Goal: Task Accomplishment & Management: Complete application form

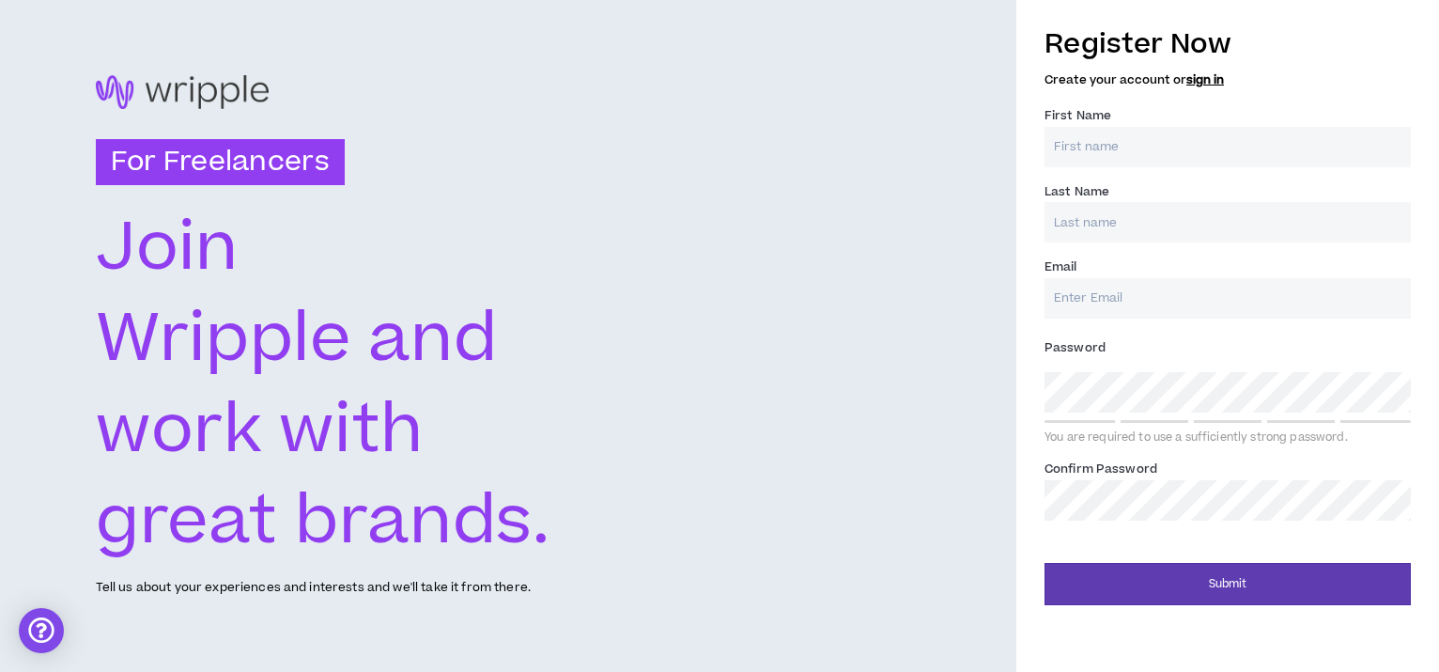
click at [1240, 140] on input "First Name *" at bounding box center [1227, 147] width 366 height 40
type input "[PERSON_NAME]"
click at [1181, 238] on input "Last Name *" at bounding box center [1227, 222] width 366 height 40
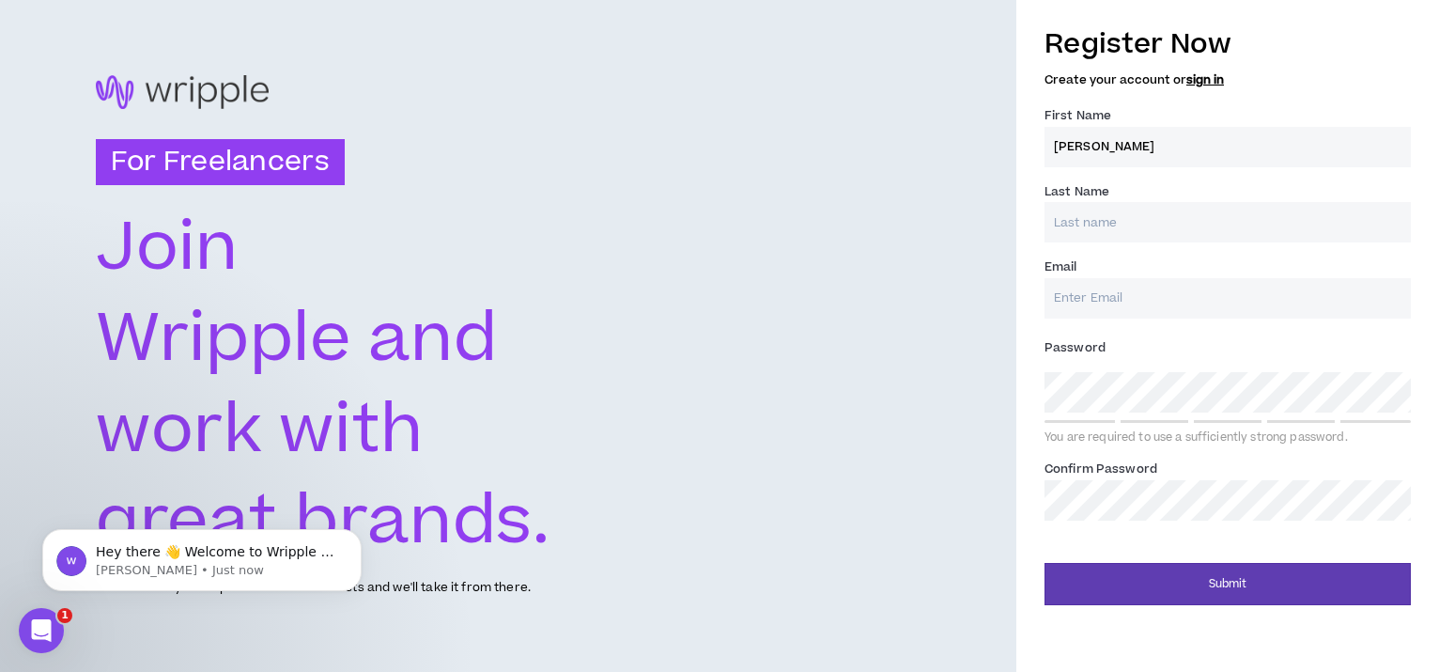
type input "Tiller"
click at [1146, 305] on input "Email *" at bounding box center [1227, 298] width 366 height 40
type input "[EMAIL_ADDRESS][DOMAIN_NAME]"
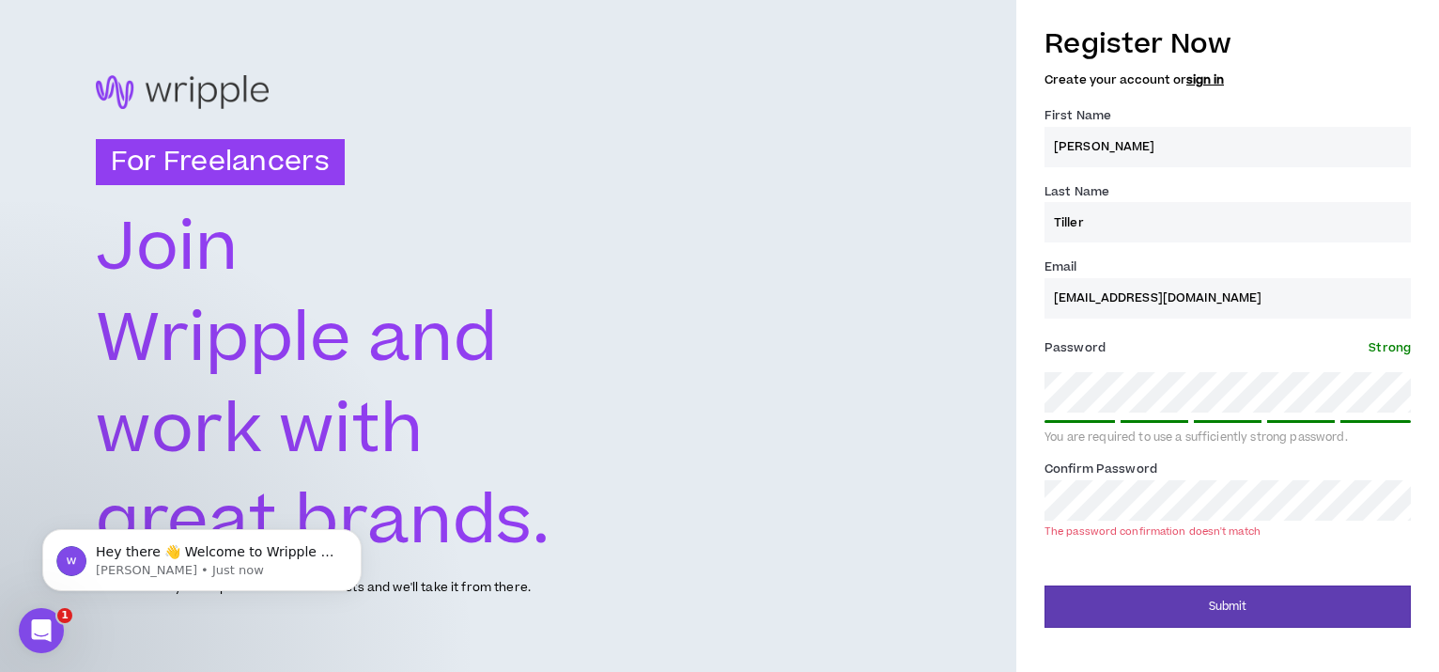
click at [992, 403] on div "For Freelancers [PERSON_NAME] and work with great brands. Tell us about your ex…" at bounding box center [719, 336] width 1439 height 672
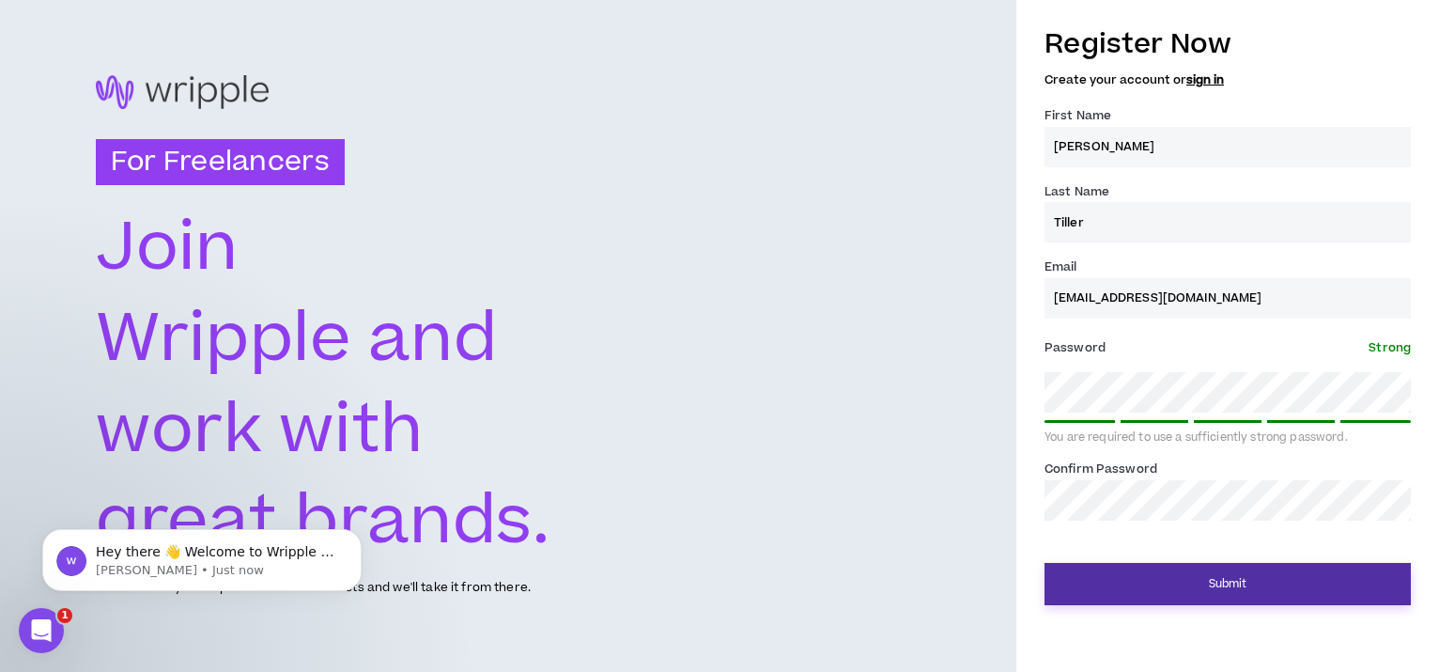
click at [1176, 571] on button "Submit" at bounding box center [1227, 584] width 366 height 42
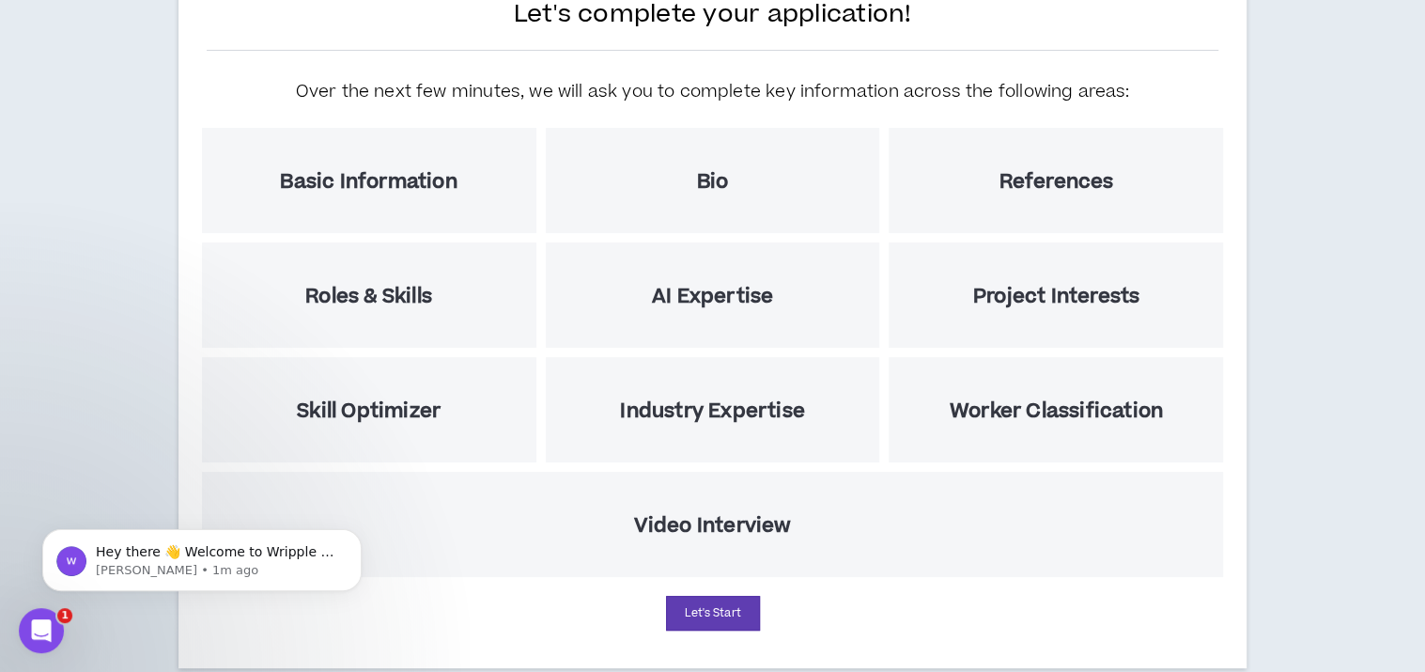
scroll to position [188, 0]
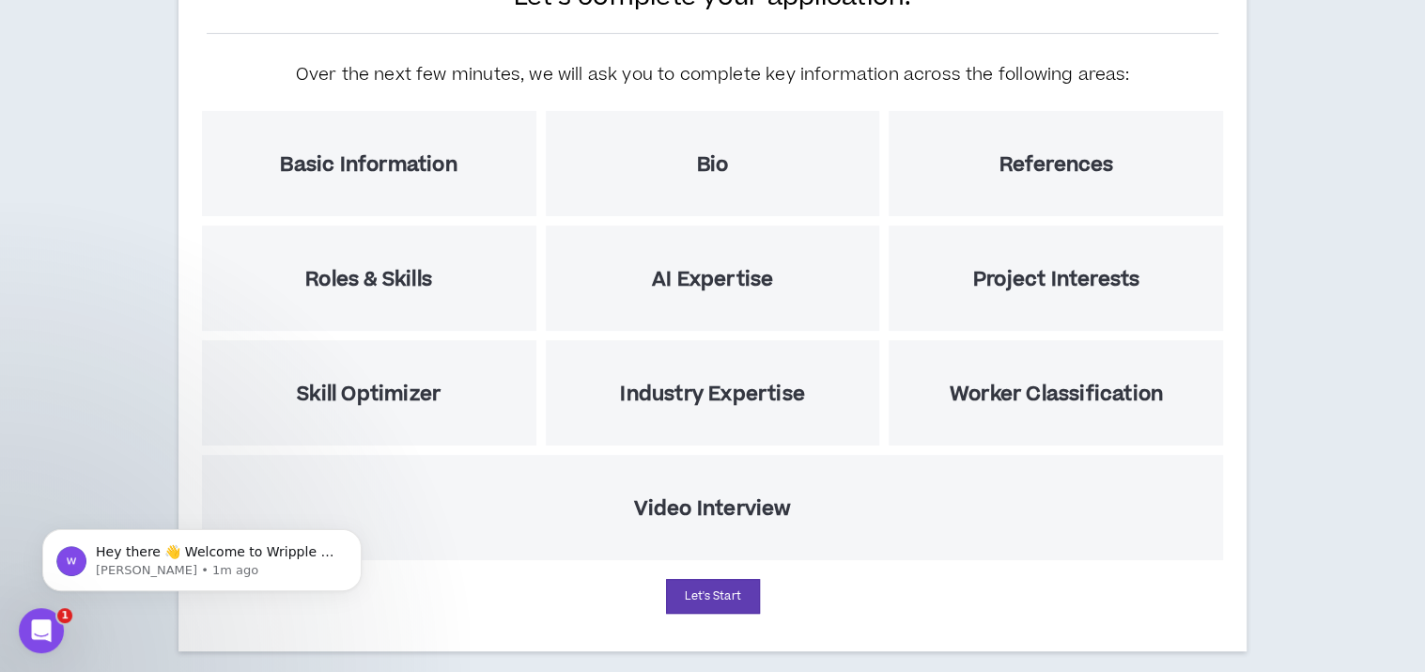
click at [387, 149] on div "Basic Information" at bounding box center [369, 163] width 334 height 105
click at [721, 587] on button "Let's Start" at bounding box center [713, 596] width 94 height 35
select select "US"
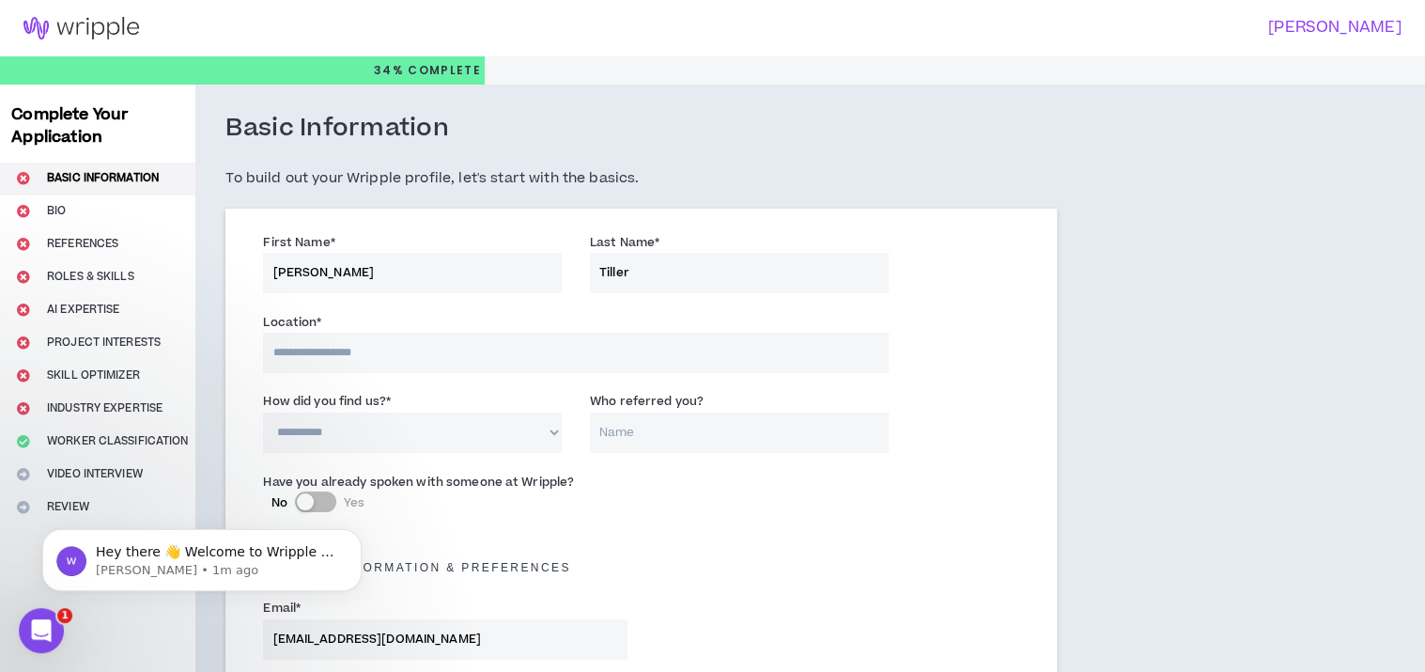
click at [342, 354] on input at bounding box center [575, 352] width 625 height 40
type input "******"
click at [354, 434] on select "**********" at bounding box center [412, 432] width 299 height 40
select select "*"
click at [263, 412] on select "**********" at bounding box center [412, 432] width 299 height 40
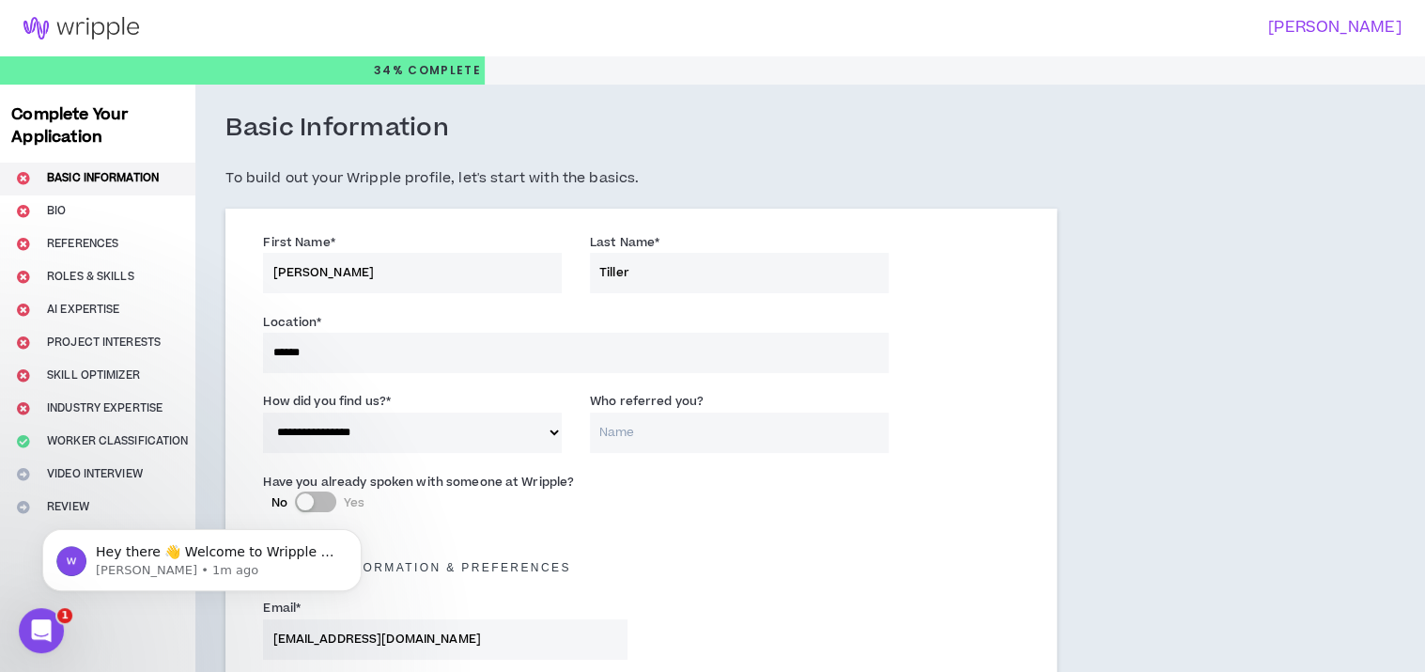
click at [612, 435] on input "Who referred you?" at bounding box center [739, 432] width 299 height 40
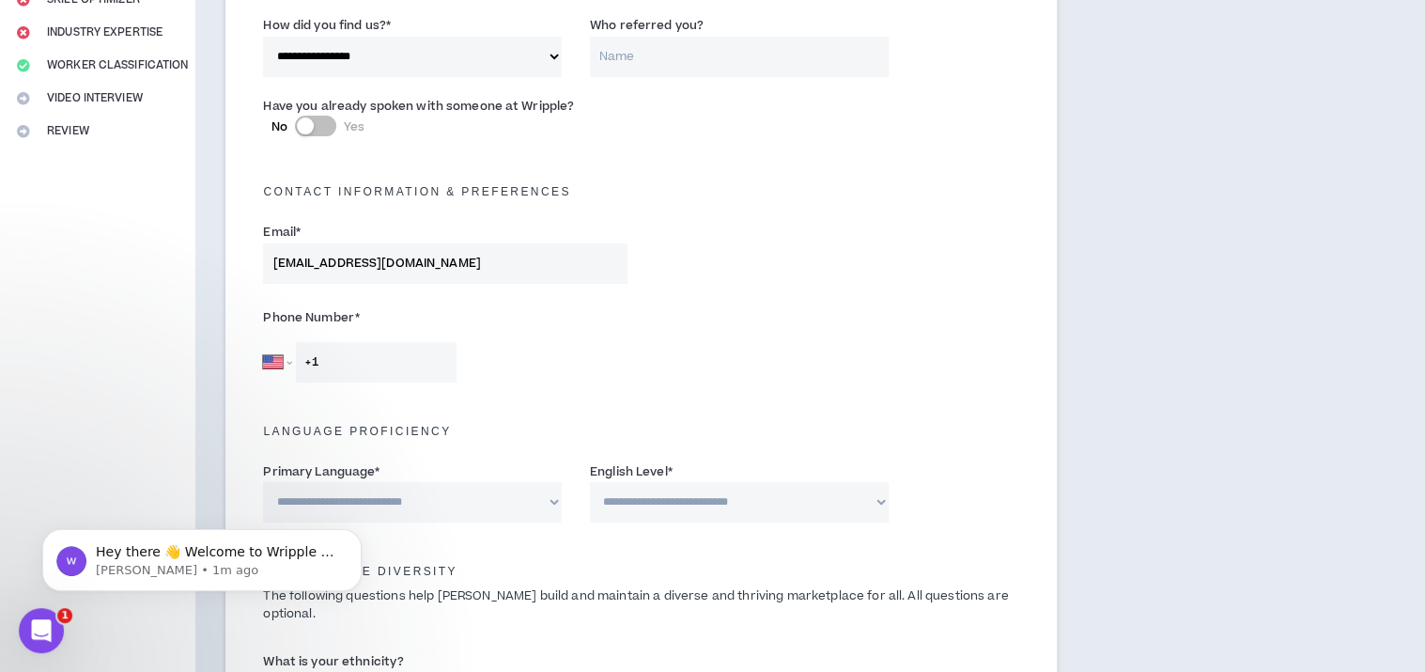
scroll to position [470, 0]
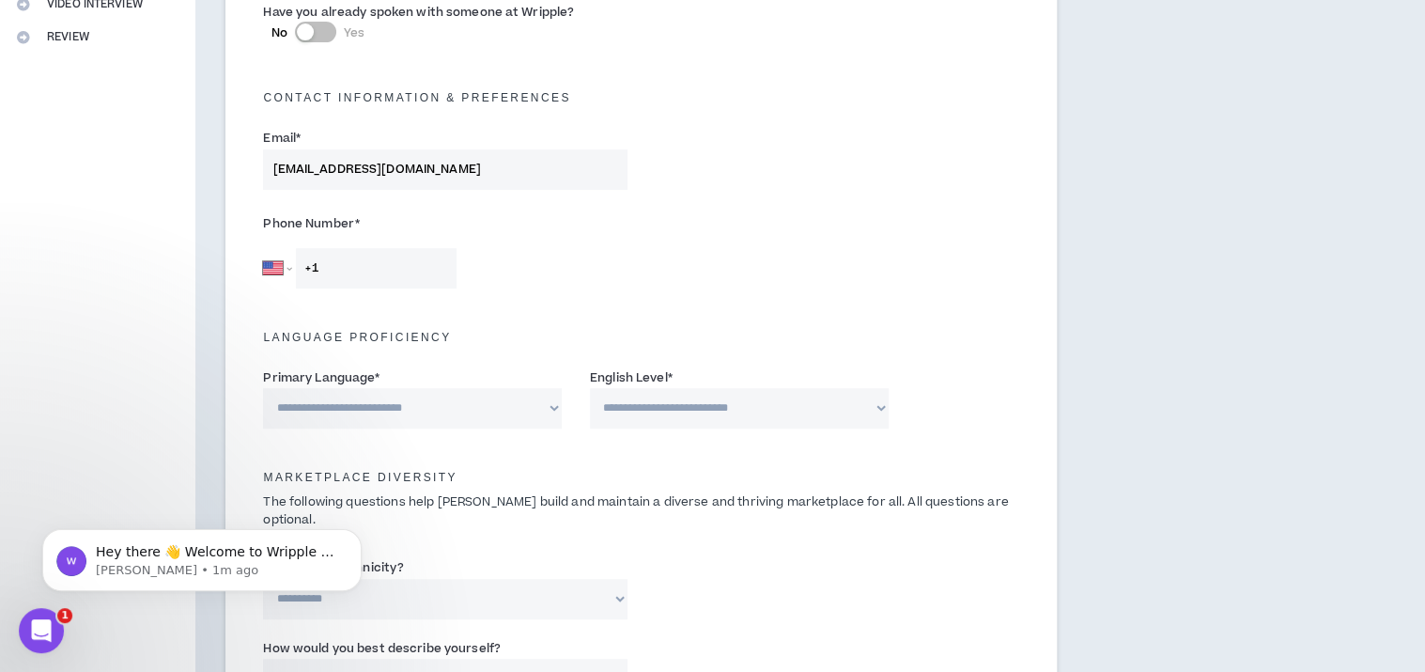
click at [417, 283] on input "+1" at bounding box center [376, 268] width 161 height 40
type input "[PHONE_NUMBER]"
click at [440, 403] on select "**********" at bounding box center [412, 408] width 299 height 40
select select "*******"
click at [263, 388] on select "**********" at bounding box center [412, 408] width 299 height 40
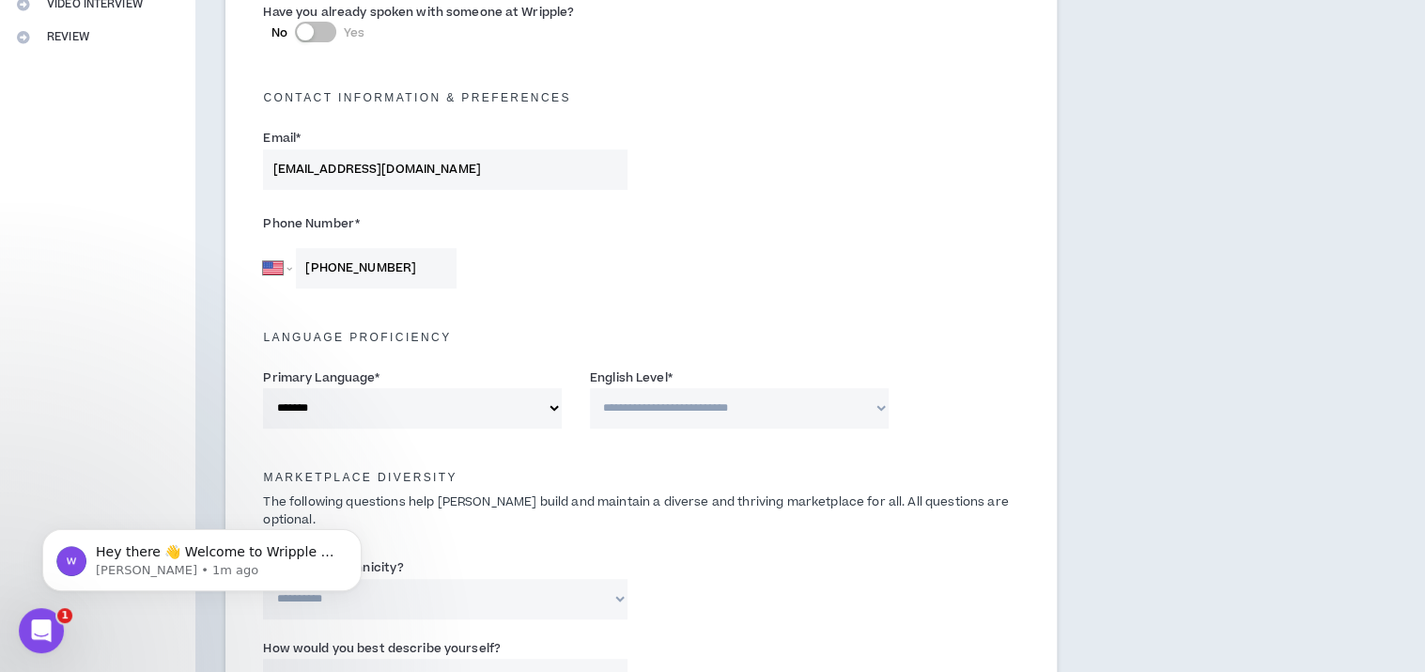
click at [653, 409] on select "**********" at bounding box center [739, 408] width 299 height 40
select select "*"
click at [590, 388] on select "**********" at bounding box center [739, 408] width 299 height 40
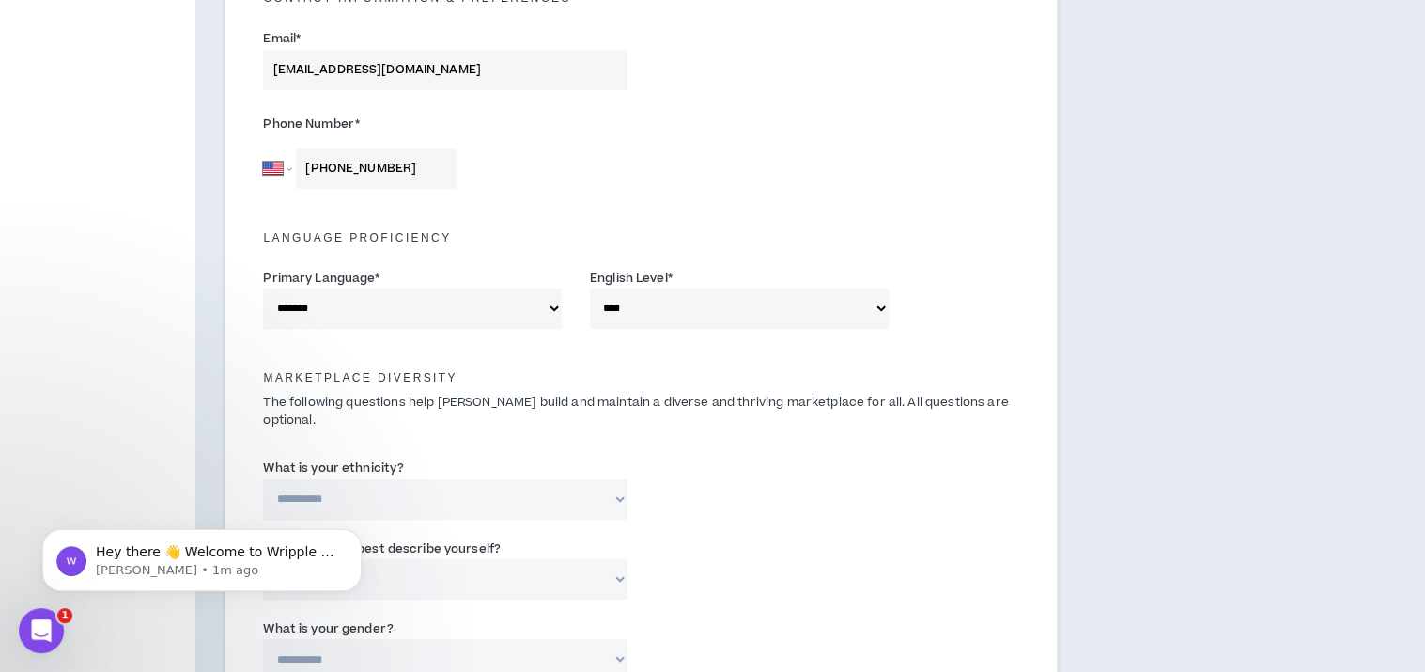
scroll to position [751, 0]
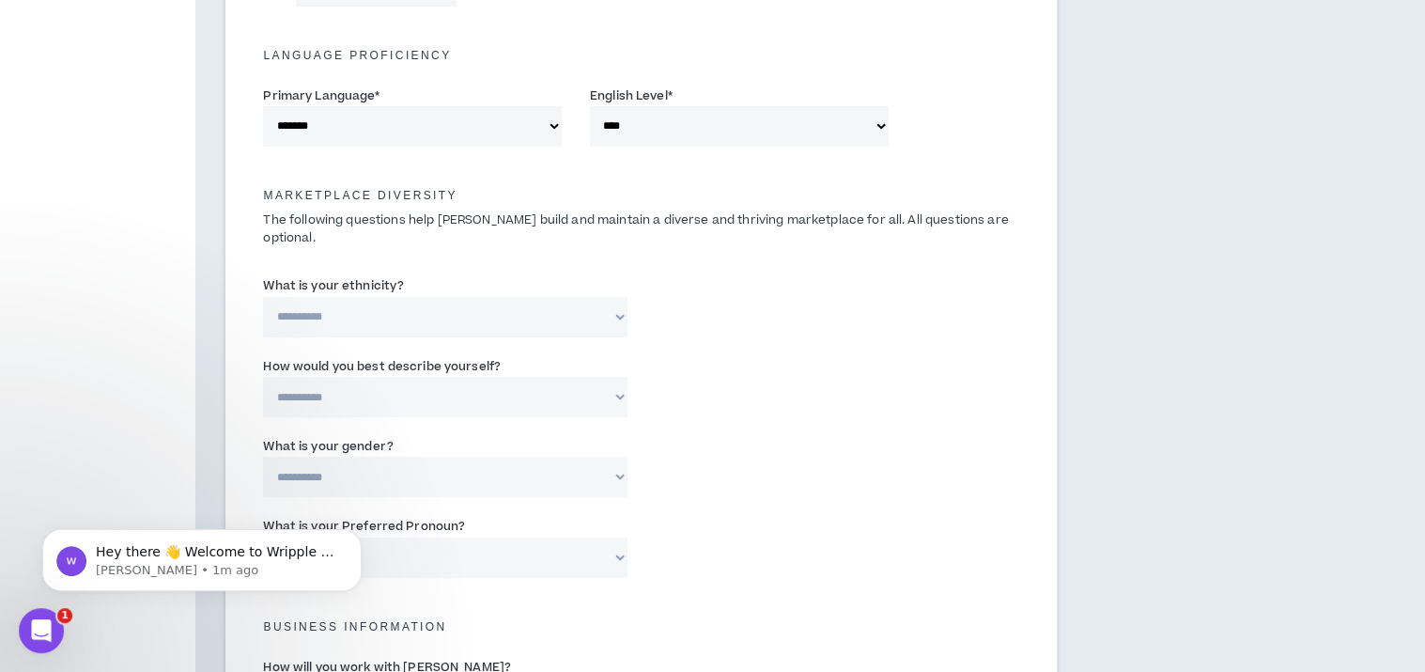
click at [372, 297] on select "**********" at bounding box center [444, 317] width 363 height 40
select select "**********"
click at [263, 297] on select "**********" at bounding box center [444, 317] width 363 height 40
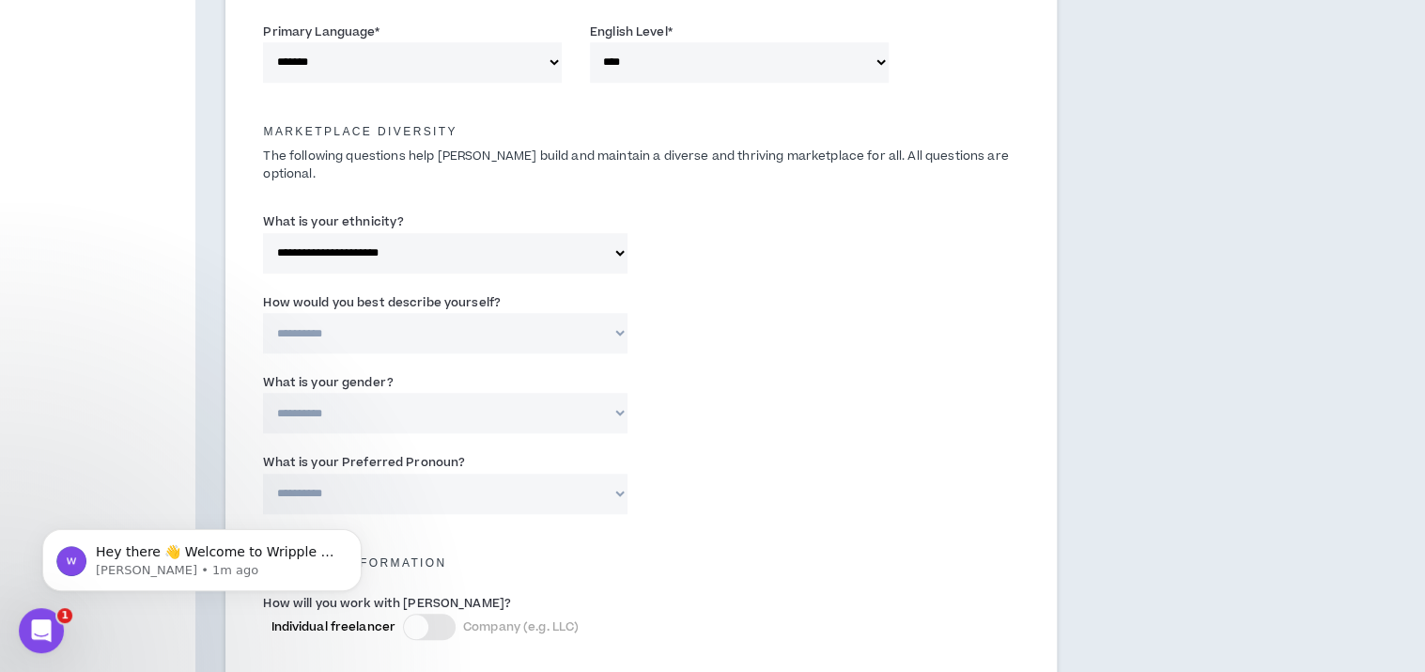
scroll to position [845, 0]
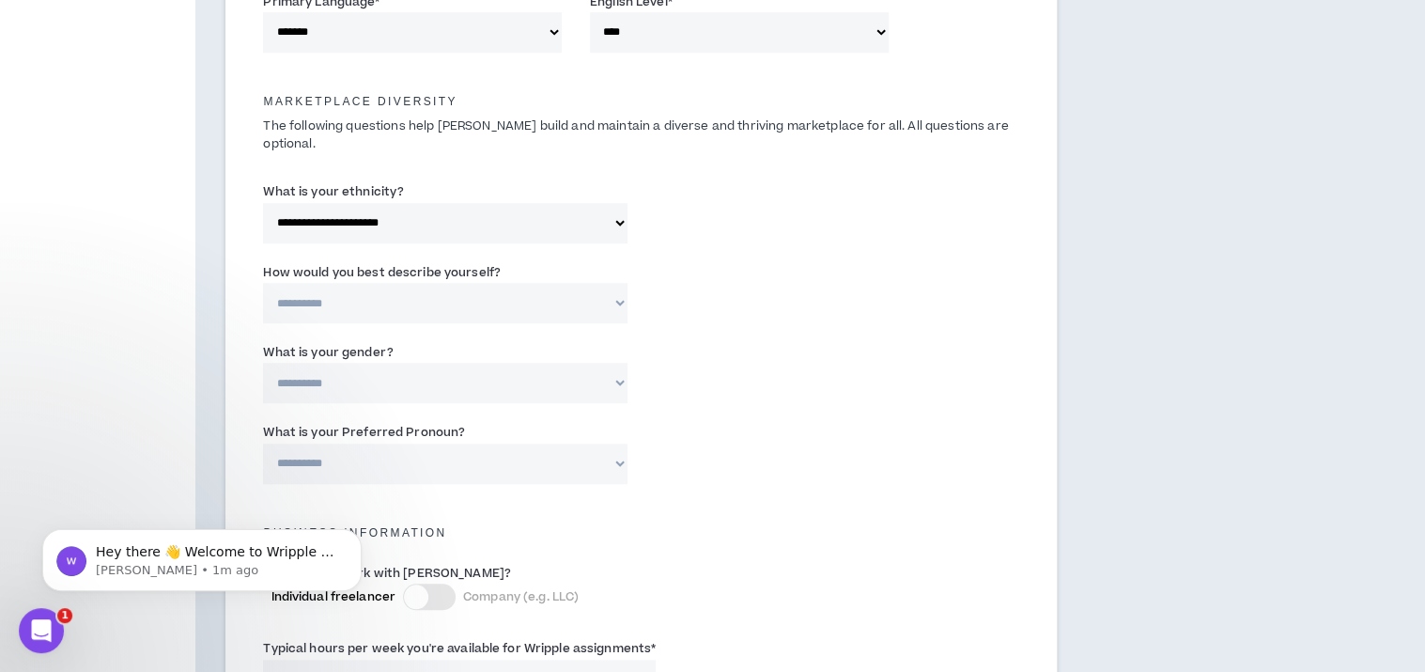
click at [462, 283] on select "**********" at bounding box center [444, 303] width 363 height 40
click at [471, 283] on select "**********" at bounding box center [444, 303] width 363 height 40
select select "*****"
click at [263, 283] on select "**********" at bounding box center [444, 303] width 363 height 40
click at [379, 370] on select "**********" at bounding box center [444, 383] width 363 height 40
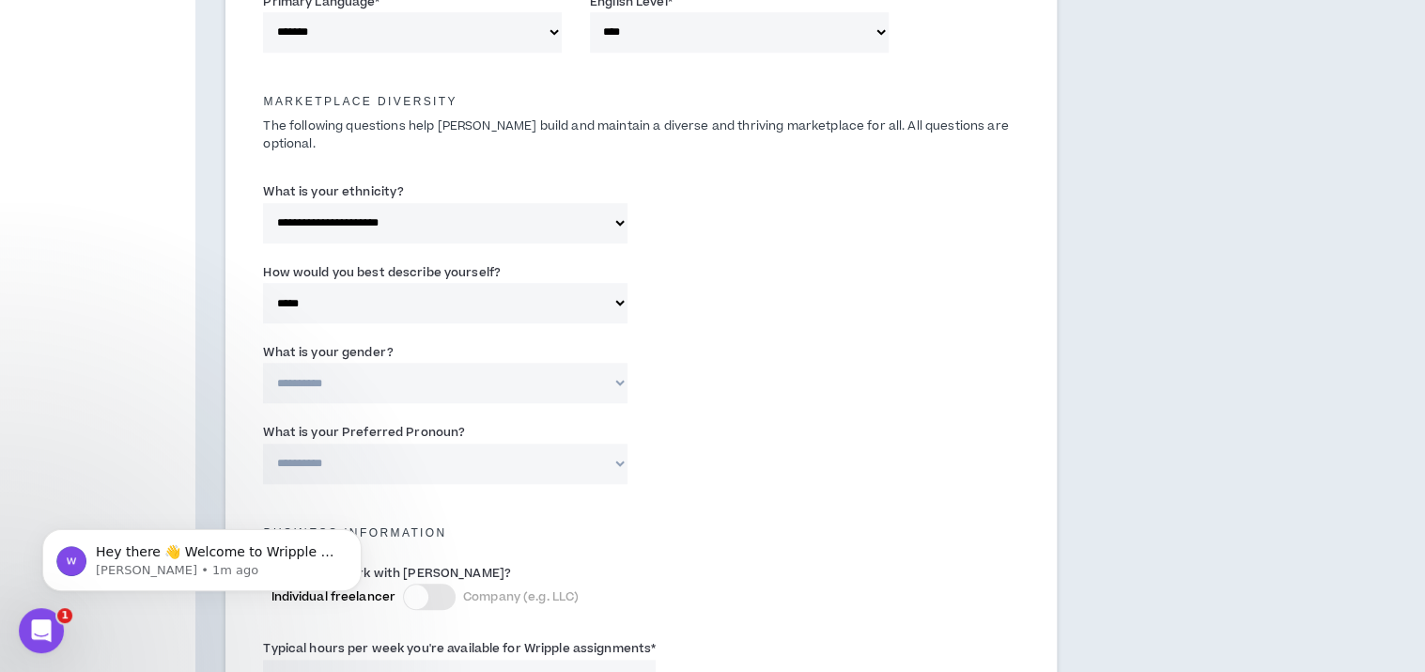
select select "*****"
click at [263, 363] on select "**********" at bounding box center [444, 383] width 363 height 40
click at [336, 453] on select "**********" at bounding box center [444, 463] width 363 height 40
select select "**********"
click at [263, 443] on select "**********" at bounding box center [444, 463] width 363 height 40
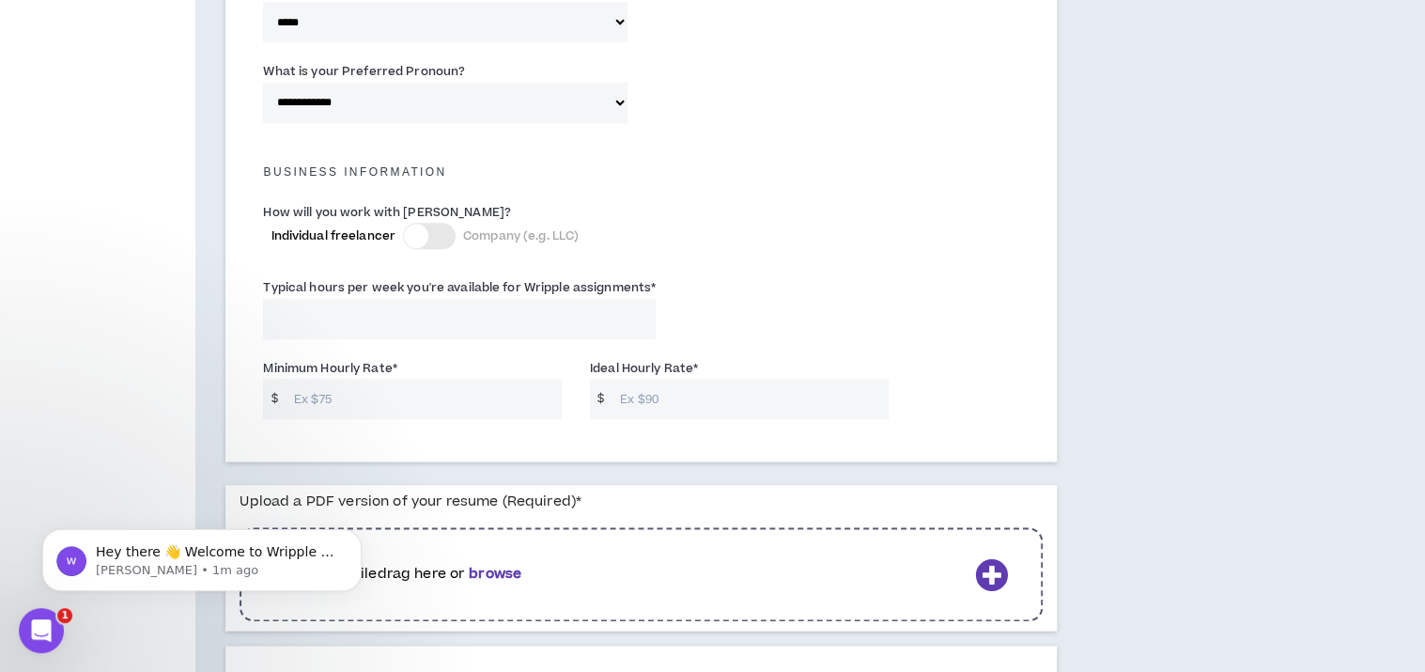
scroll to position [1221, 0]
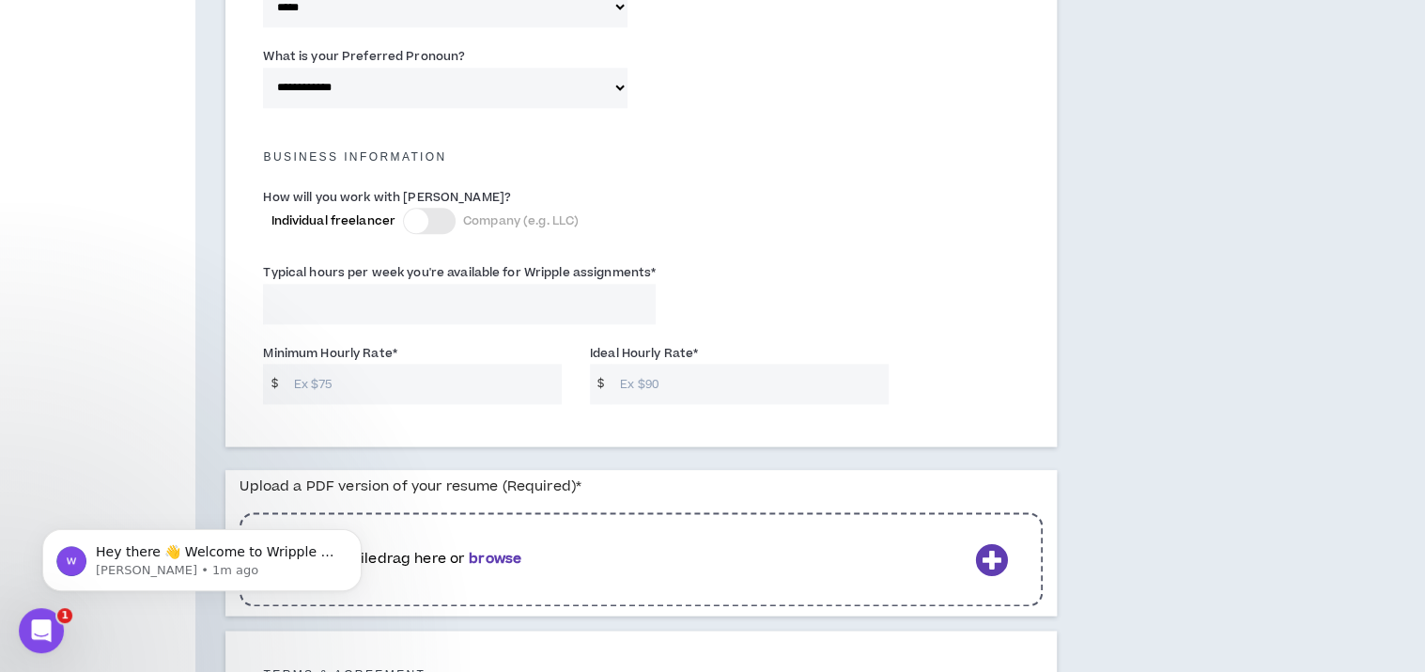
click at [445, 208] on div at bounding box center [429, 221] width 53 height 26
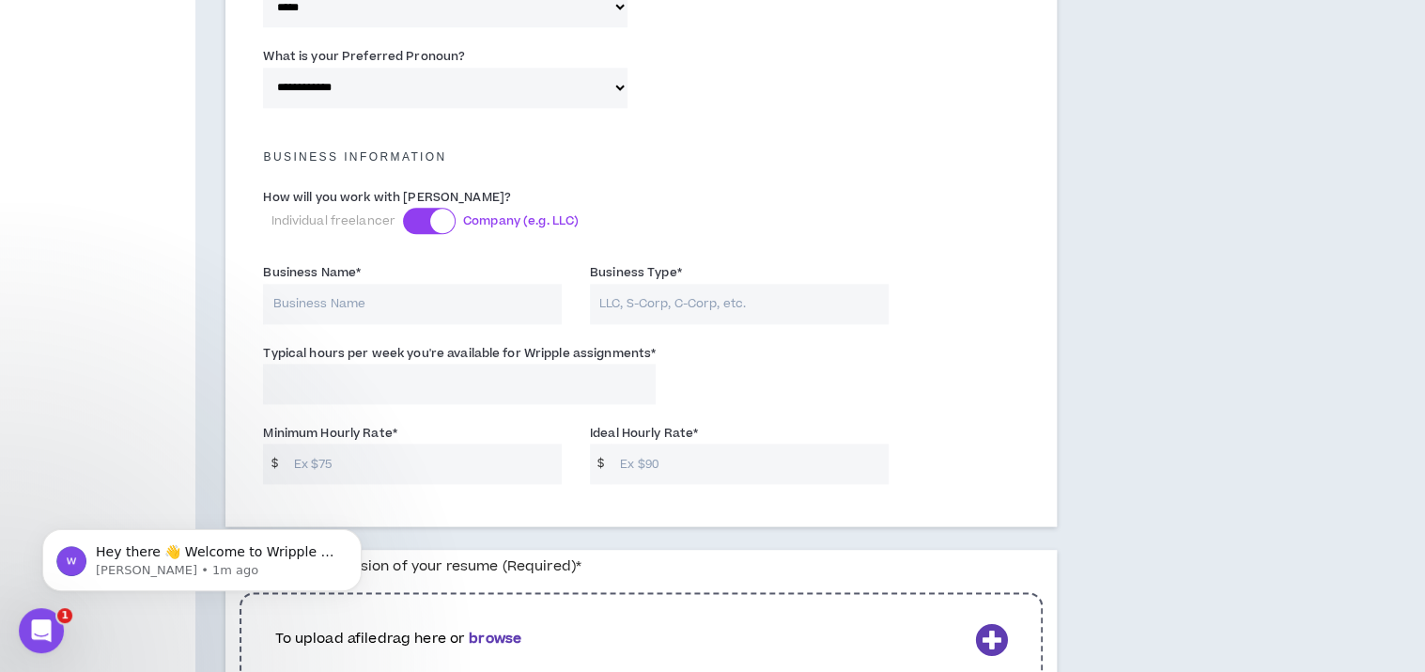
click at [384, 294] on input "Business Name *" at bounding box center [412, 304] width 299 height 40
click at [336, 454] on input "Minimum Hourly Rate *" at bounding box center [423, 463] width 277 height 40
type input "75"
click at [654, 443] on input "Ideal Hourly Rate *" at bounding box center [748, 463] width 277 height 40
type input "85"
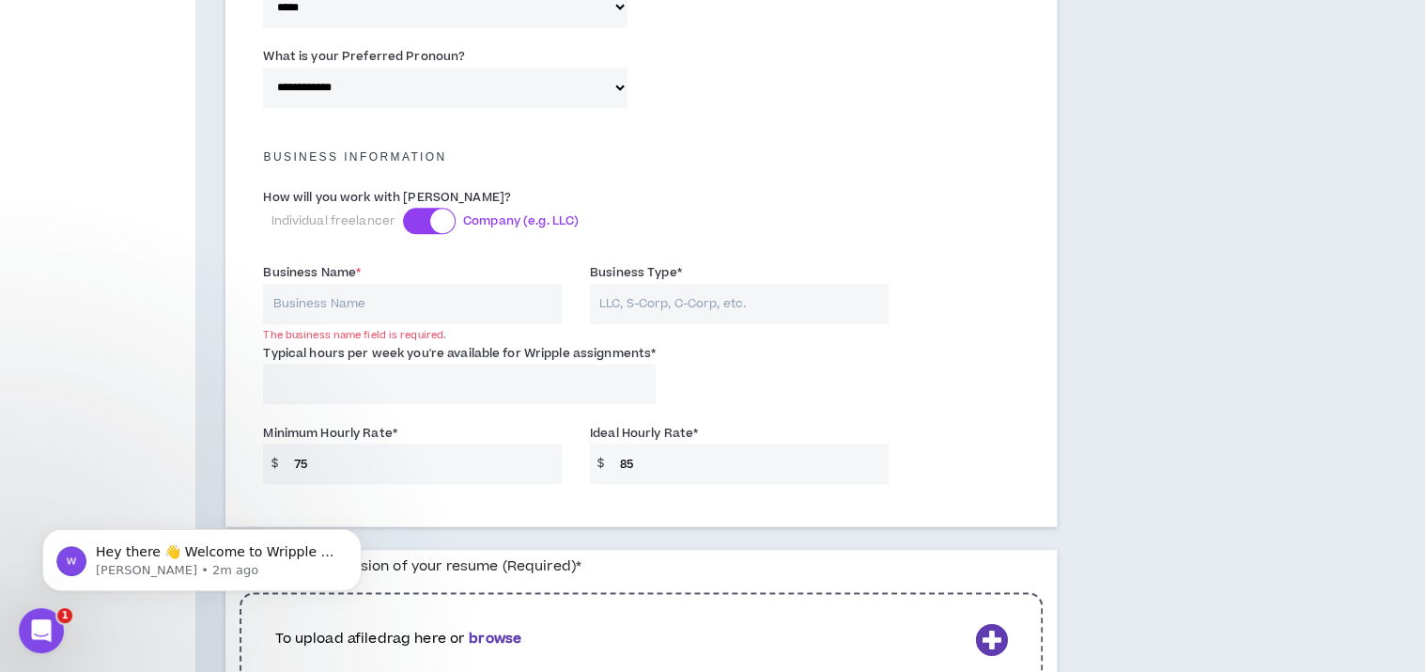
click at [366, 363] on input "Typical hours per week you're available for Wripple assignments *" at bounding box center [459, 383] width 393 height 40
type input "10"
click at [336, 284] on input "Business Name *" at bounding box center [412, 304] width 299 height 40
type input "[PERSON_NAME] Co"
type input "sole proprietorship"
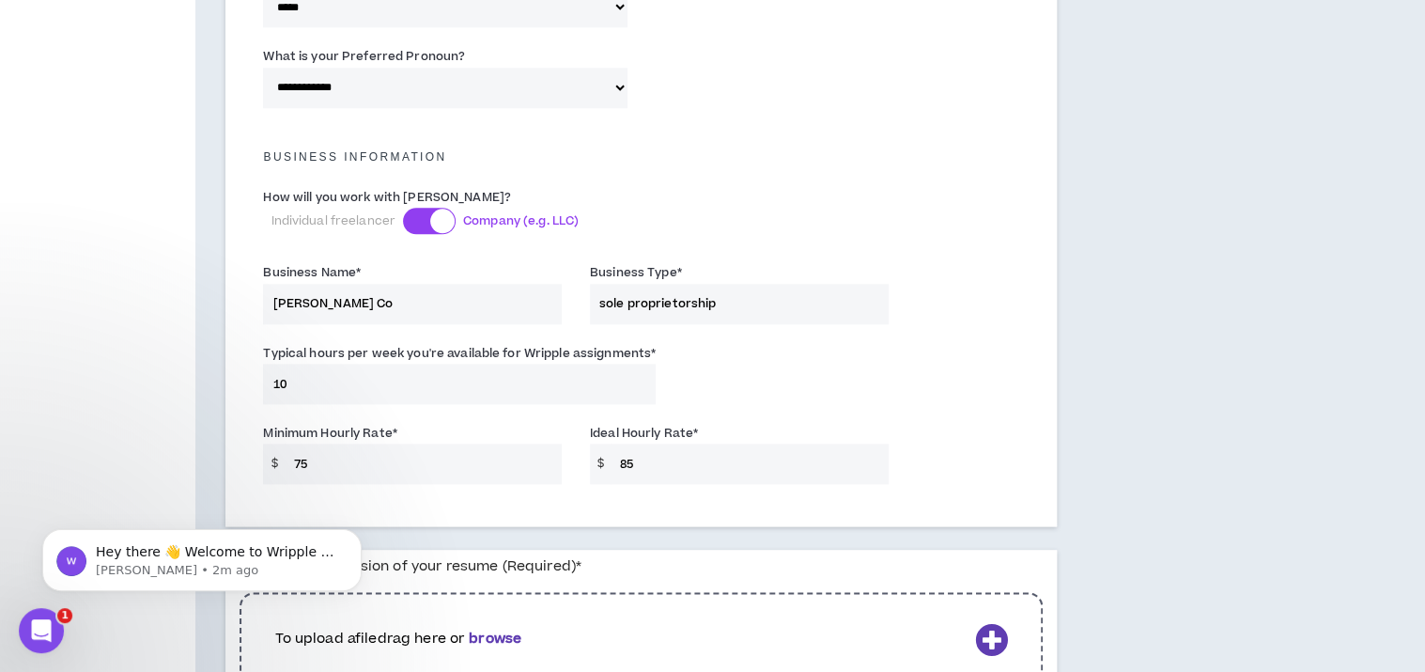
click at [733, 359] on div "Typical hours per week you're available for Wripple assignments * 10" at bounding box center [640, 378] width 783 height 80
drag, startPoint x: 699, startPoint y: 286, endPoint x: 734, endPoint y: 311, distance: 43.8
click at [699, 286] on input "sole proprietorship" at bounding box center [739, 304] width 299 height 40
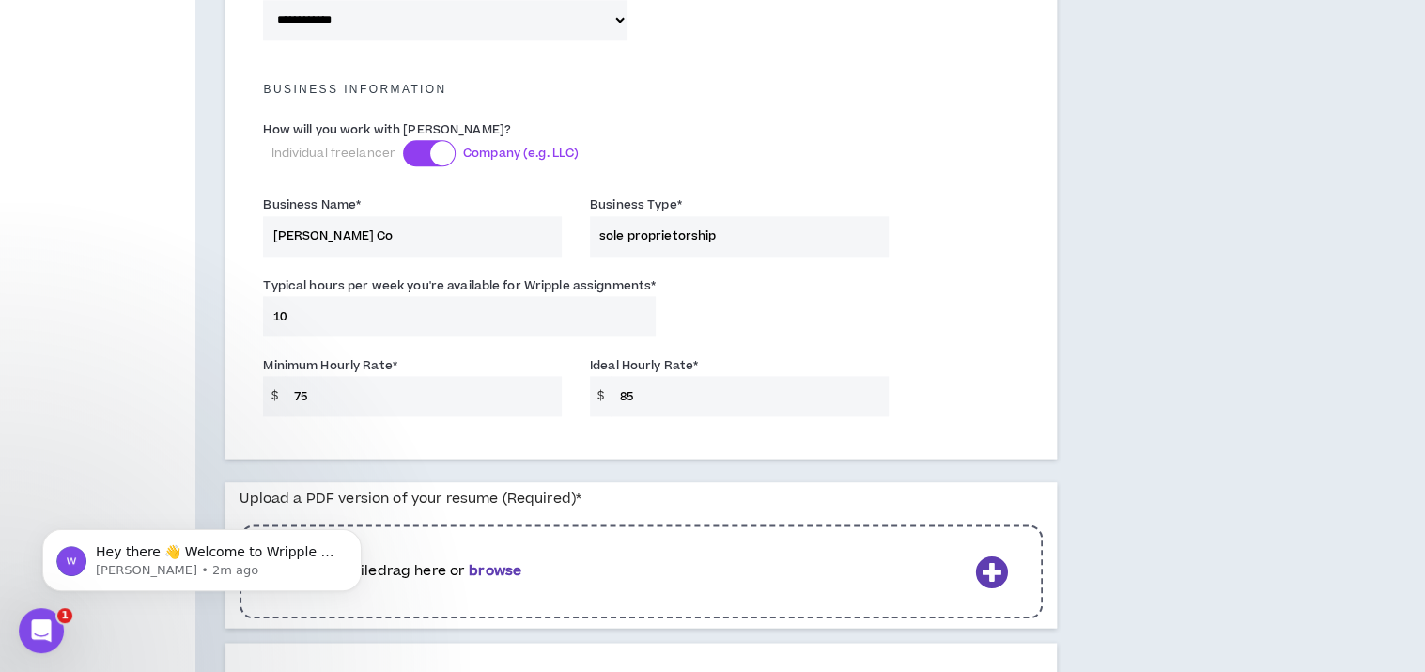
scroll to position [1409, 0]
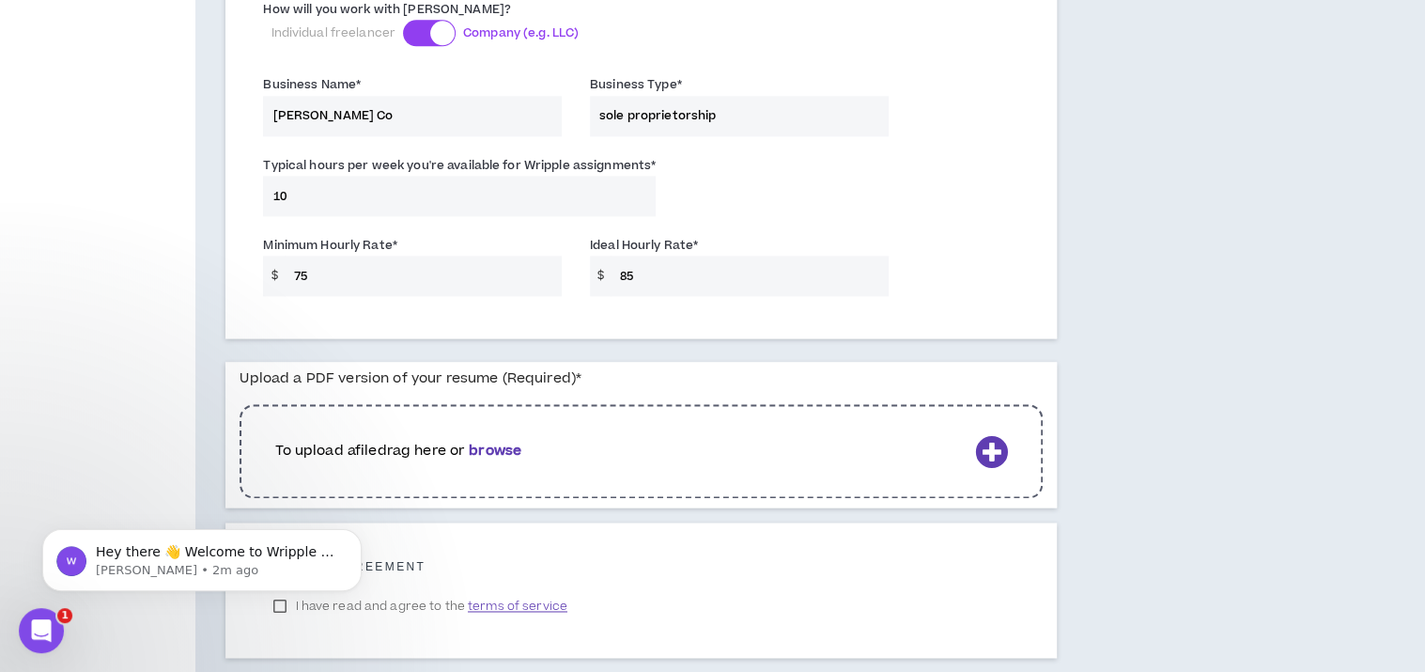
click at [497, 440] on b "browse" at bounding box center [495, 450] width 53 height 20
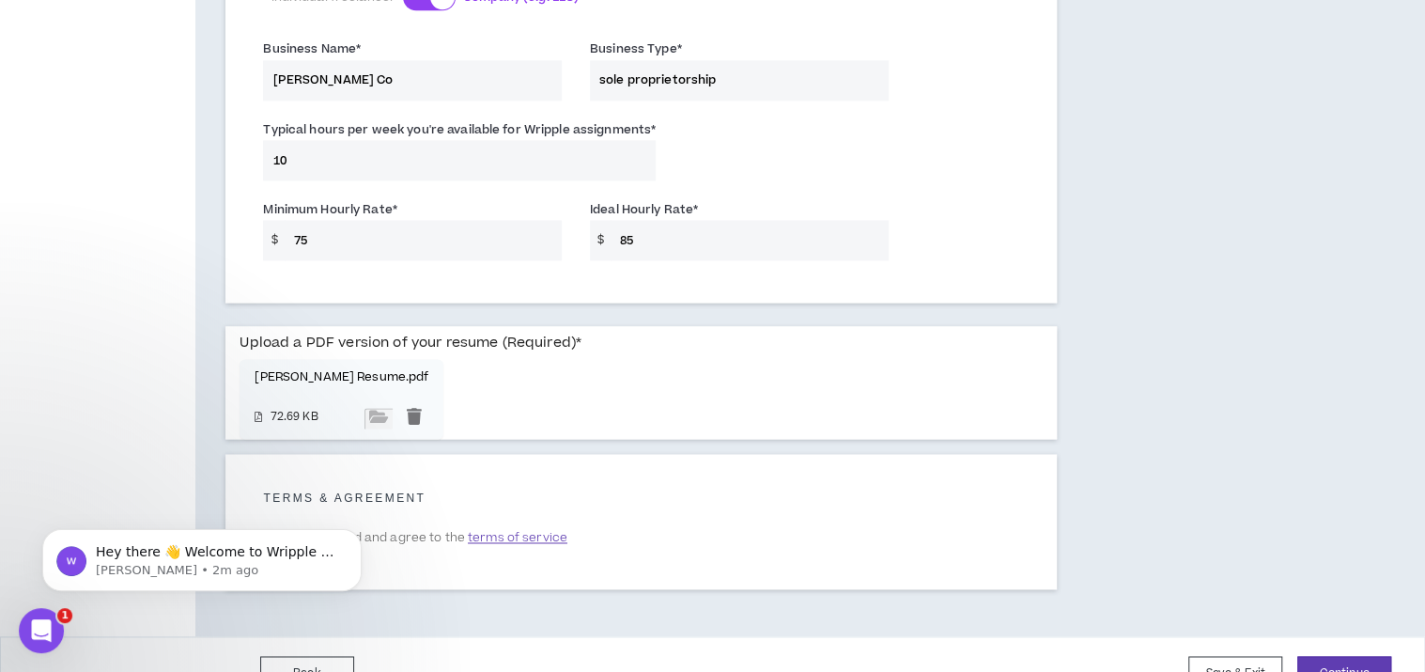
scroll to position [1463, 0]
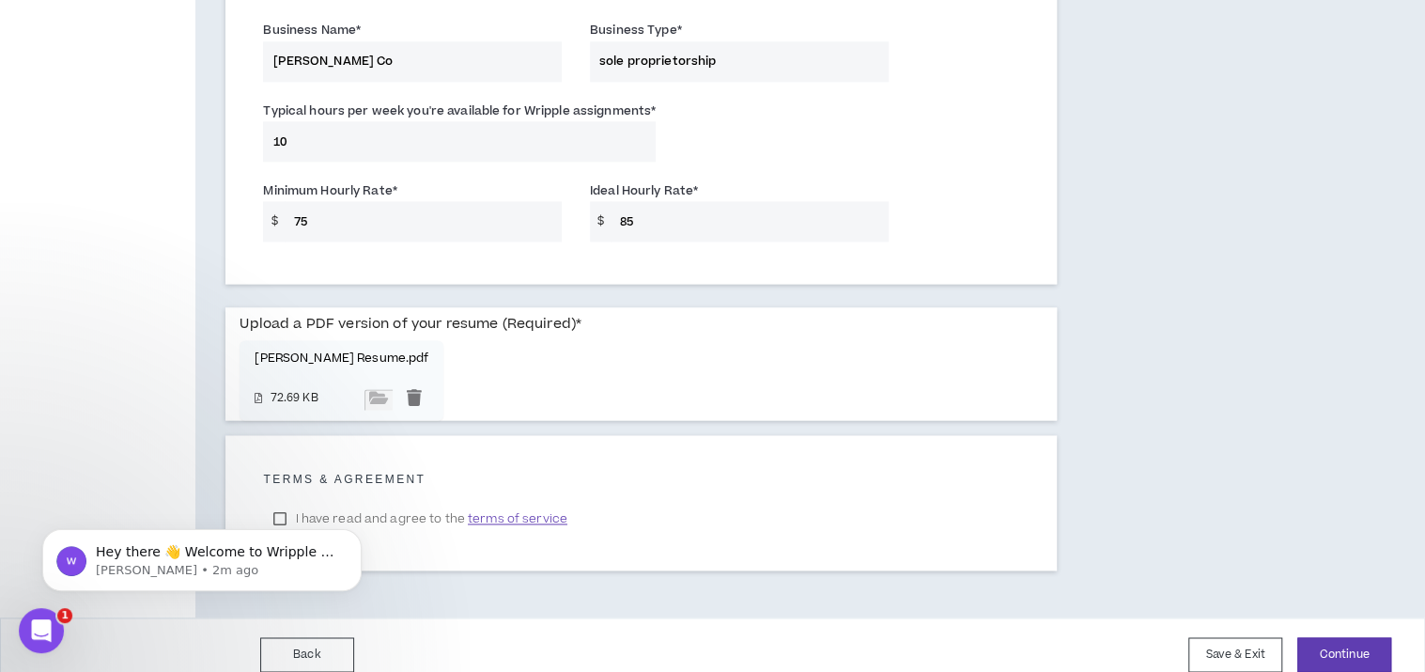
click at [400, 504] on label "I have read and agree to the terms of service" at bounding box center [419, 518] width 313 height 28
click at [1354, 637] on button "Continue" at bounding box center [1344, 654] width 94 height 35
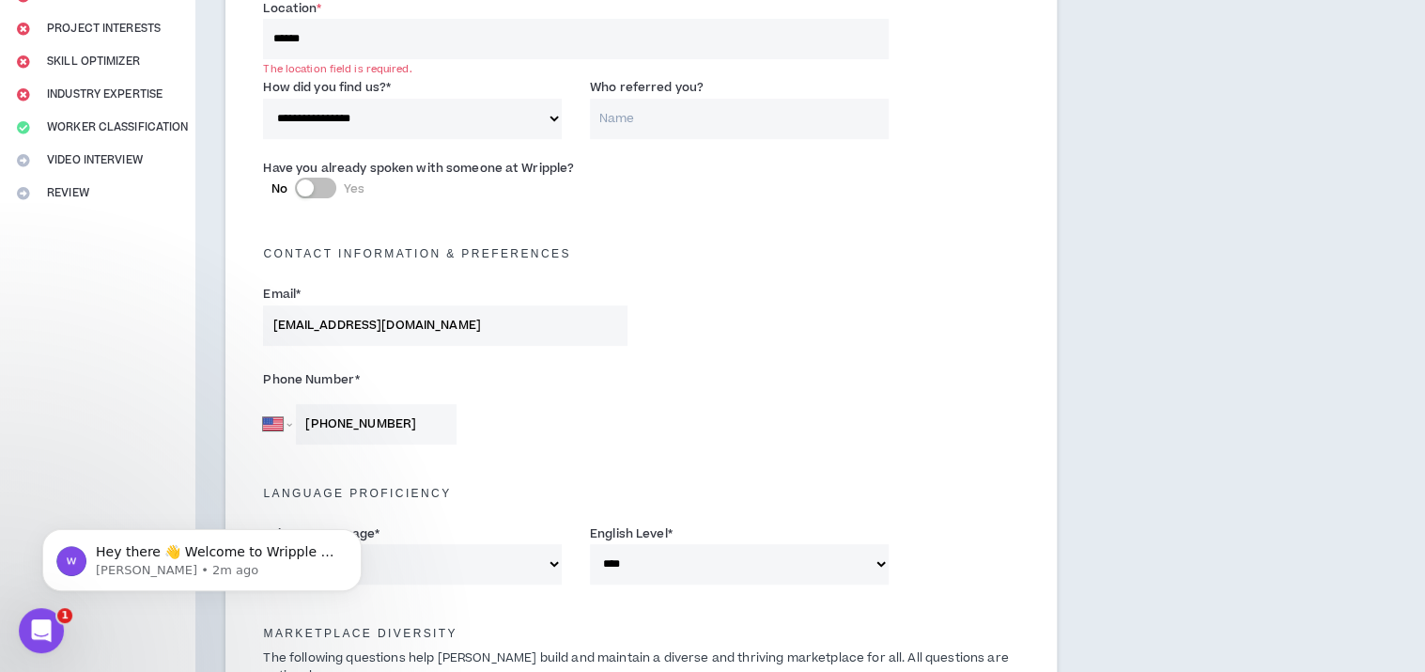
scroll to position [312, 0]
click at [353, 39] on input "******" at bounding box center [575, 41] width 625 height 40
click at [363, 38] on input "******" at bounding box center [575, 41] width 625 height 40
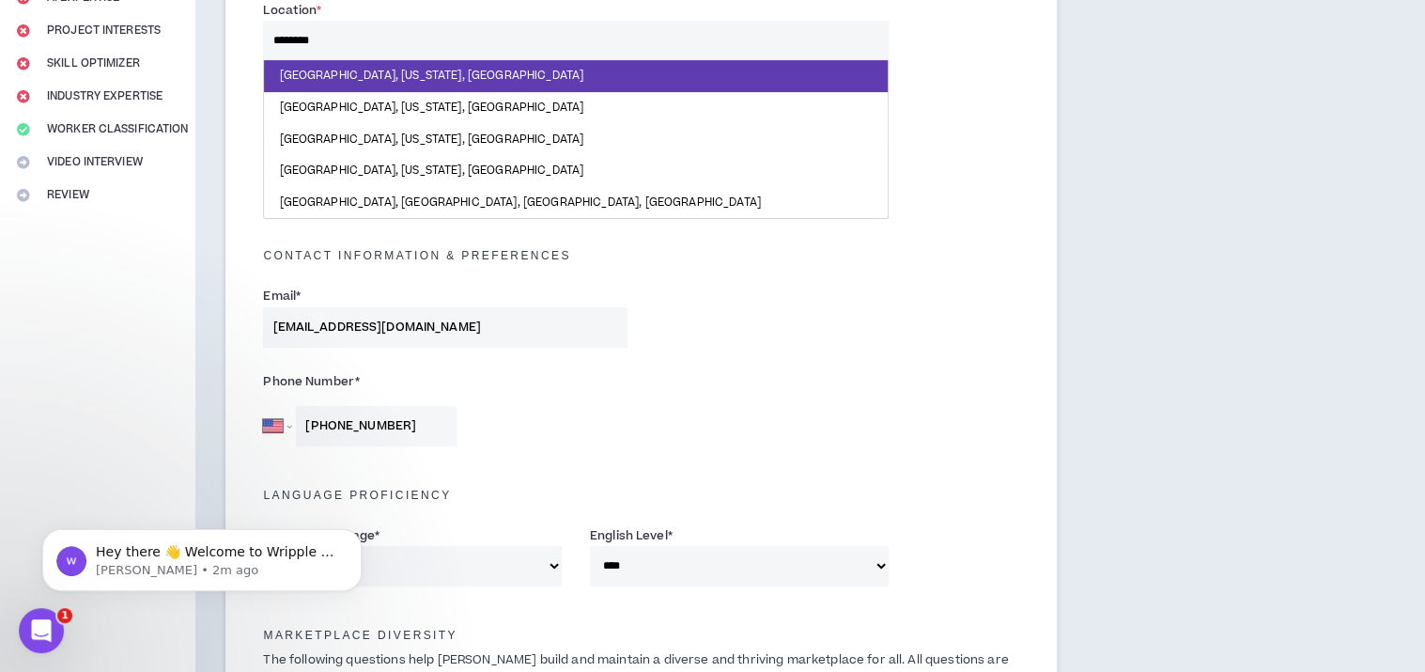
type input "*********"
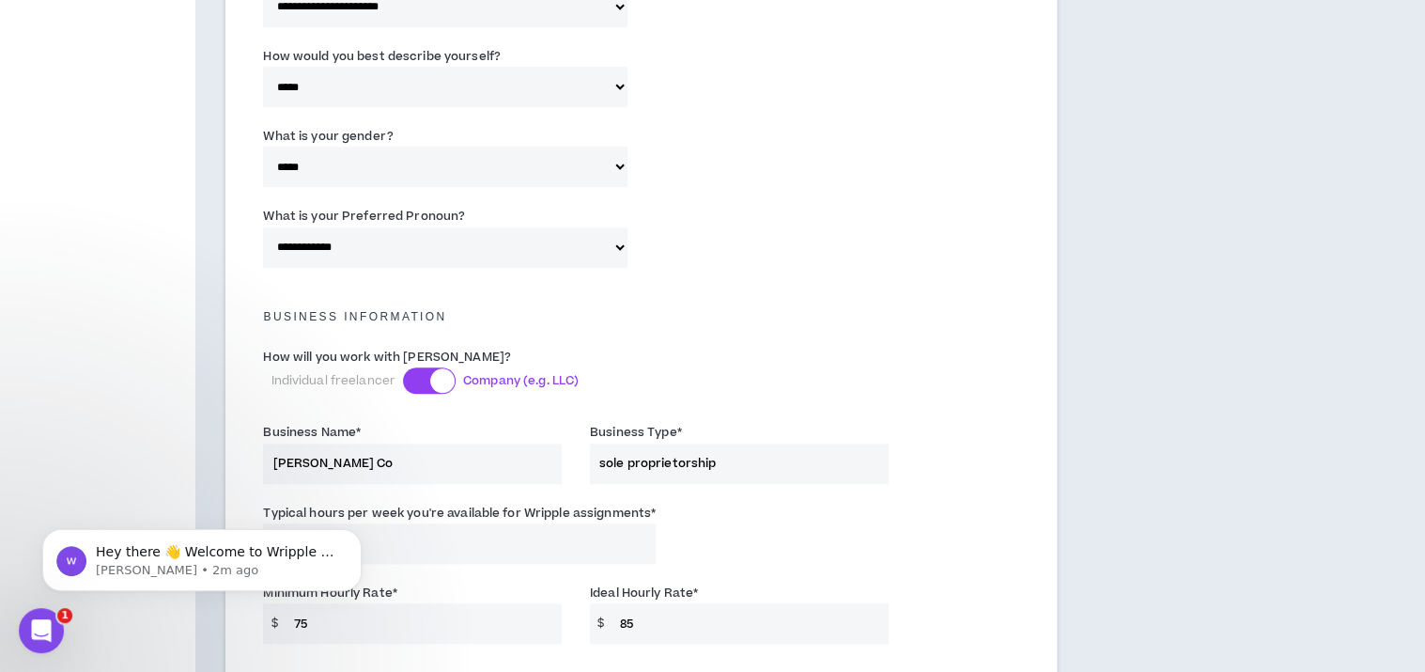
scroll to position [1465, 0]
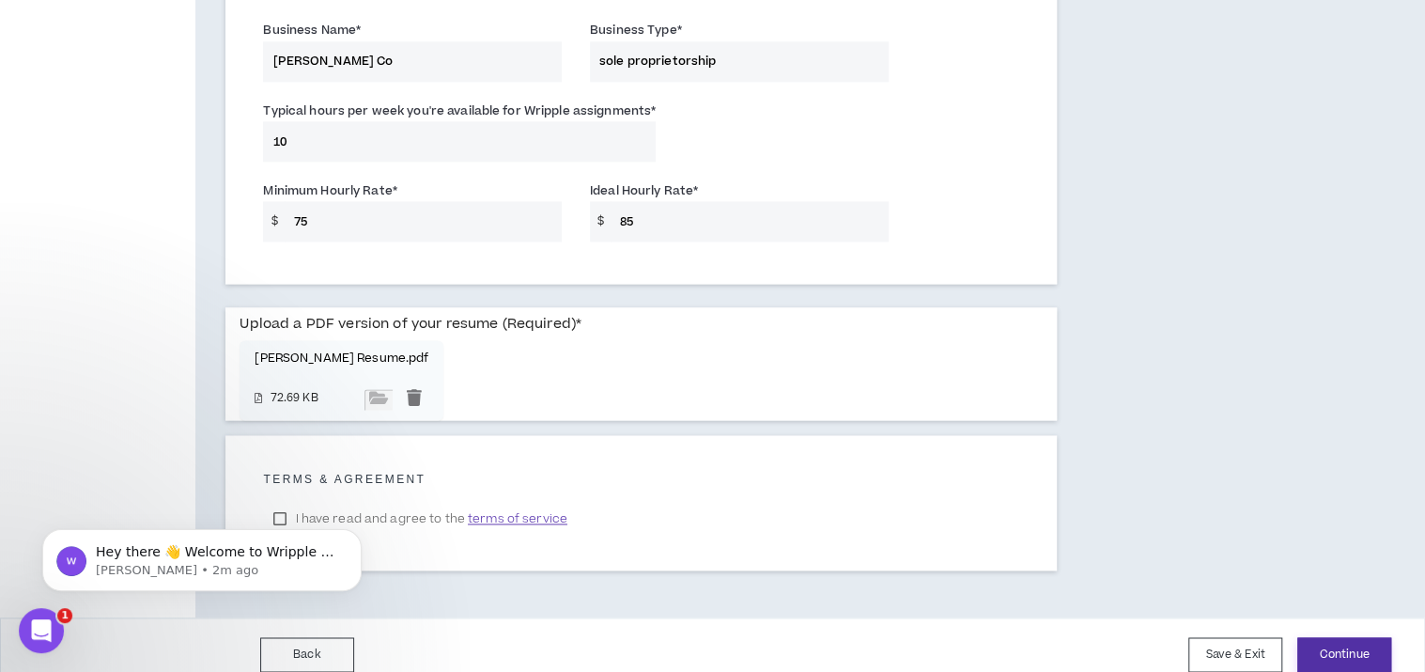
click at [1353, 651] on button "Continue" at bounding box center [1344, 654] width 94 height 35
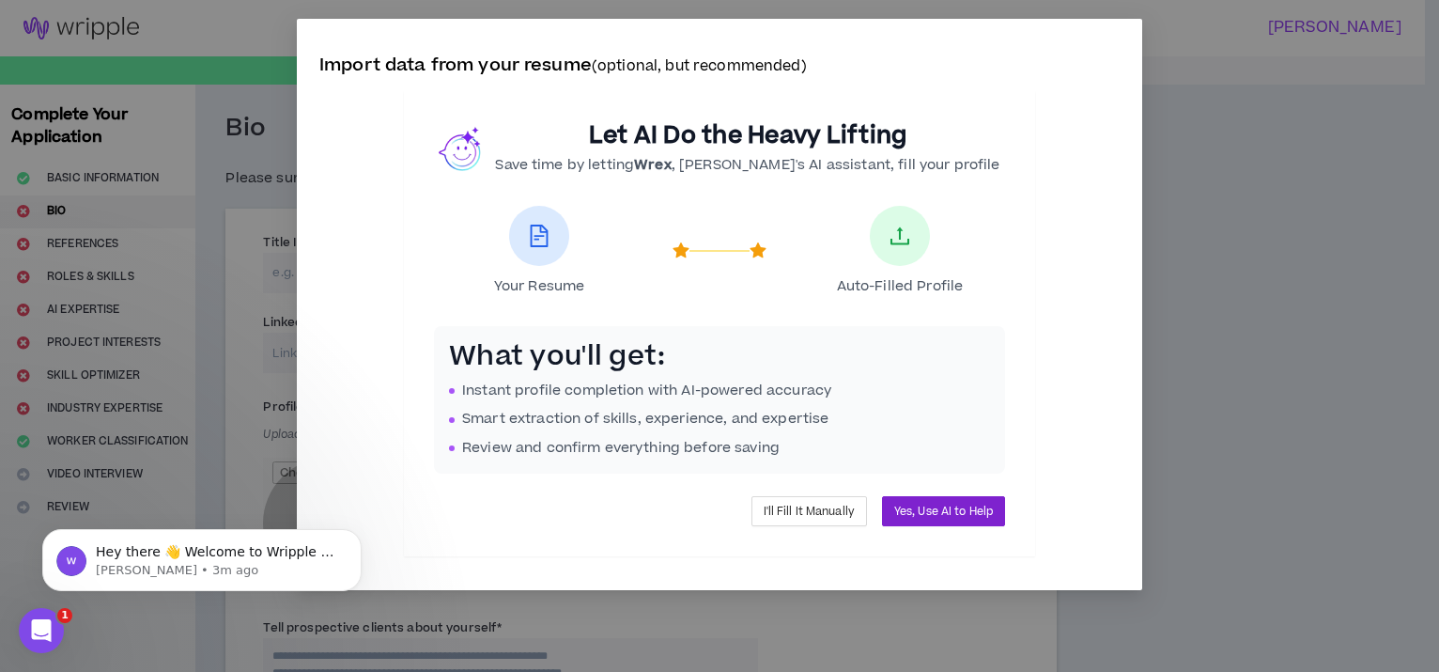
click at [938, 506] on span "Yes, Use AI to Help" at bounding box center [943, 511] width 99 height 18
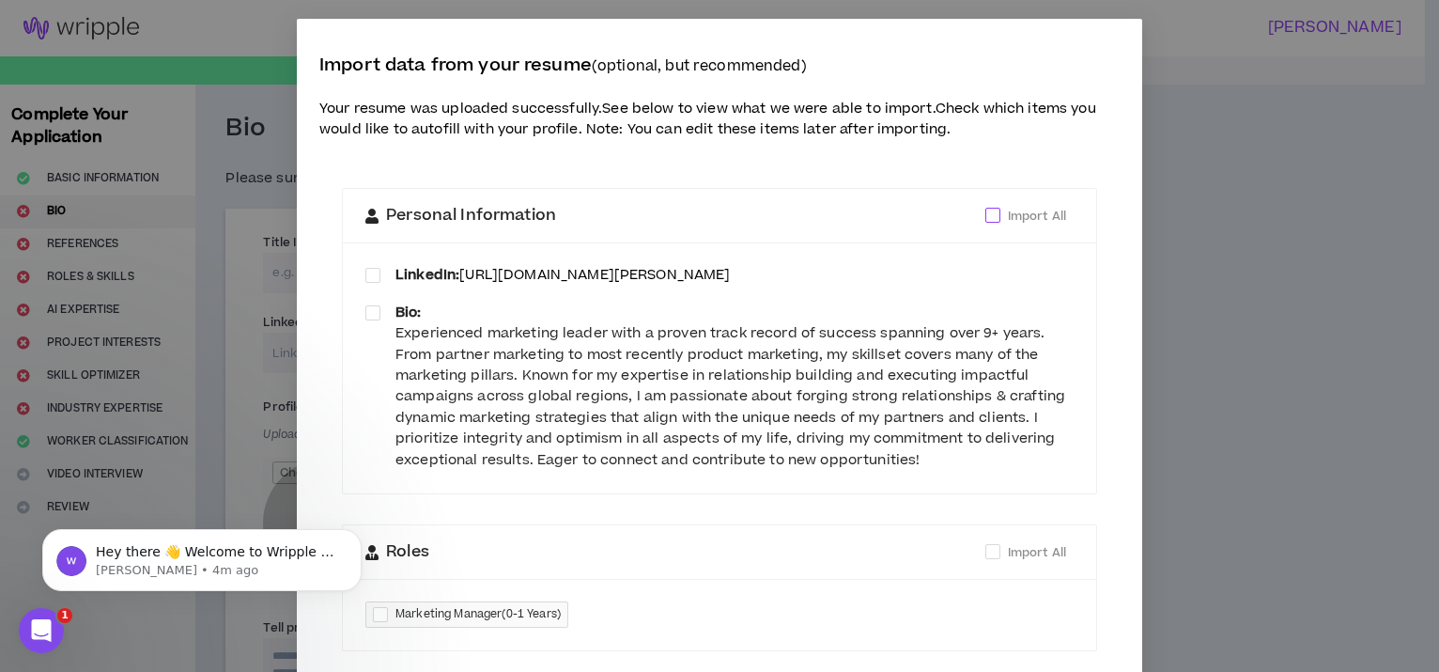
click at [1054, 209] on span "Import All" at bounding box center [1037, 216] width 58 height 17
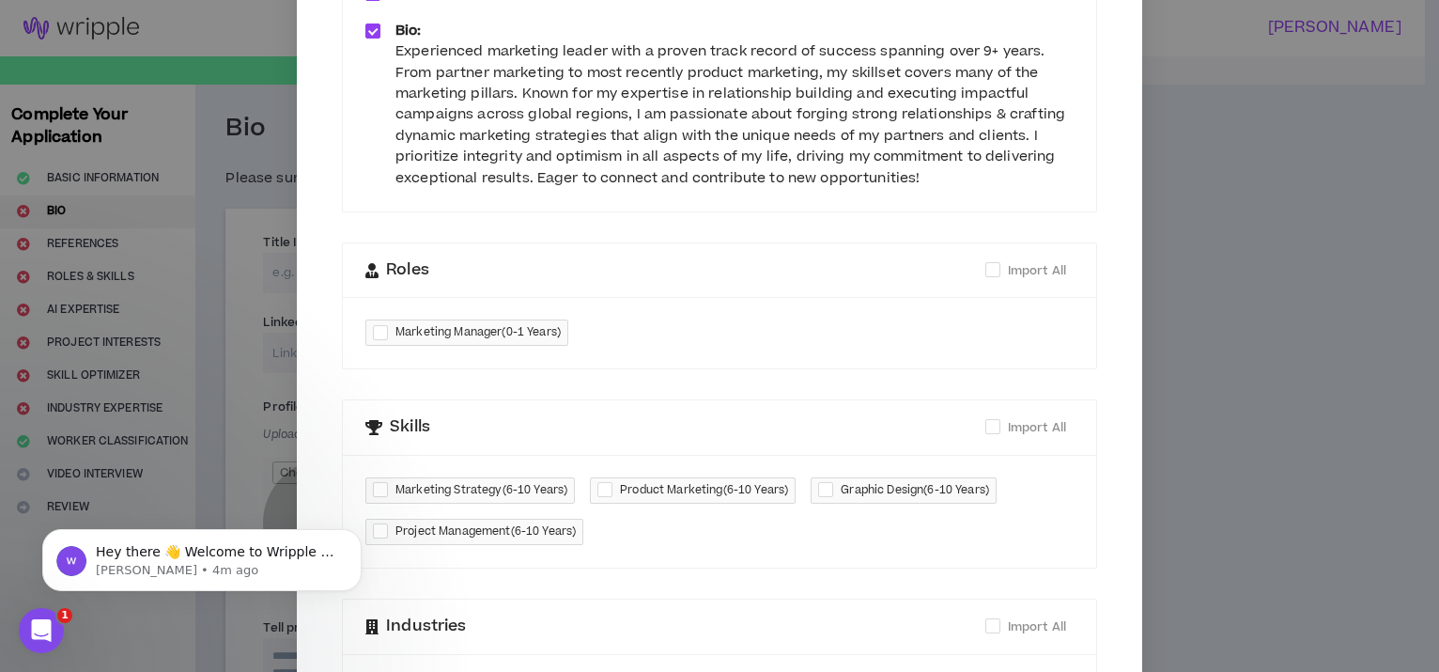
click at [732, 318] on div "Marketing Manager ( 0-1 Years )" at bounding box center [719, 332] width 753 height 71
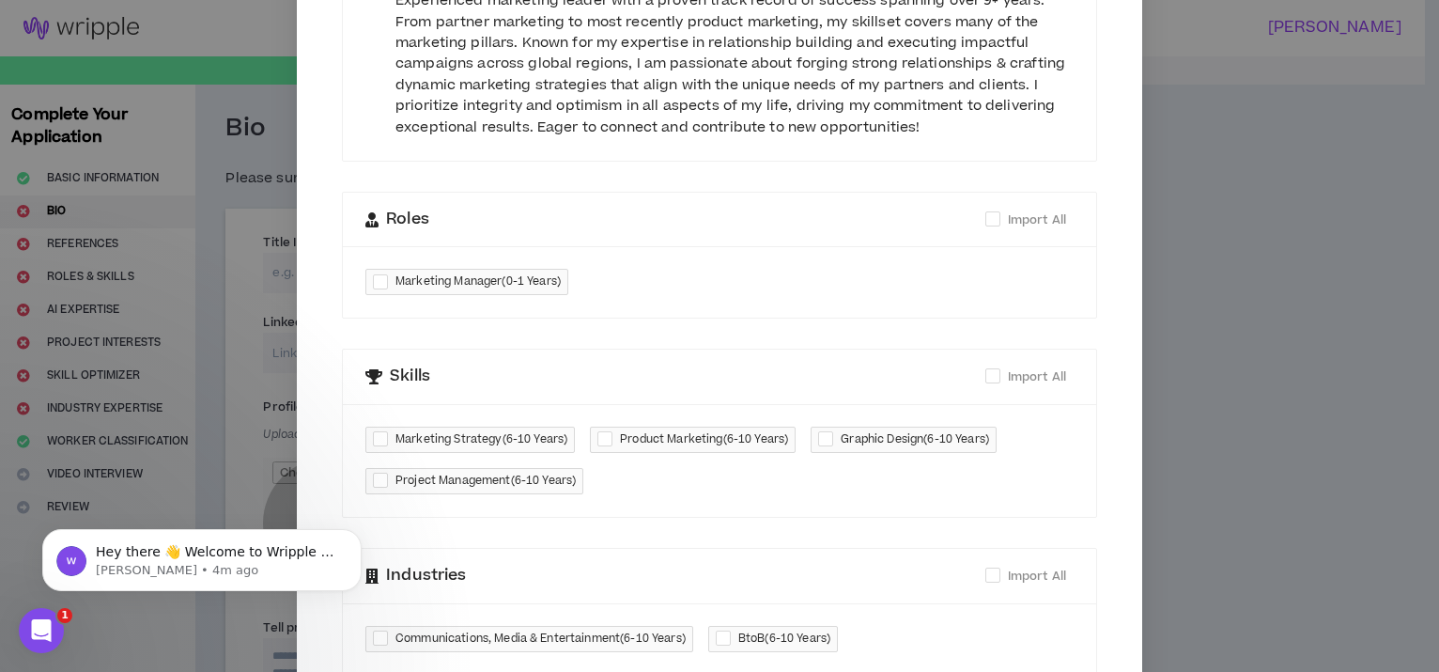
scroll to position [460, 0]
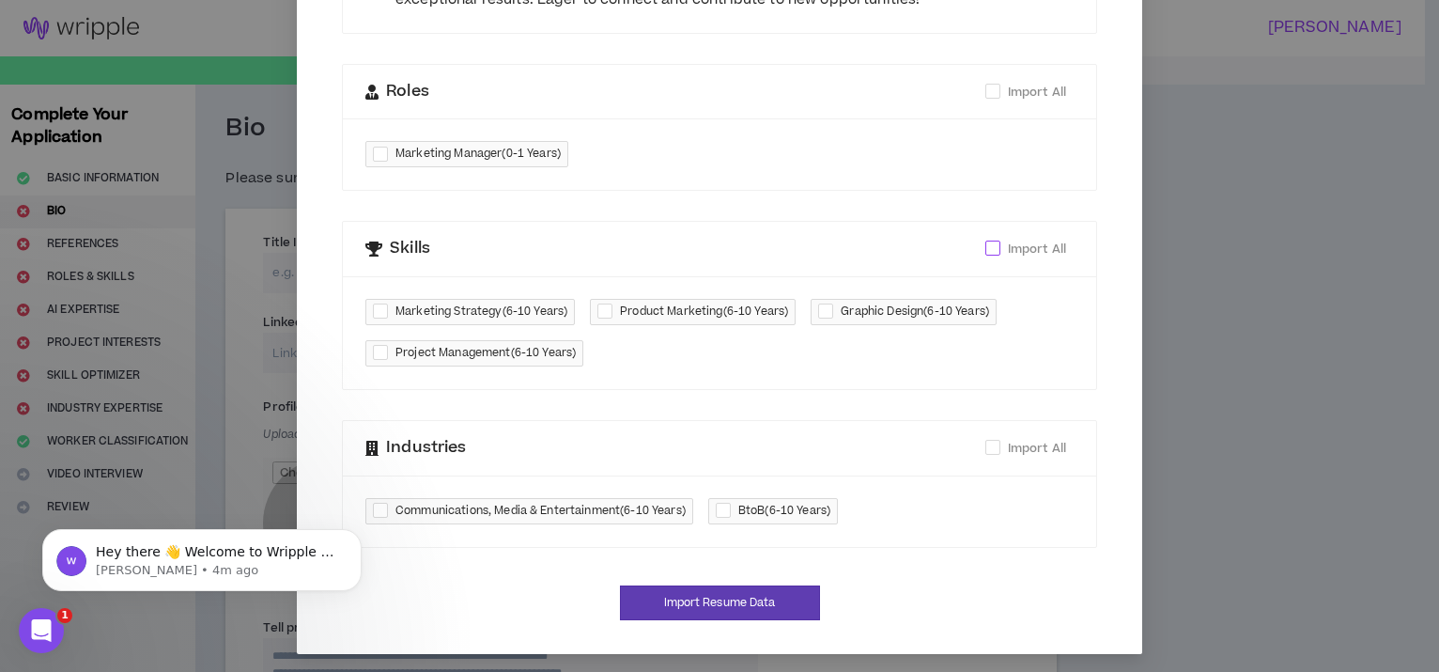
click at [1053, 244] on span "Import All" at bounding box center [1037, 248] width 58 height 17
checkbox input "****"
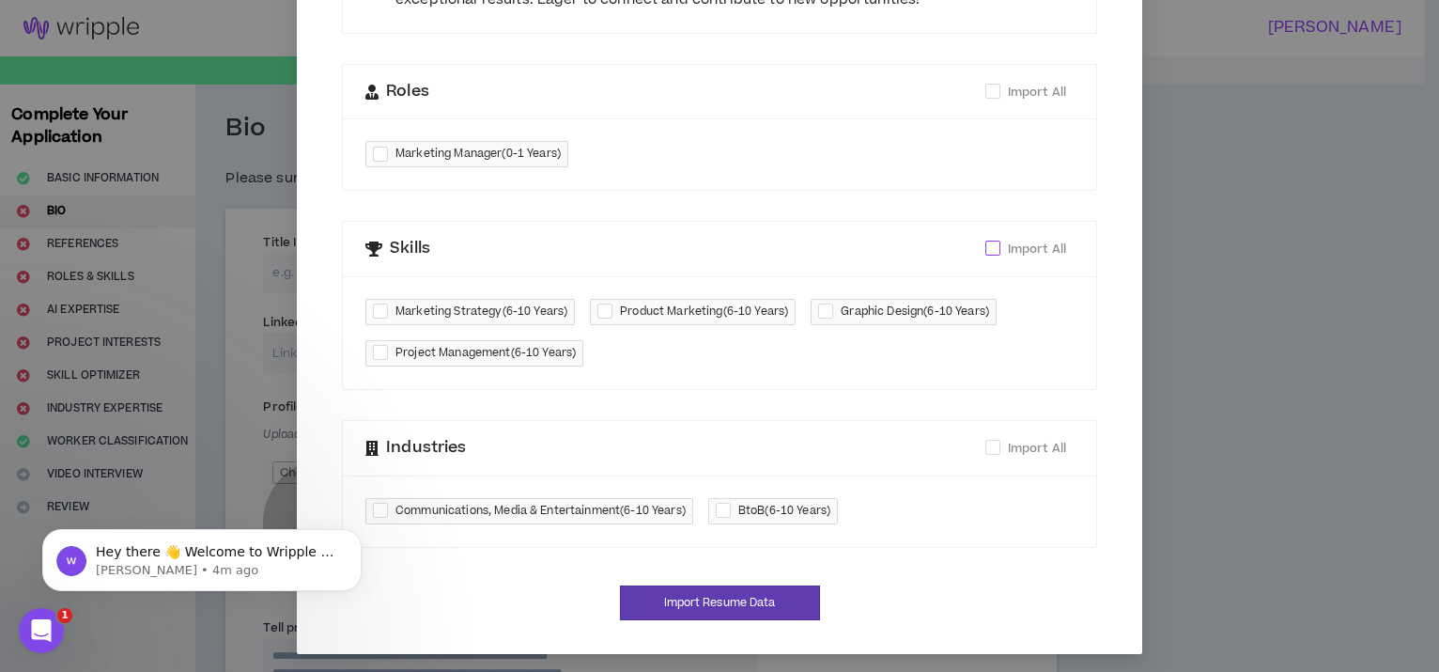
checkbox input "****"
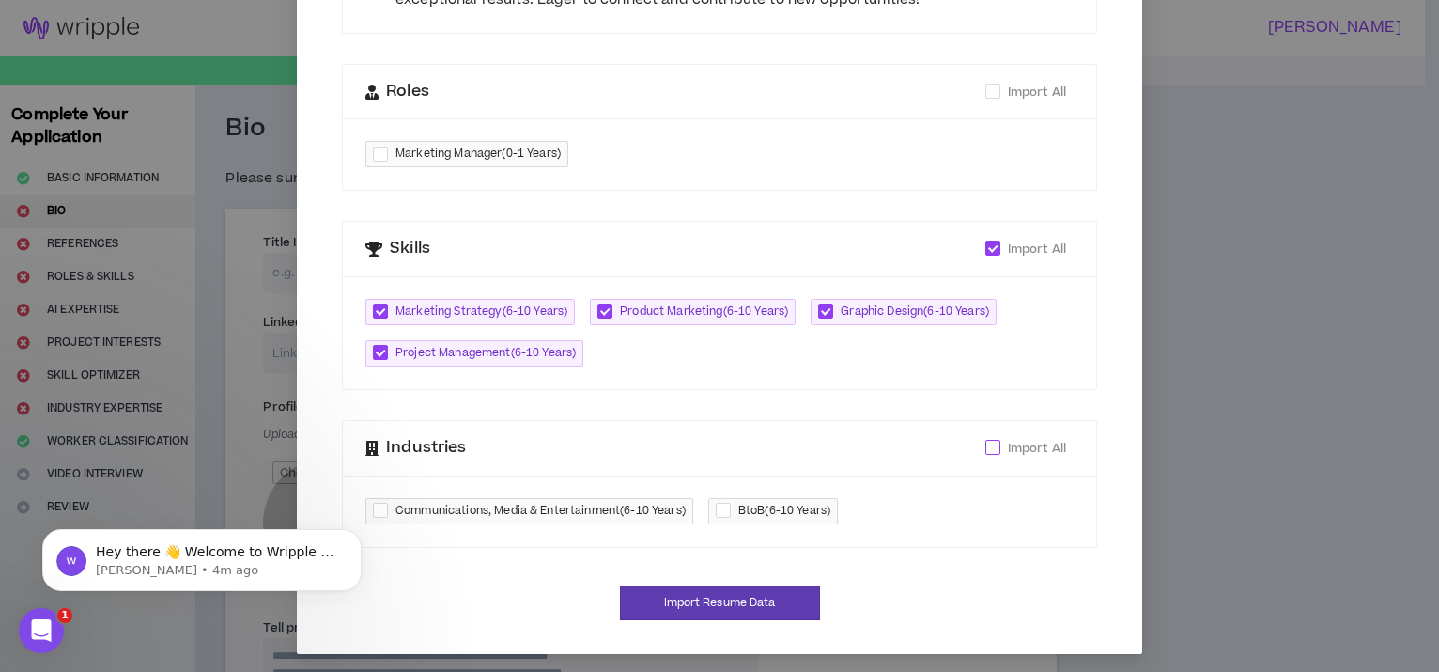
click at [1039, 440] on span "Import All" at bounding box center [1037, 448] width 58 height 17
checkbox input "****"
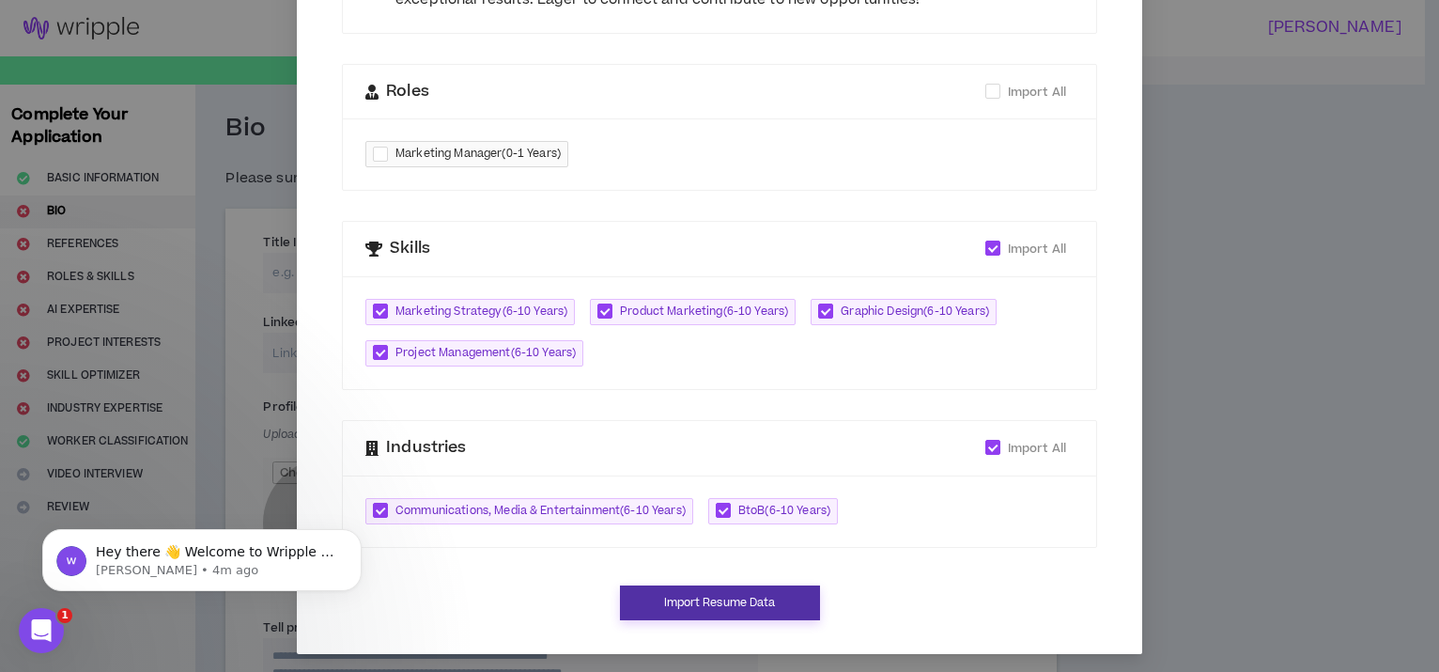
click at [718, 593] on button "Import Resume Data" at bounding box center [720, 602] width 200 height 35
type input "[URL][DOMAIN_NAME][PERSON_NAME]"
type textarea "**********"
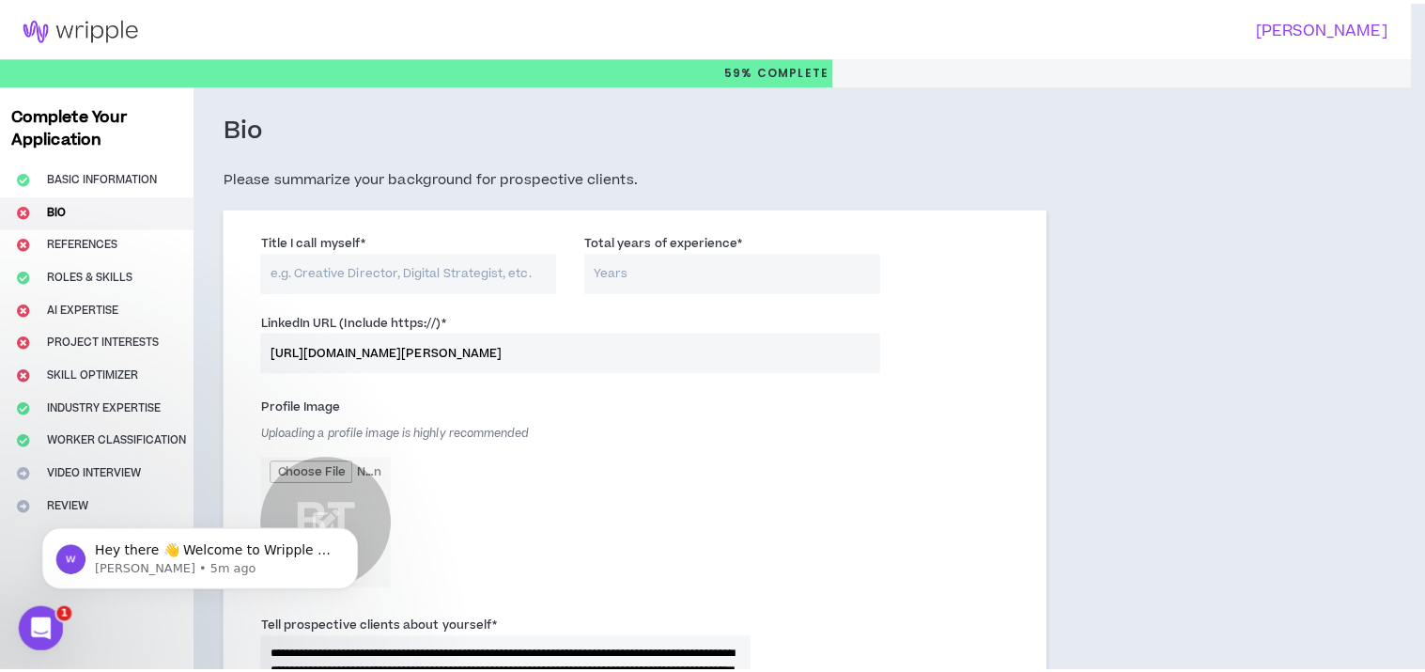
scroll to position [441, 0]
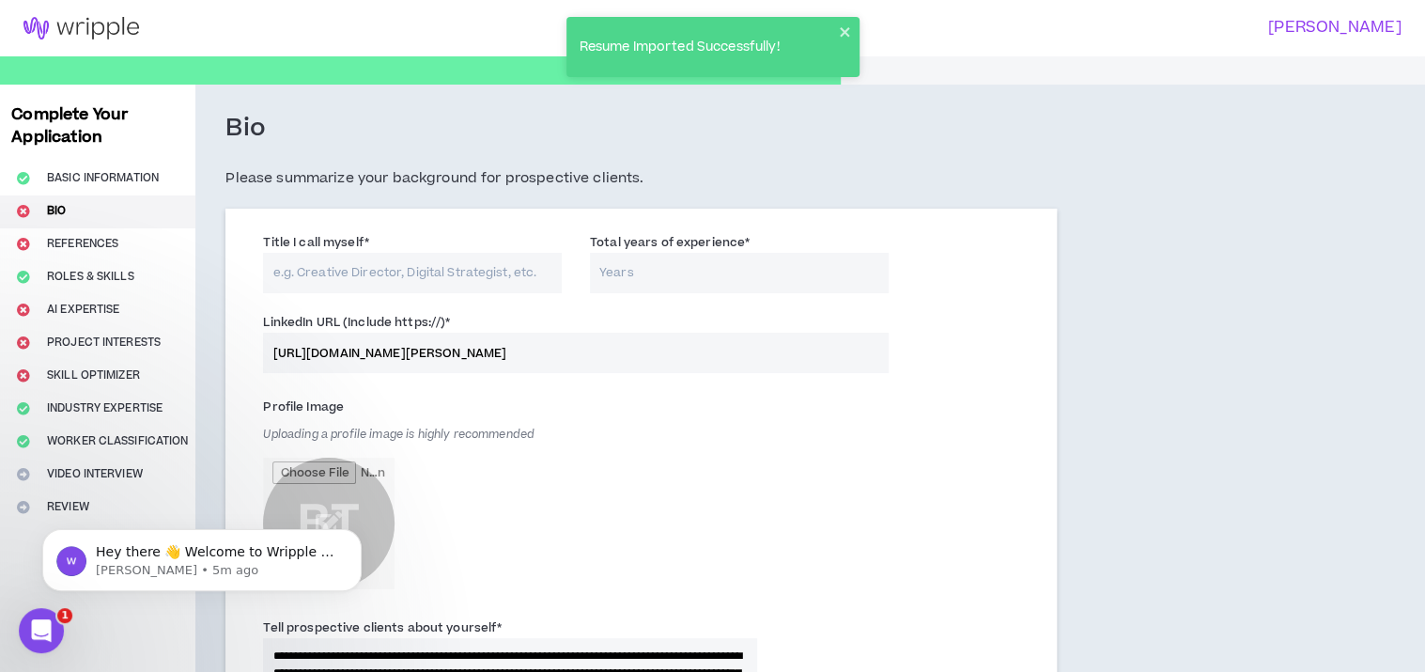
click at [486, 275] on input "Title I call myself *" at bounding box center [412, 273] width 299 height 40
click at [612, 279] on input "Total years of experience *" at bounding box center [739, 273] width 299 height 40
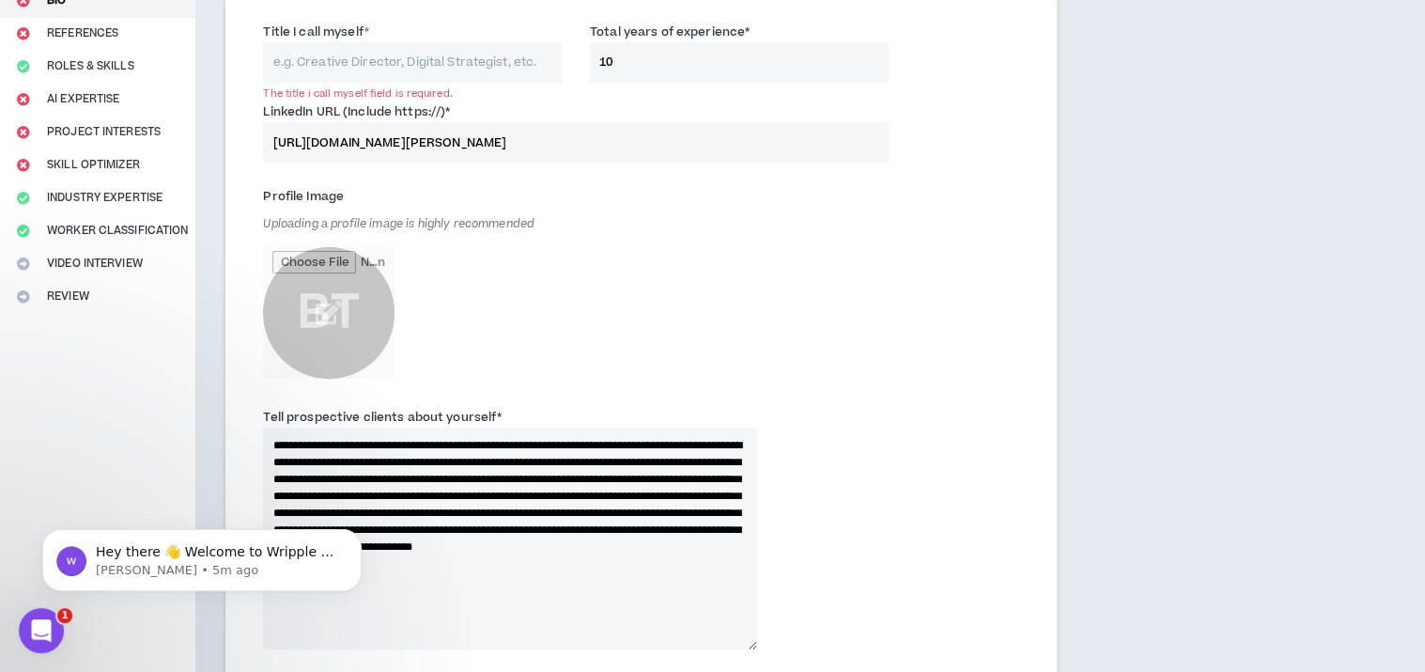
scroll to position [376, 0]
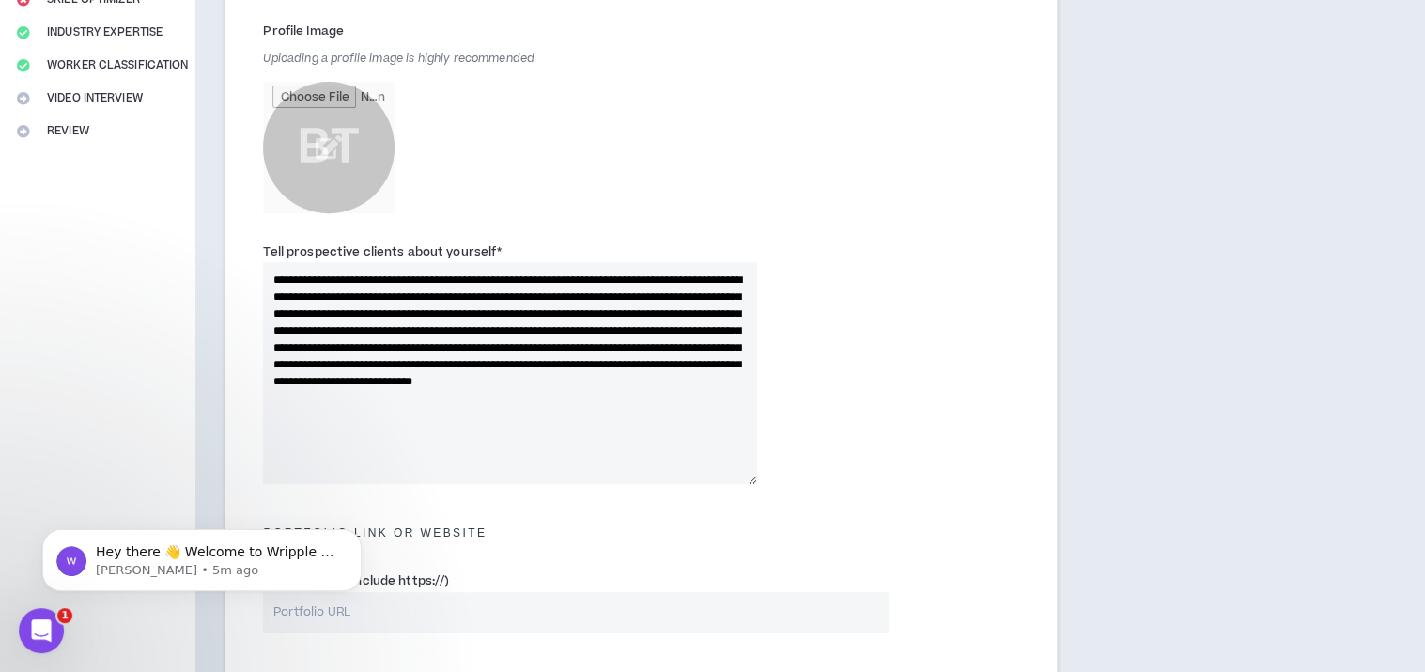
type input "10"
drag, startPoint x: 496, startPoint y: 425, endPoint x: 257, endPoint y: 262, distance: 288.6
click at [257, 262] on div "**********" at bounding box center [510, 362] width 522 height 242
paste textarea "**********"
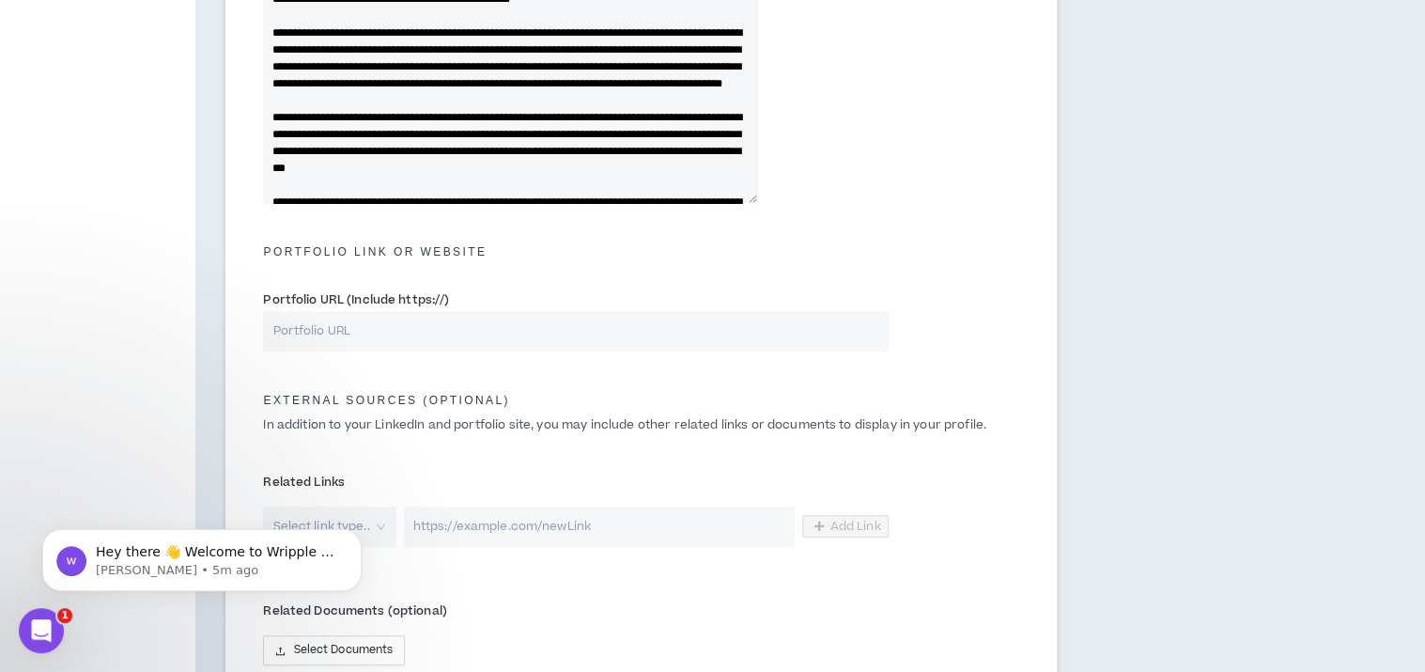
scroll to position [657, 0]
type textarea "**********"
click at [305, 340] on input "Portfolio URL (Include https://)" at bounding box center [575, 330] width 625 height 40
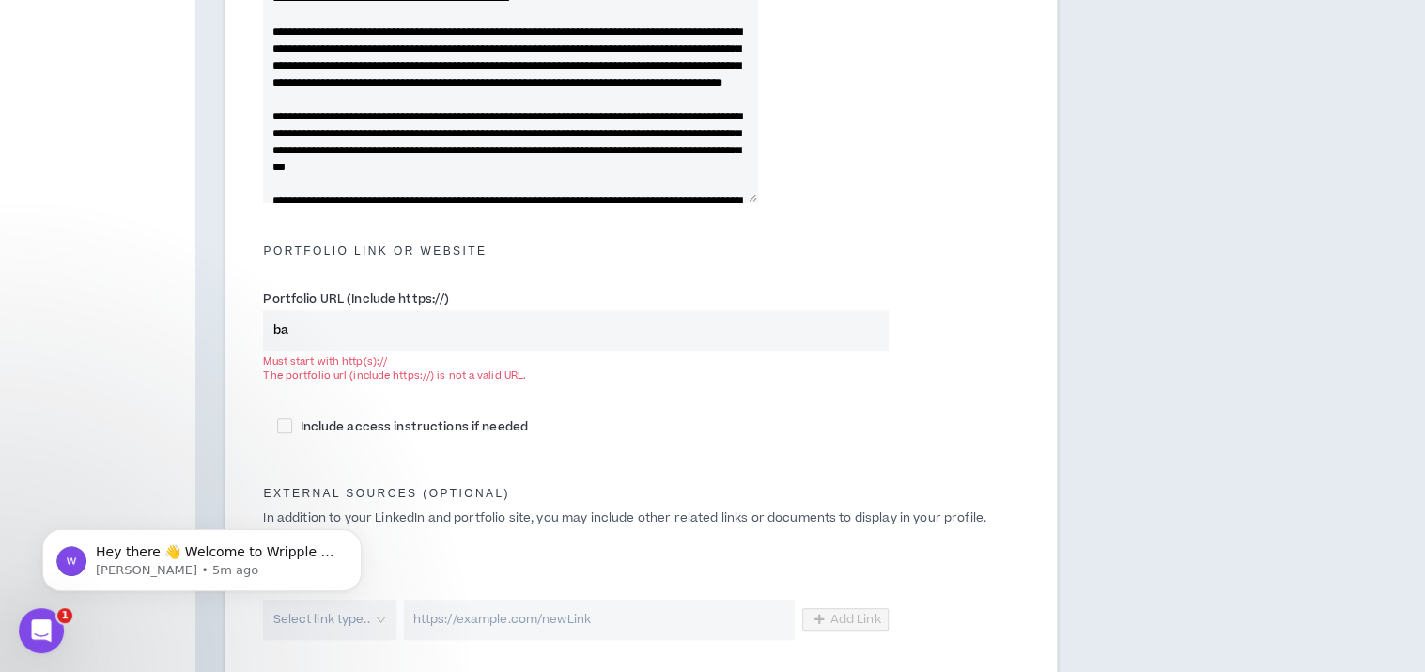
type input "b"
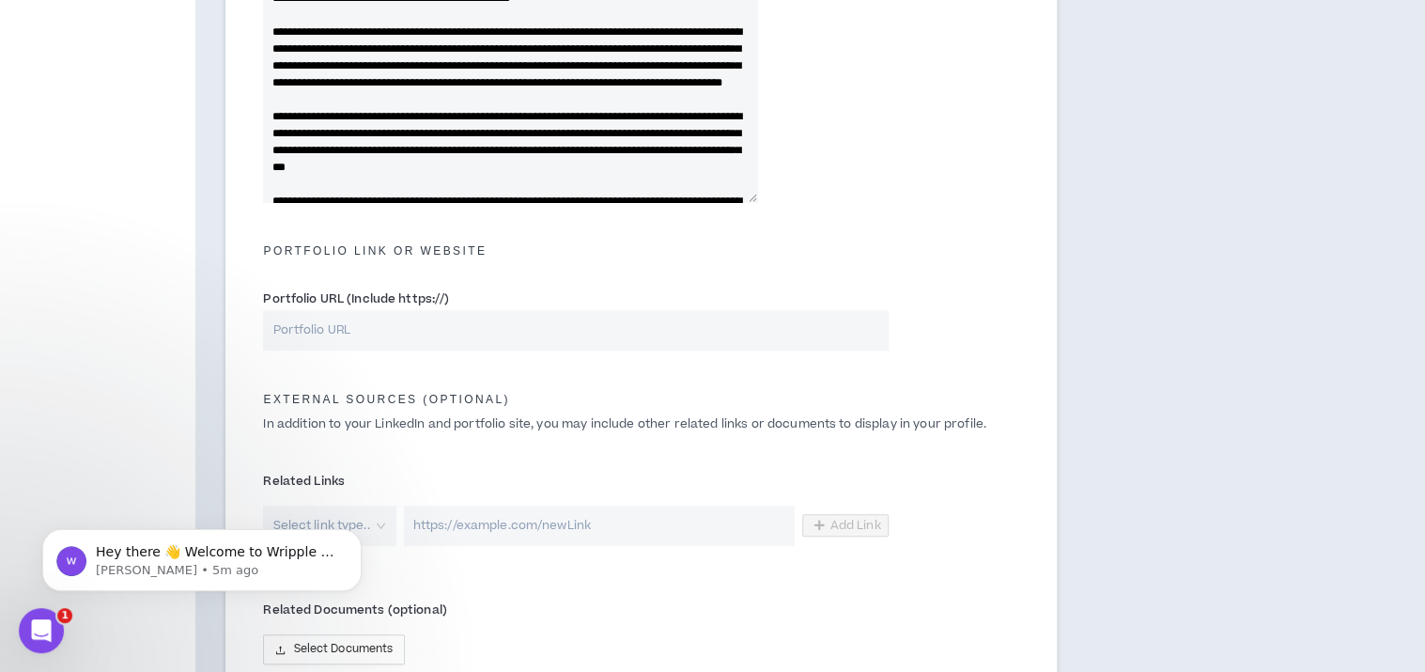
click at [444, 302] on label "Portfolio URL (Include https://)" at bounding box center [356, 299] width 186 height 30
click at [444, 310] on input "Portfolio URL (Include https://)" at bounding box center [575, 330] width 625 height 40
drag, startPoint x: 445, startPoint y: 299, endPoint x: 349, endPoint y: 305, distance: 96.0
click at [349, 304] on label "Portfolio URL (Include https://)" at bounding box center [356, 299] width 186 height 30
copy label "Include https://)"
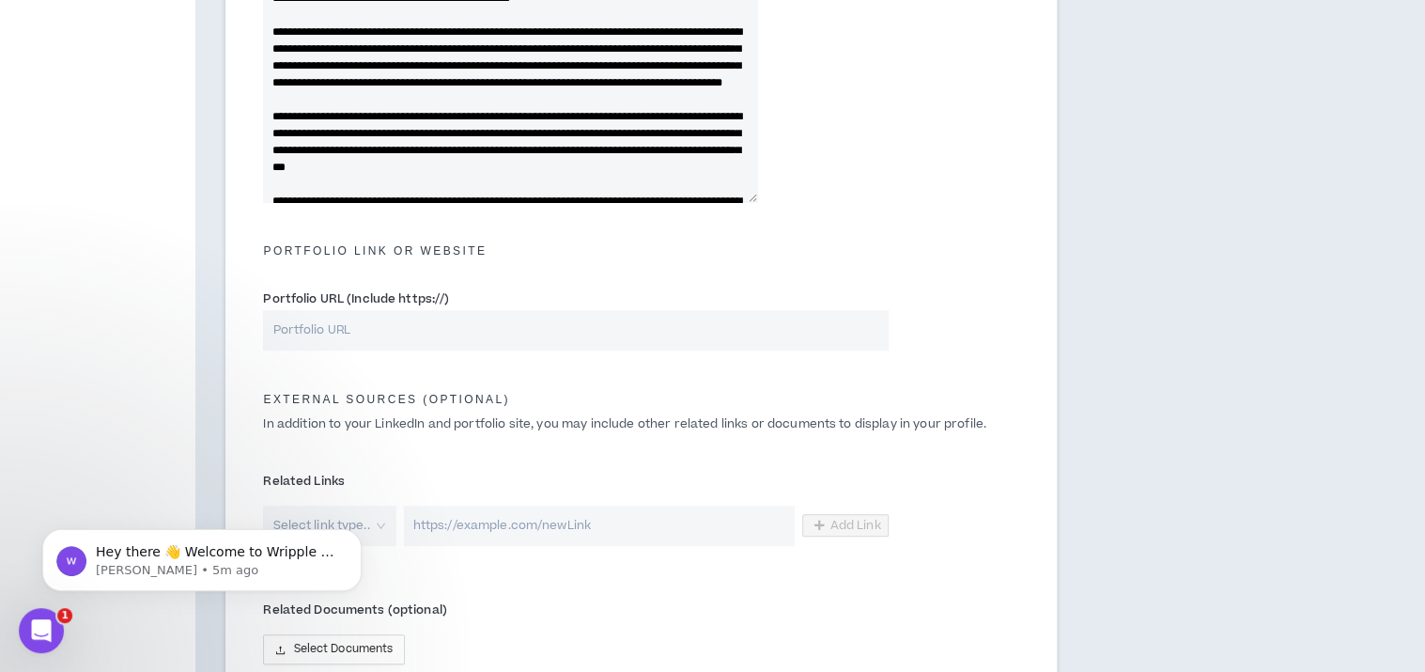
click at [314, 335] on input "Portfolio URL (Include https://)" at bounding box center [575, 330] width 625 height 40
paste input "Include https://)"
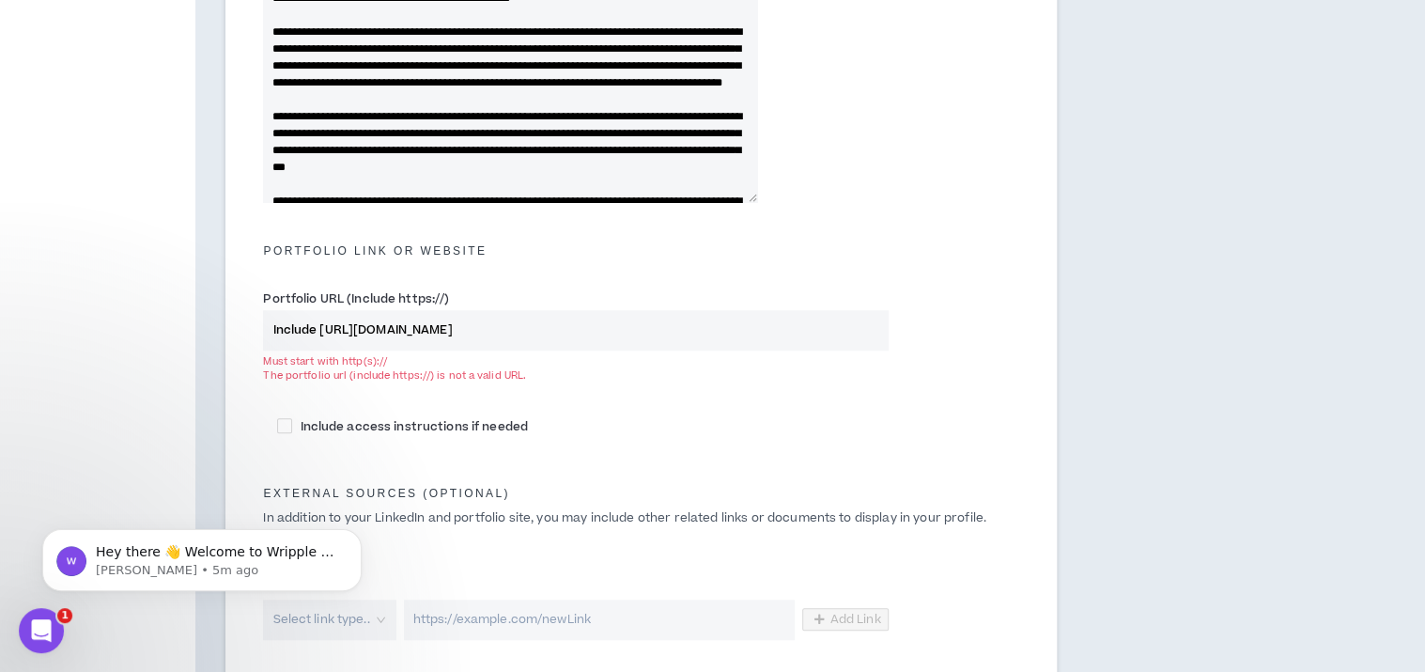
drag, startPoint x: 317, startPoint y: 330, endPoint x: 202, endPoint y: 332, distance: 115.6
click at [201, 332] on div "Bio Please summarize your background for prospective clients. Title I call myse…" at bounding box center [640, 164] width 890 height 1474
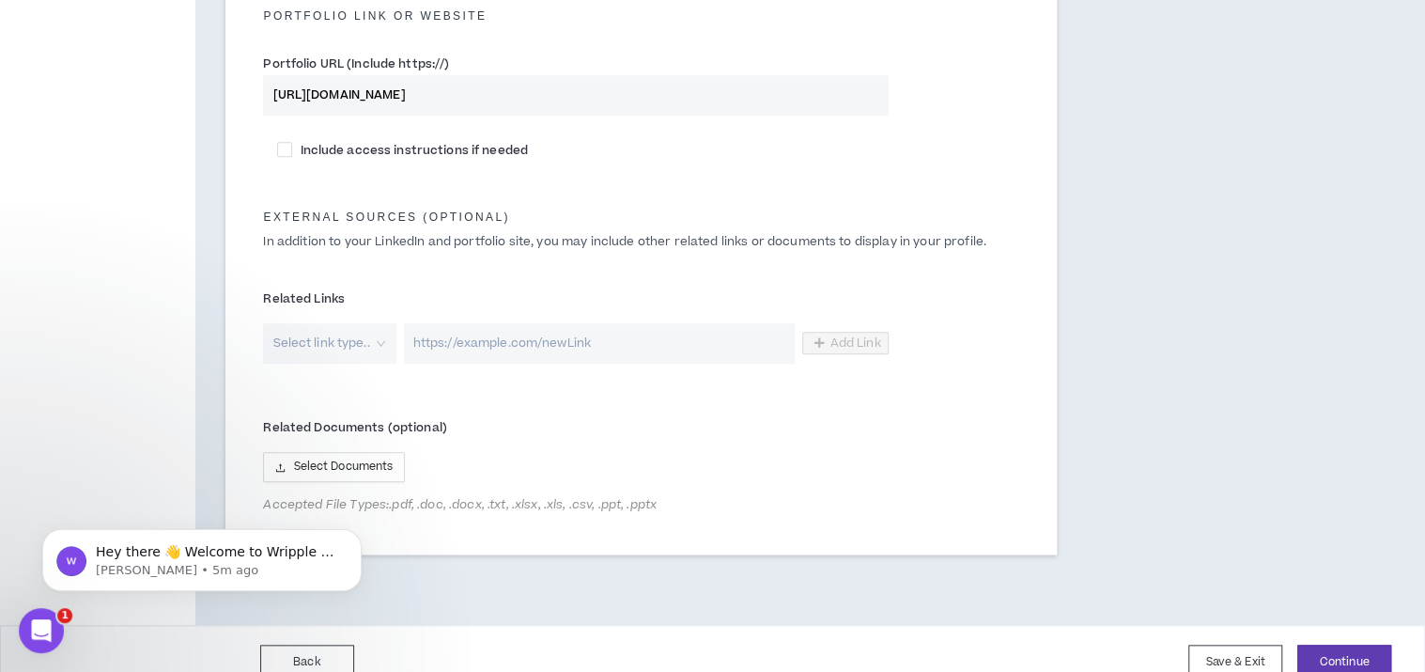
scroll to position [918, 0]
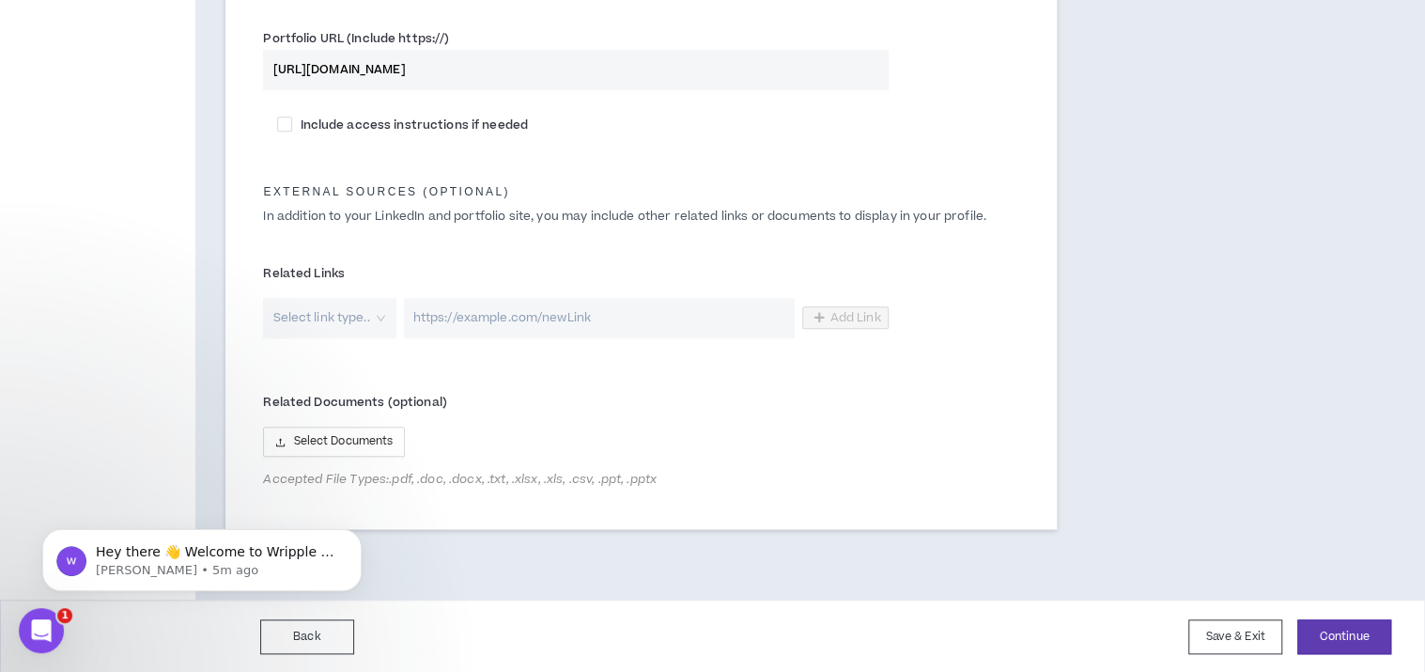
type input "[URL][DOMAIN_NAME]"
click at [536, 396] on label "Related Documents (optional)" at bounding box center [575, 402] width 625 height 30
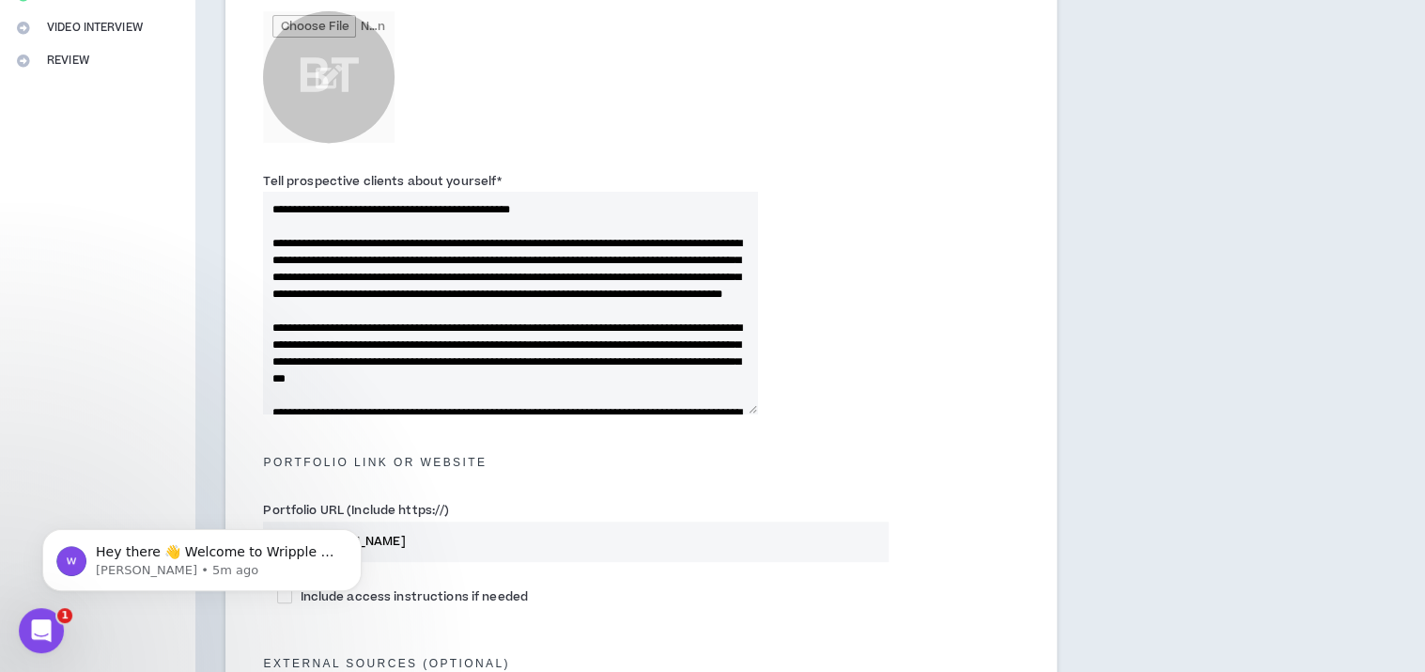
scroll to position [166, 0]
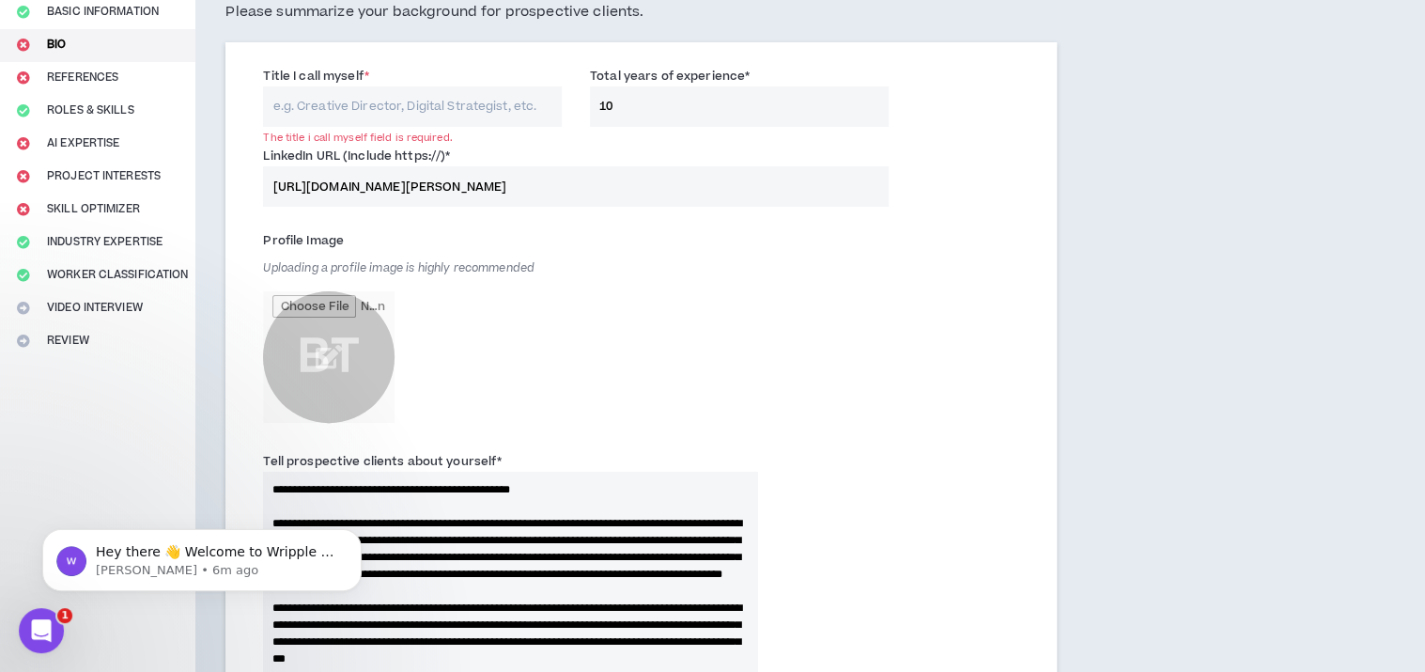
click at [346, 95] on input "Title I call myself *" at bounding box center [412, 106] width 299 height 40
paste input "People-First B2B Marketer"
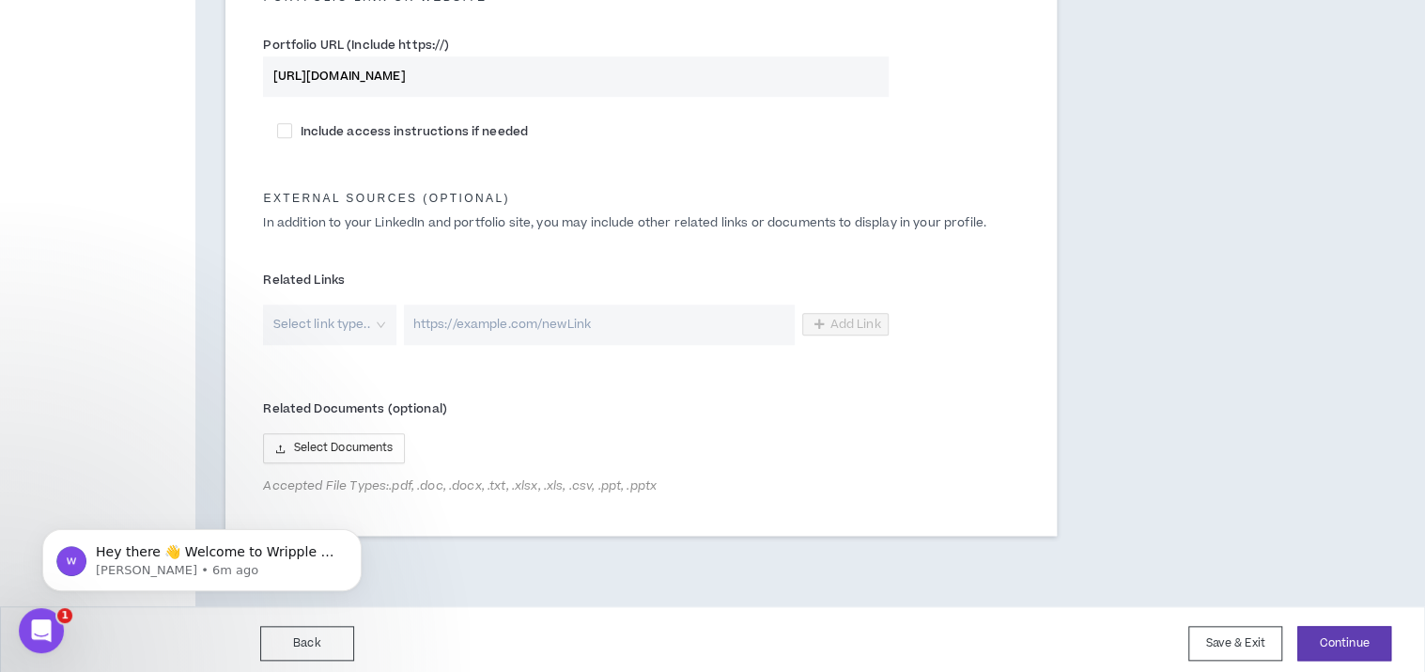
scroll to position [918, 0]
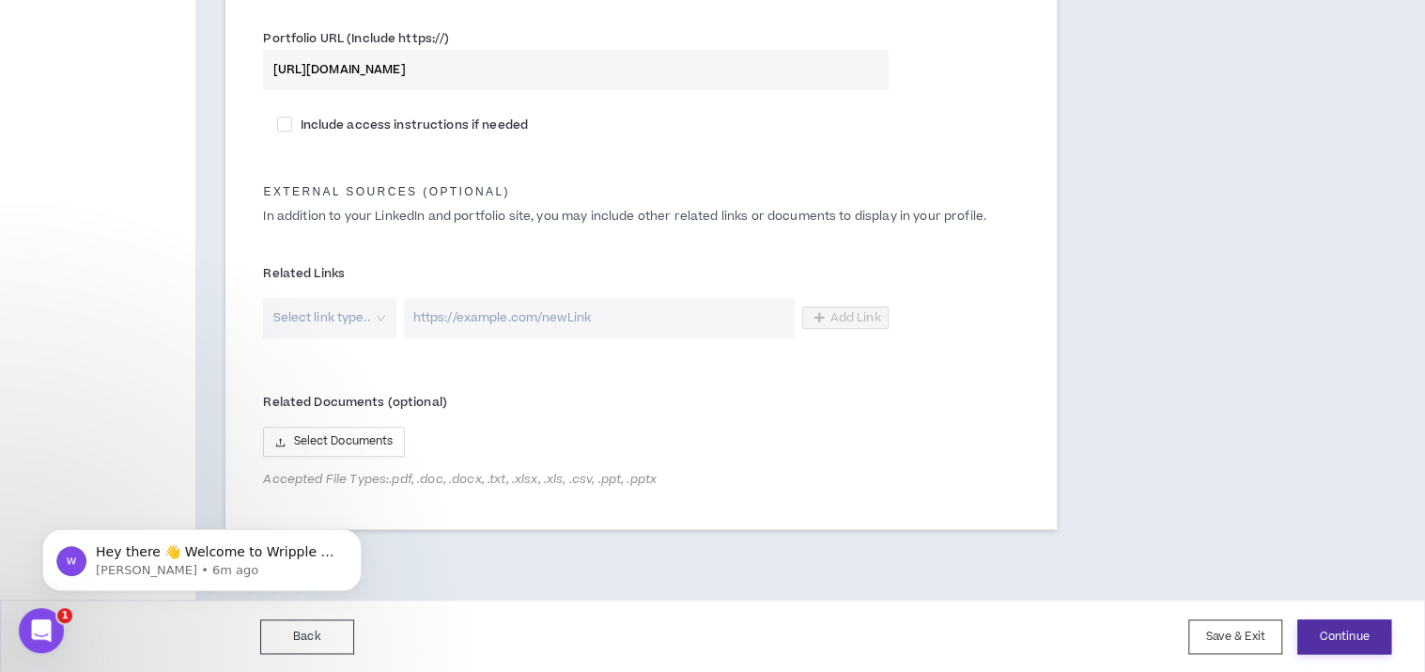
type input "People-First B2B Marketer | Creative Marketing Innovator"
click at [1317, 628] on button "Continue" at bounding box center [1344, 636] width 94 height 35
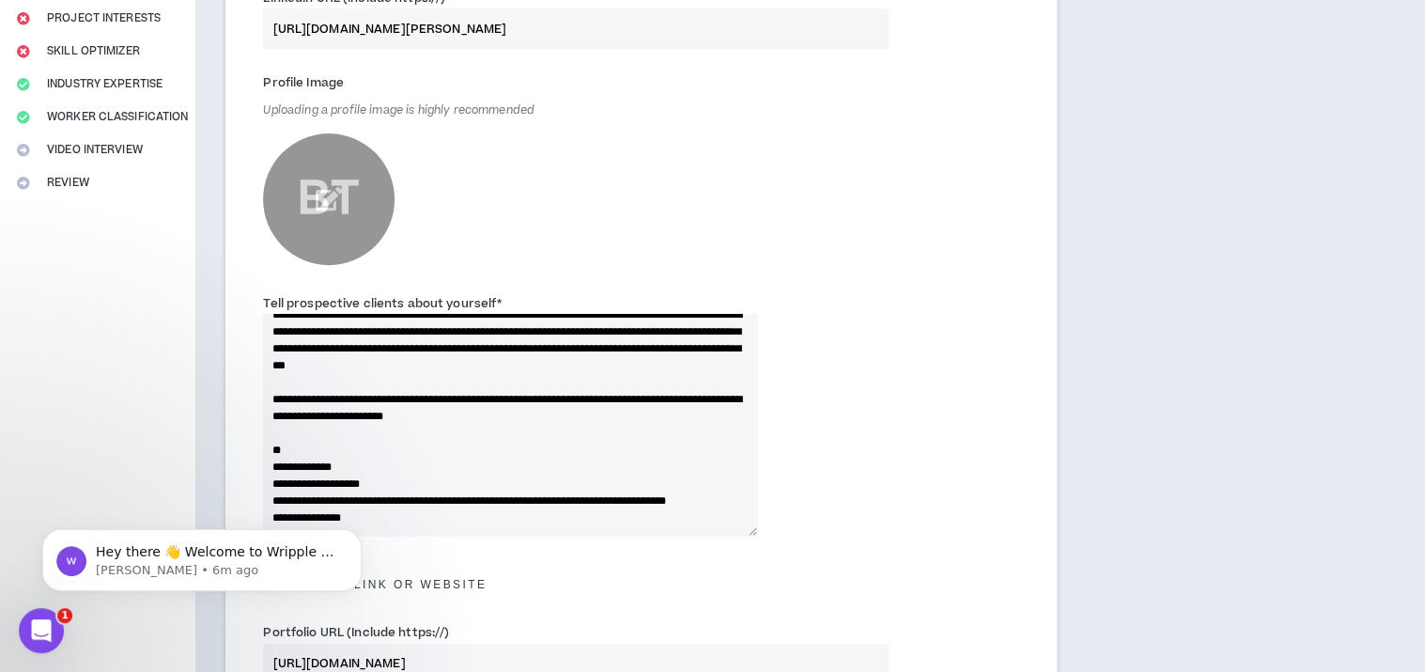
scroll to position [92, 0]
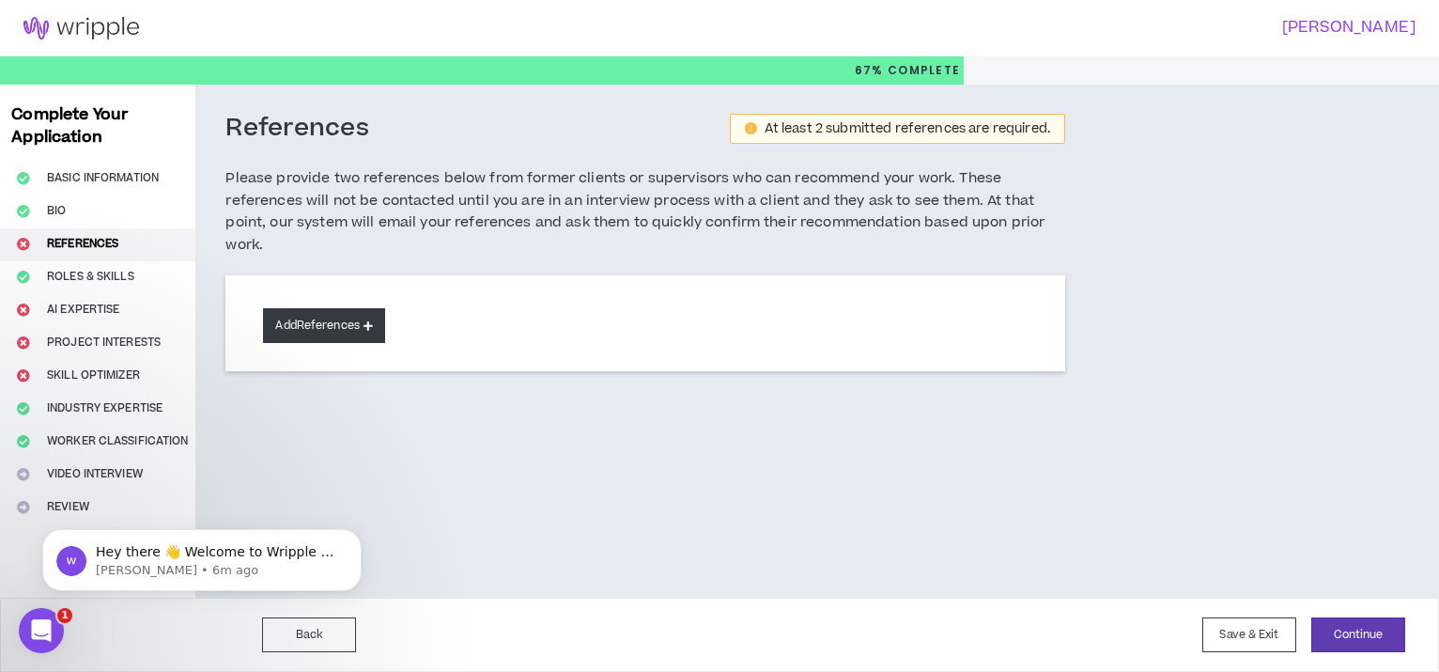
click at [324, 316] on button "Add References" at bounding box center [324, 325] width 122 height 35
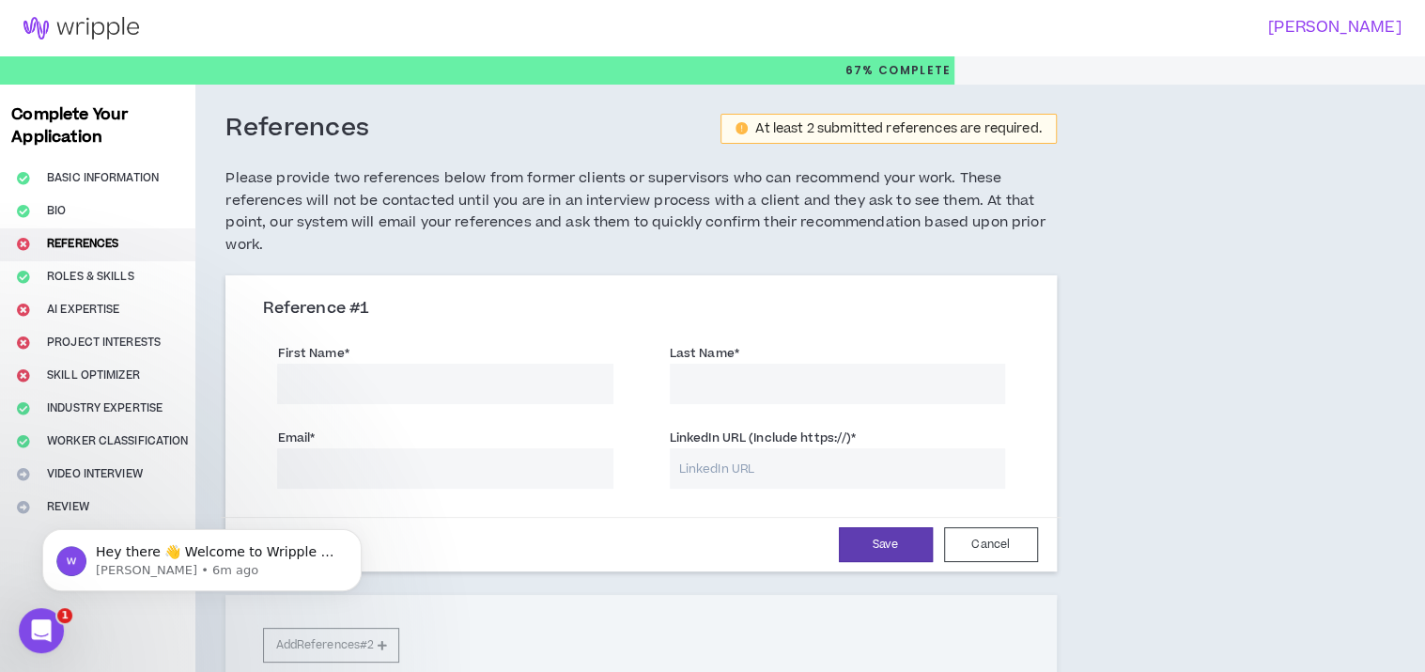
click at [331, 391] on input "First Name *" at bounding box center [444, 383] width 335 height 40
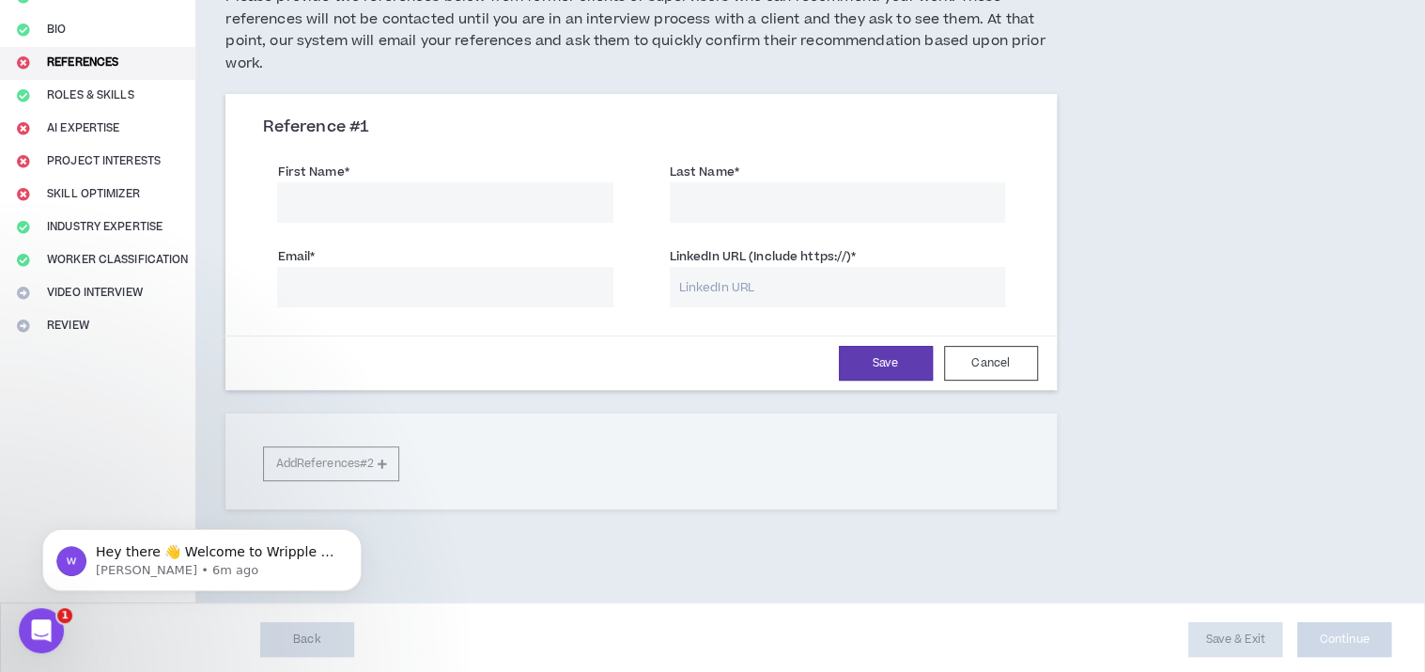
scroll to position [182, 0]
type input "P"
type input "[PERSON_NAME]"
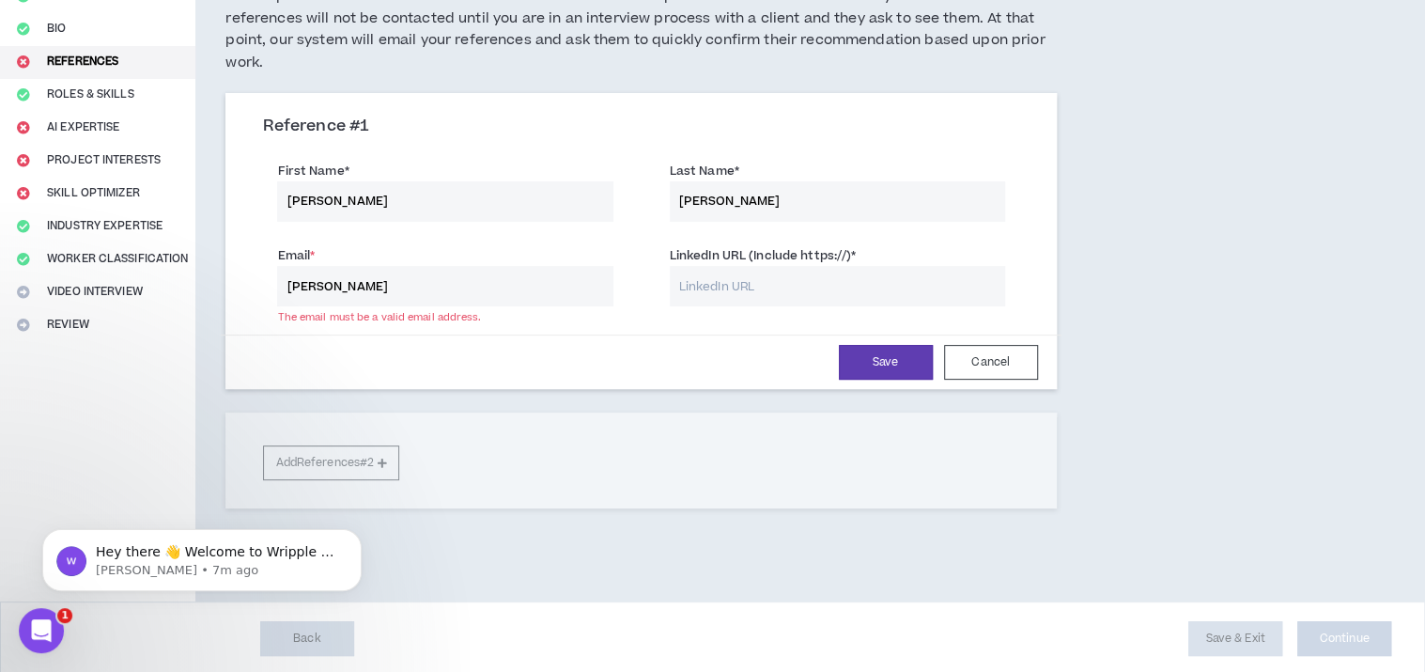
click at [834, 271] on input "LinkedIn URL (Include https://) *" at bounding box center [837, 286] width 335 height 40
paste input "[URL][DOMAIN_NAME]"
type input "[URL][DOMAIN_NAME]"
drag, startPoint x: 433, startPoint y: 281, endPoint x: 147, endPoint y: 281, distance: 286.4
click at [147, 281] on div "Complete Your Application Basic Information Bio References Roles & Skills AI Ex…" at bounding box center [712, 251] width 1425 height 699
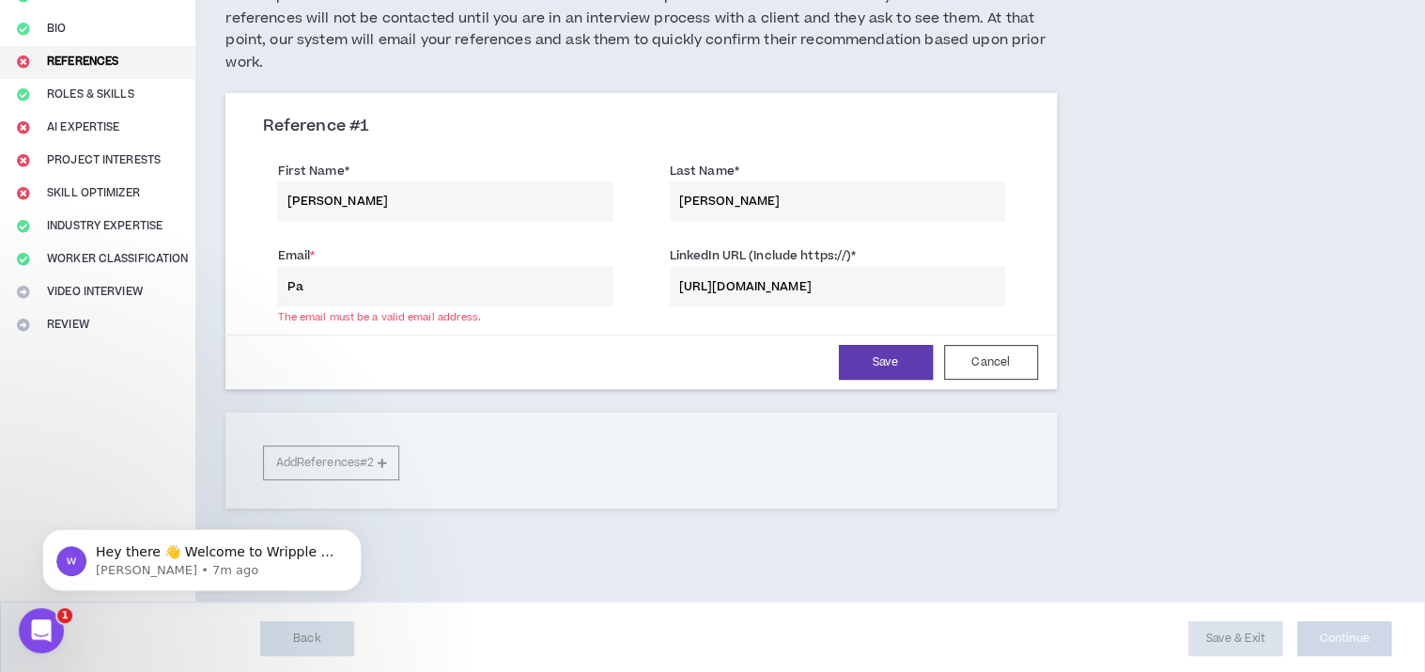
type input "P"
type input "[EMAIL_ADDRESS][DOMAIN_NAME]"
click at [878, 356] on button "Save" at bounding box center [886, 362] width 94 height 35
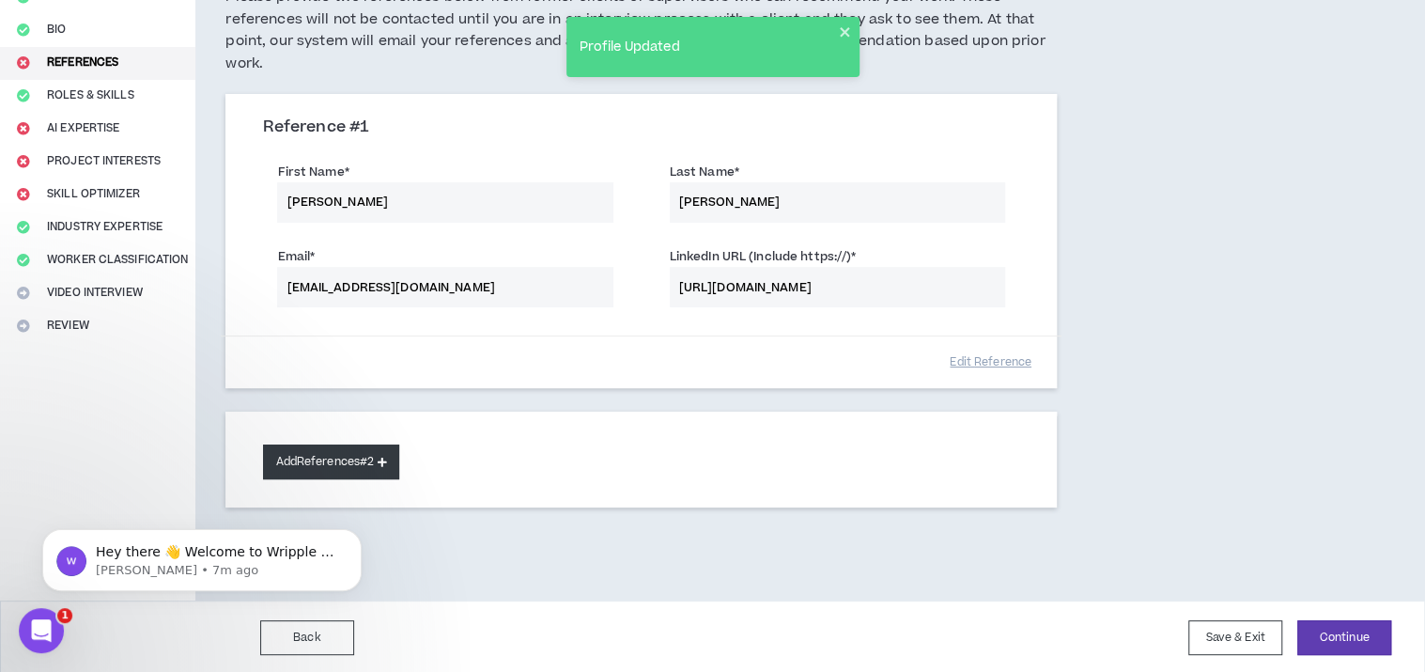
click at [353, 459] on button "Add References #2" at bounding box center [331, 461] width 136 height 35
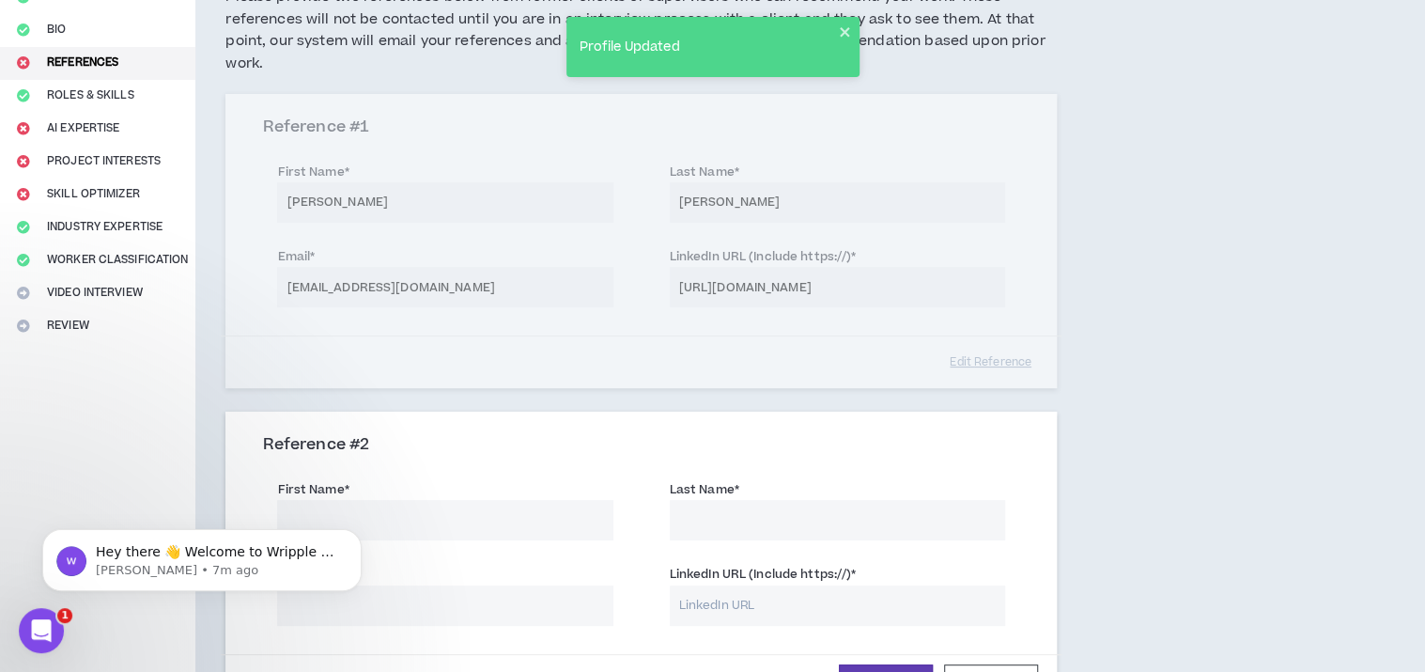
click at [432, 504] on input "First Name *" at bounding box center [444, 520] width 335 height 40
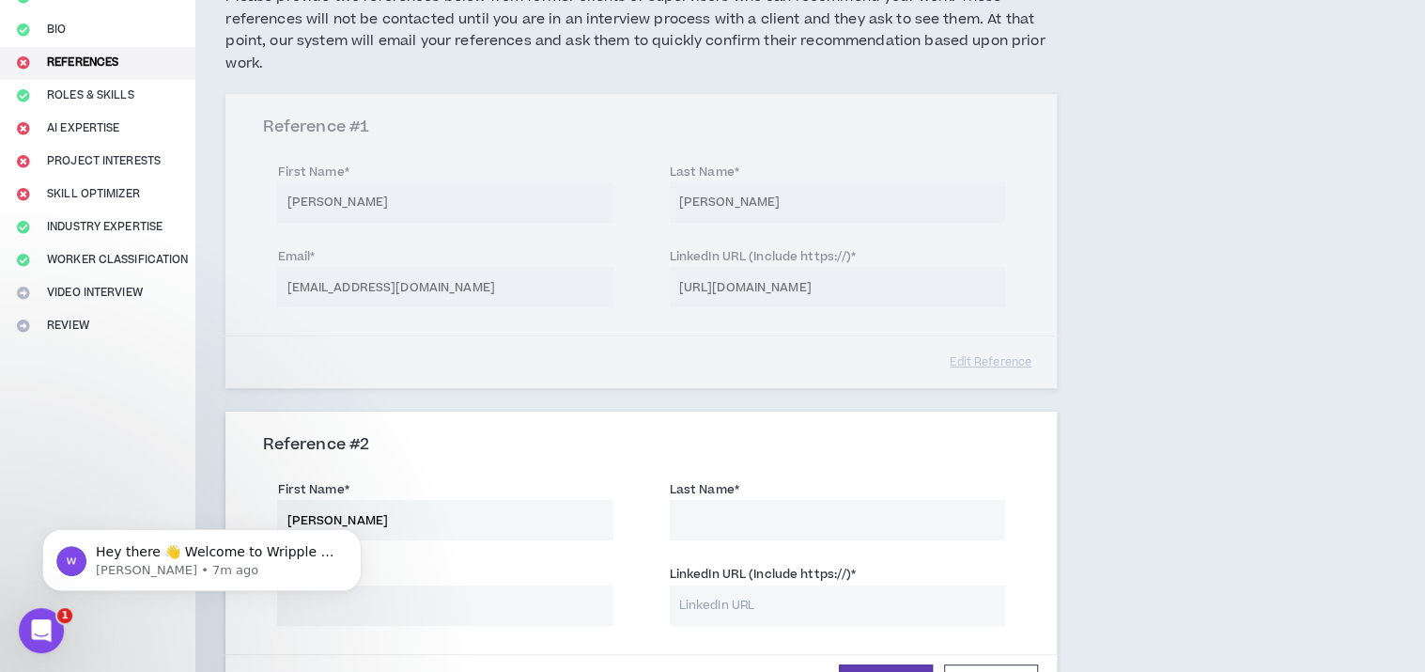
type input "[PERSON_NAME]"
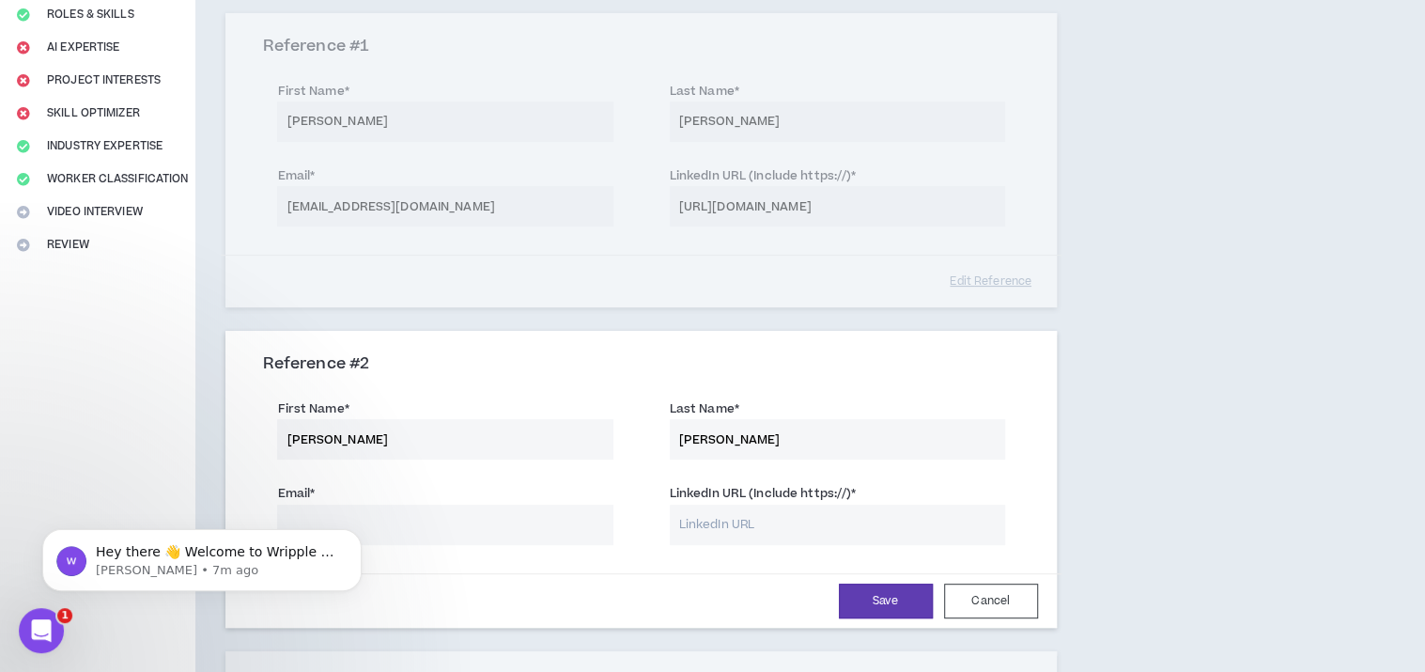
scroll to position [369, 0]
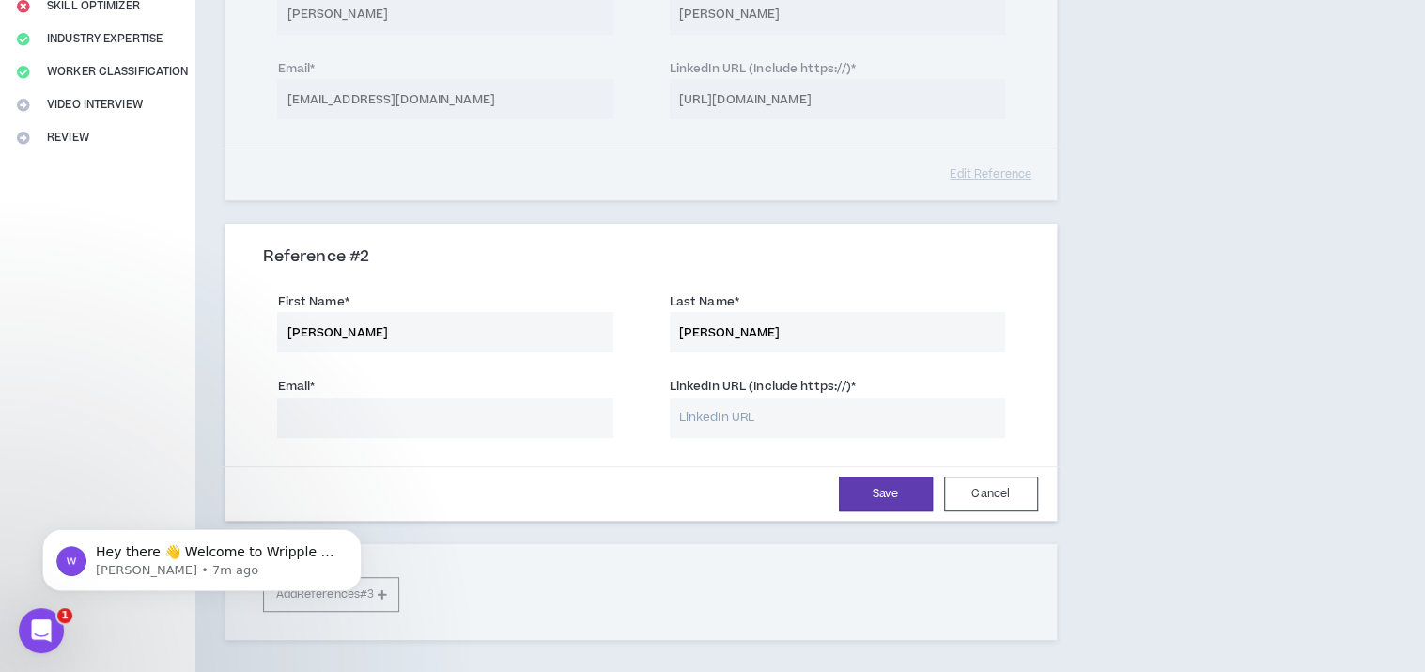
type input "[PERSON_NAME]"
click at [470, 419] on input "Email *" at bounding box center [444, 417] width 335 height 40
type input "[EMAIL_ADDRESS][DOMAIN_NAME]"
click at [670, 410] on input "LinkedIn URL (Include https://) *" at bounding box center [837, 417] width 335 height 40
click at [719, 410] on input "LinkedIn URL (Include https://) *" at bounding box center [837, 417] width 335 height 40
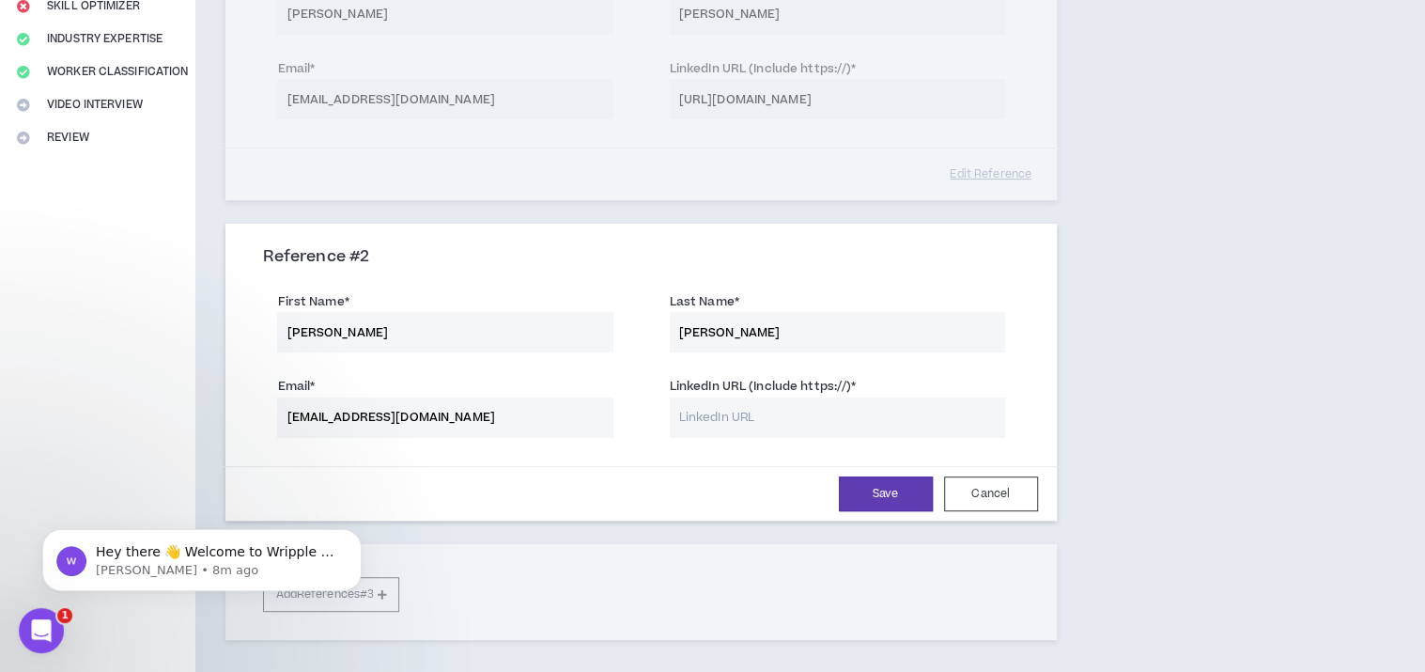
paste input "[URL][DOMAIN_NAME]"
type input "[URL][DOMAIN_NAME]"
click at [913, 486] on button "Save" at bounding box center [886, 493] width 94 height 35
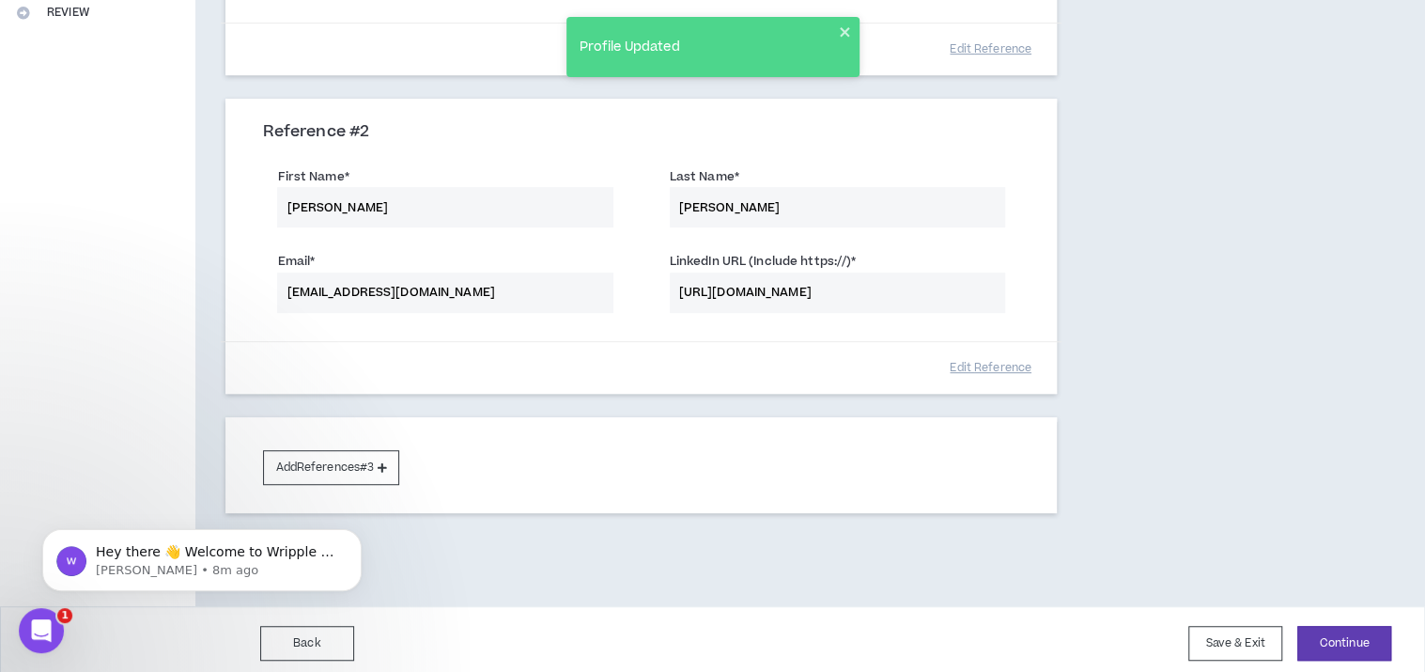
scroll to position [498, 0]
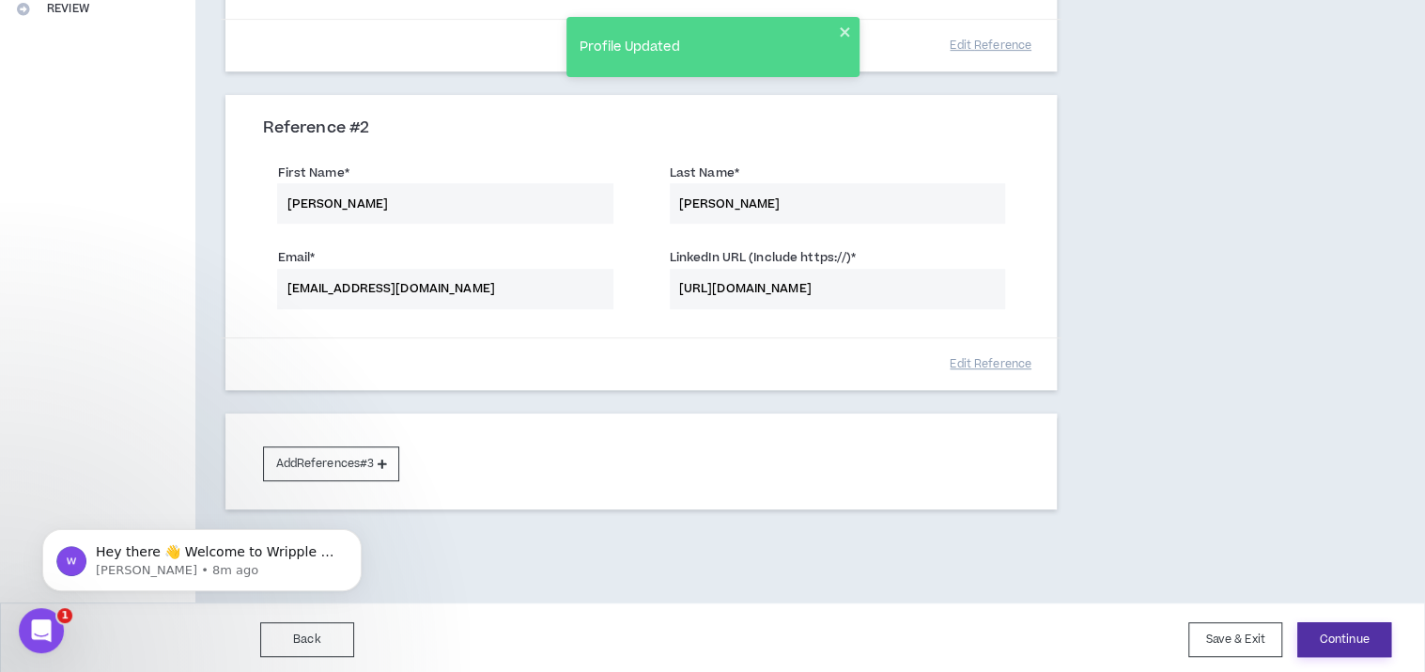
click at [1366, 642] on button "Continue" at bounding box center [1344, 639] width 94 height 35
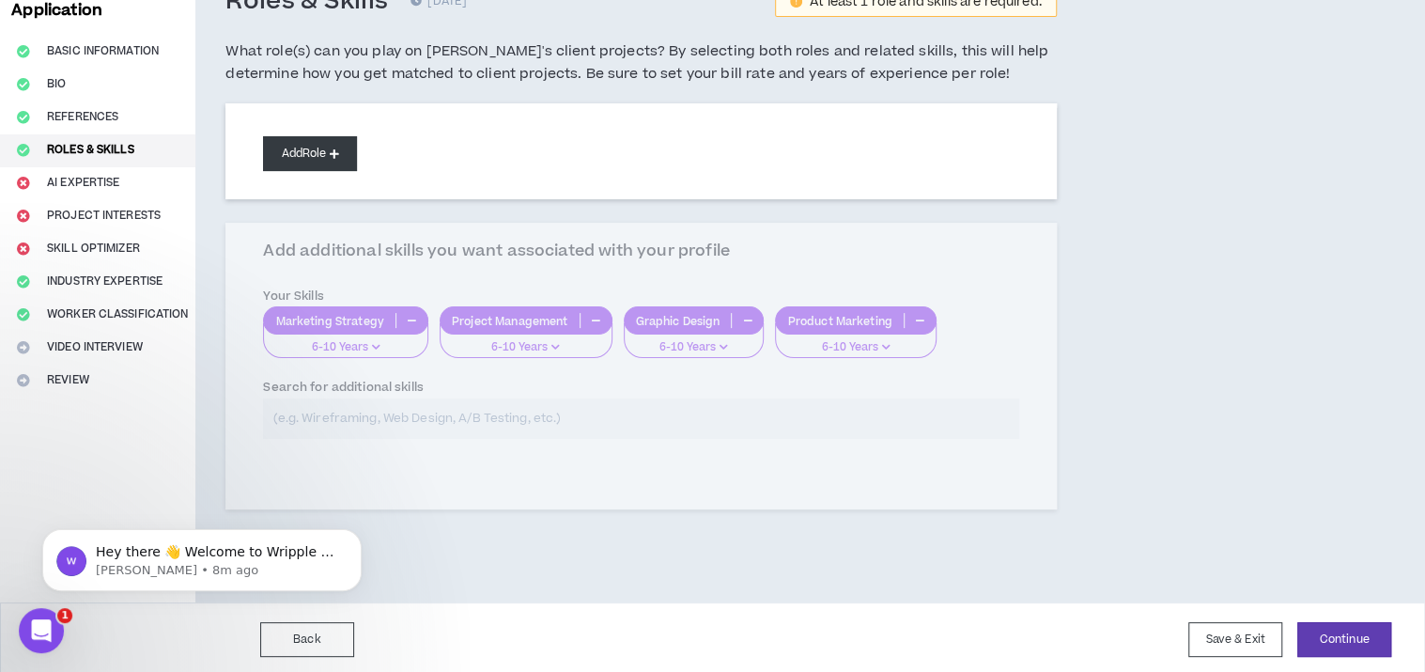
scroll to position [128, 0]
click at [391, 397] on div "Add Role Add additional skills you want associated with your profile Your Skill…" at bounding box center [640, 327] width 830 height 451
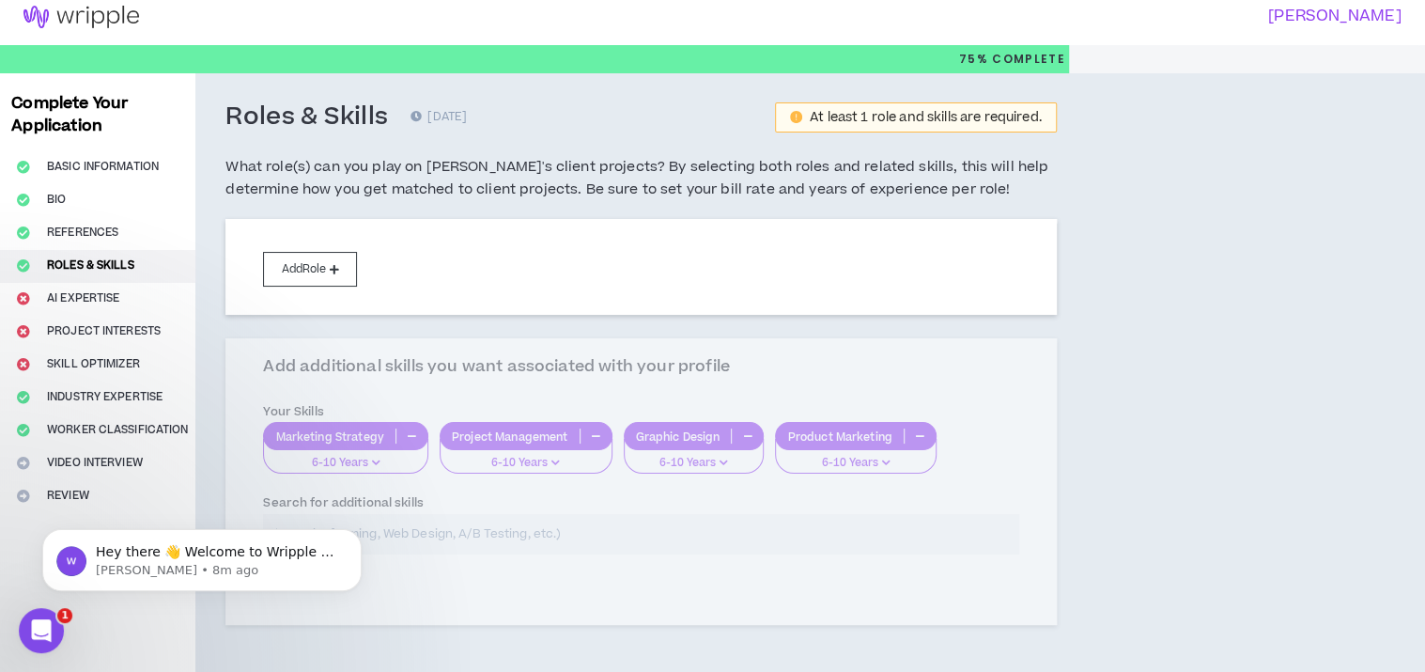
scroll to position [0, 0]
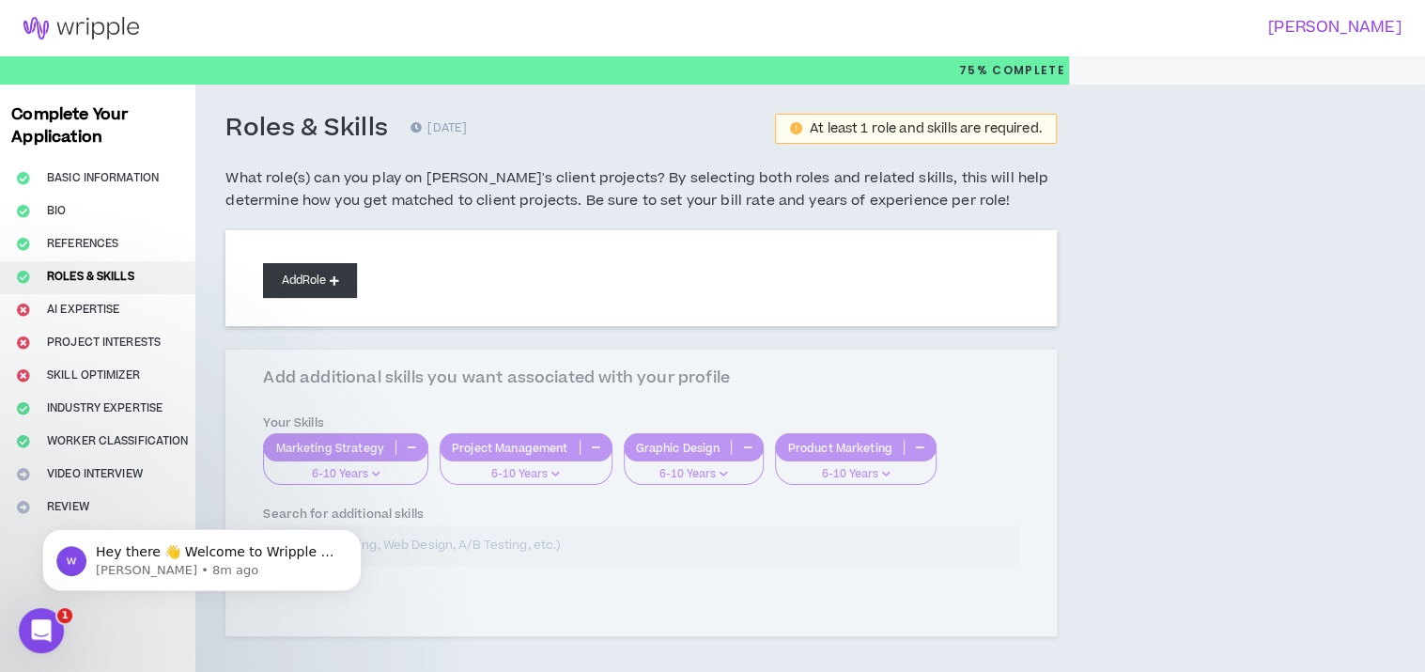
click at [295, 268] on button "Add Role" at bounding box center [310, 280] width 94 height 35
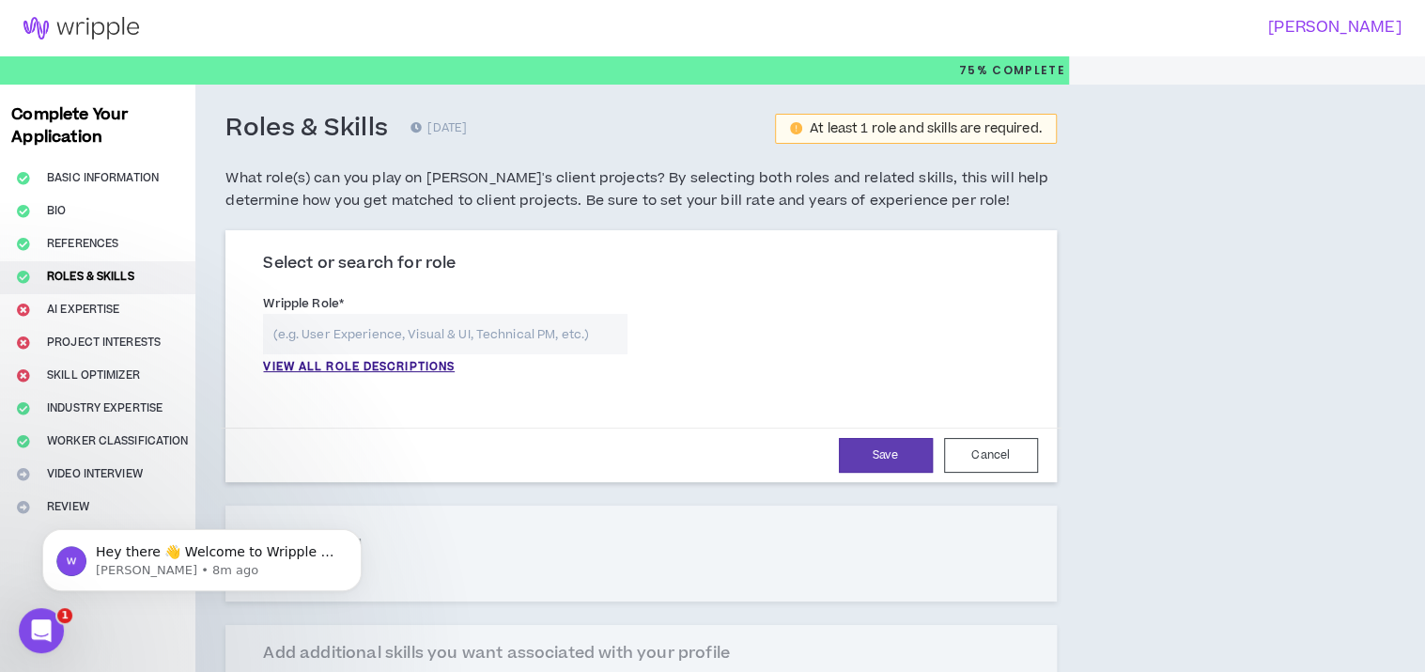
click at [333, 332] on input "text" at bounding box center [444, 334] width 363 height 40
click at [351, 363] on p "VIEW ALL ROLE DESCRIPTIONS" at bounding box center [359, 367] width 192 height 17
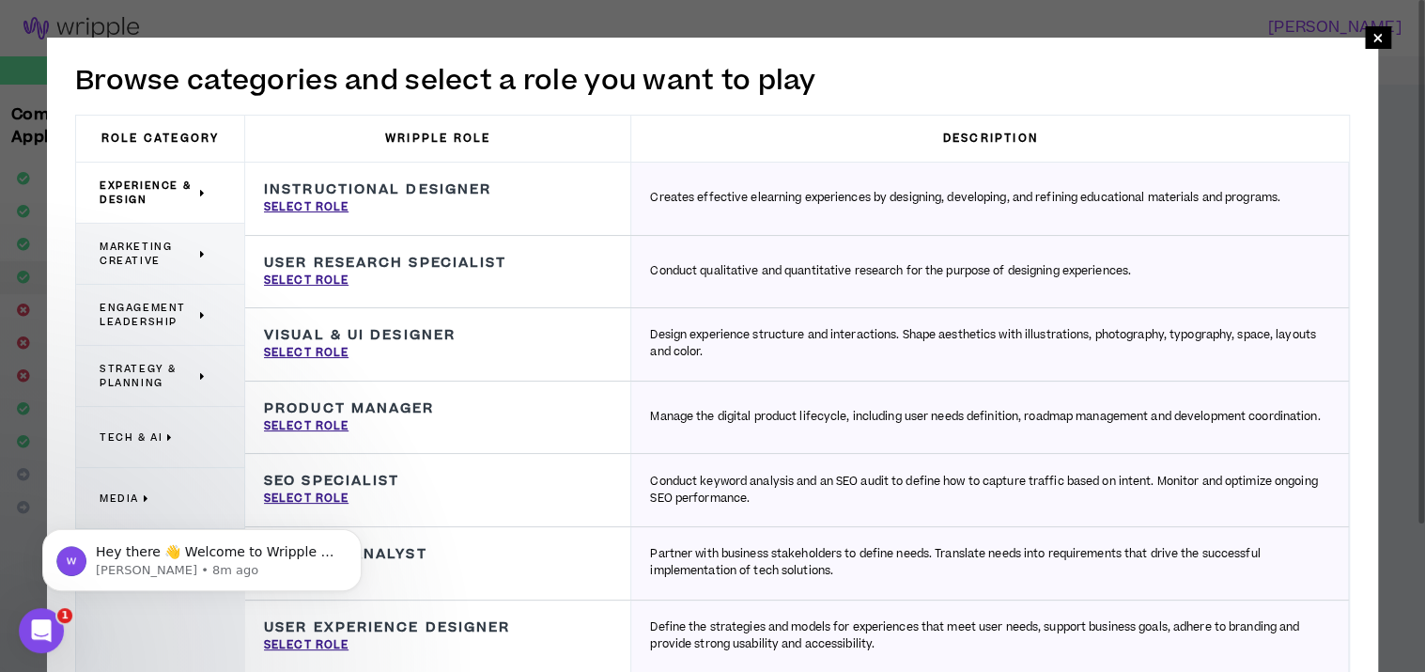
click at [130, 236] on p "Marketing Creative" at bounding box center [153, 253] width 107 height 41
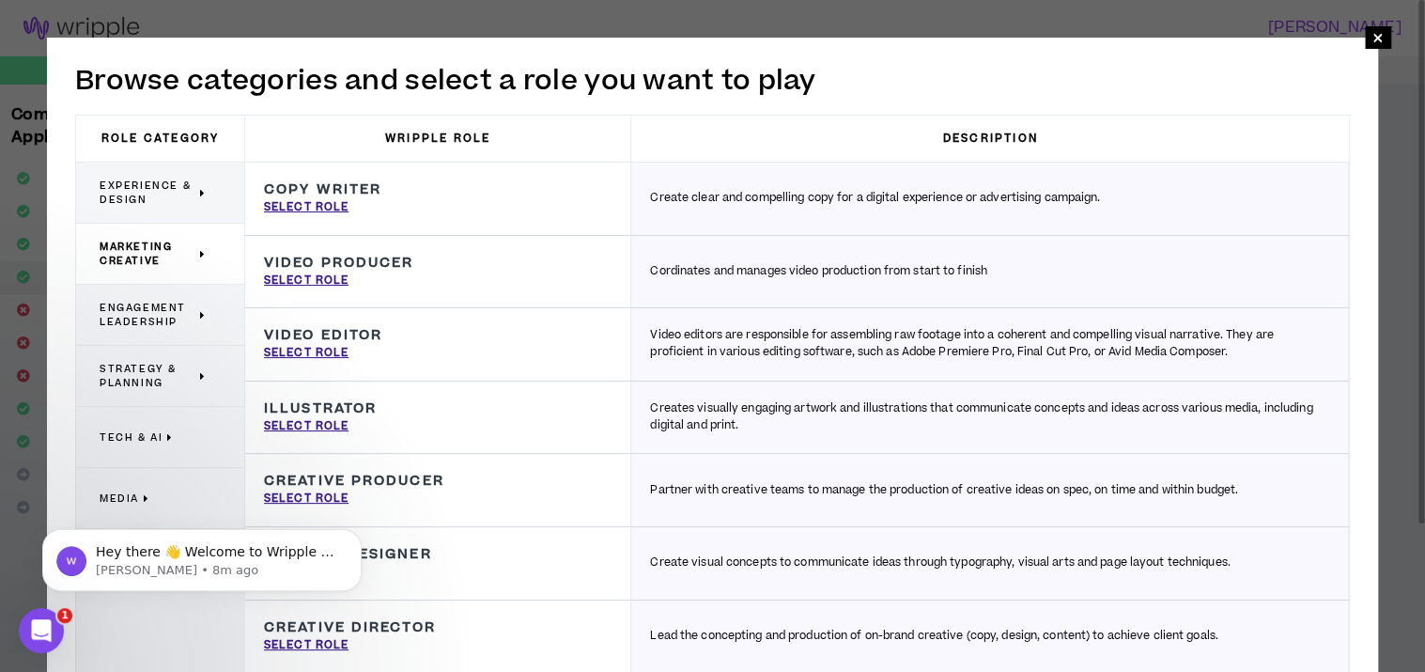
click at [175, 253] on span "Marketing Creative" at bounding box center [148, 253] width 96 height 28
click at [208, 256] on div "Marketing Creative" at bounding box center [160, 254] width 169 height 61
click at [199, 258] on p "Marketing Creative" at bounding box center [153, 253] width 107 height 41
click at [174, 309] on span "Engagement Leadership" at bounding box center [148, 315] width 96 height 28
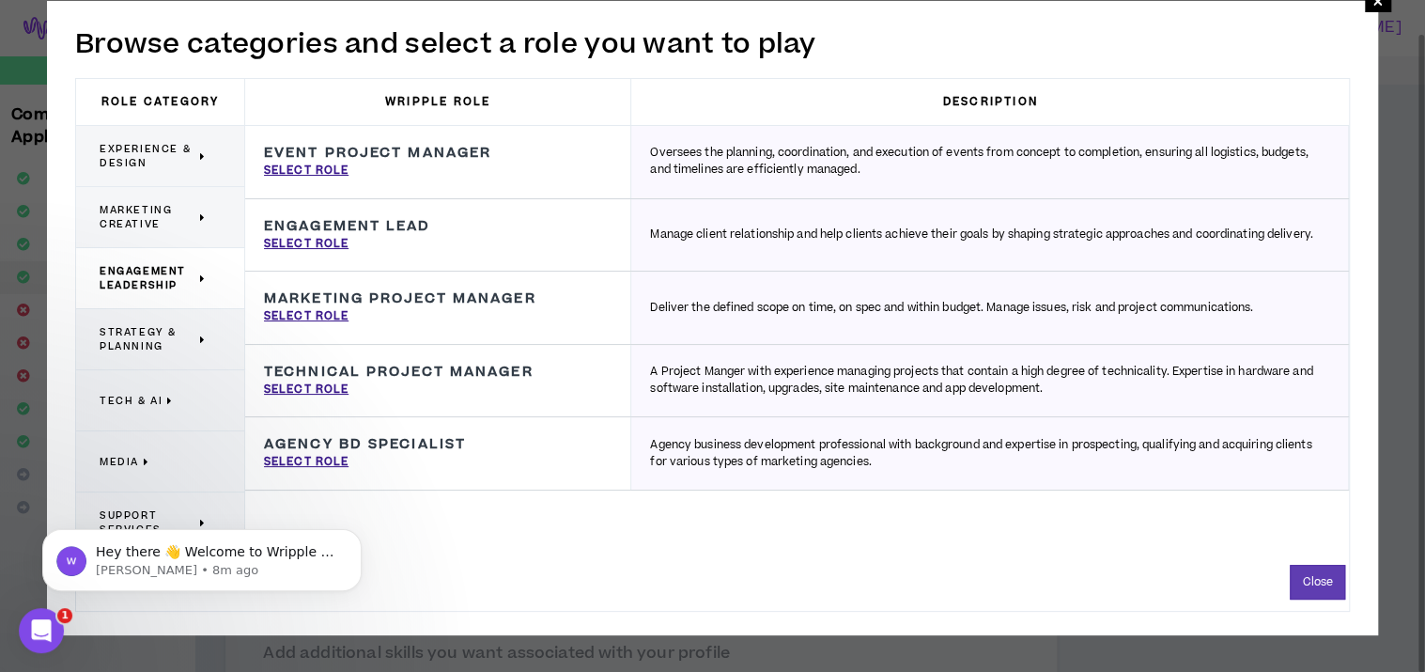
click at [169, 348] on span "Strategy & Planning" at bounding box center [148, 339] width 96 height 28
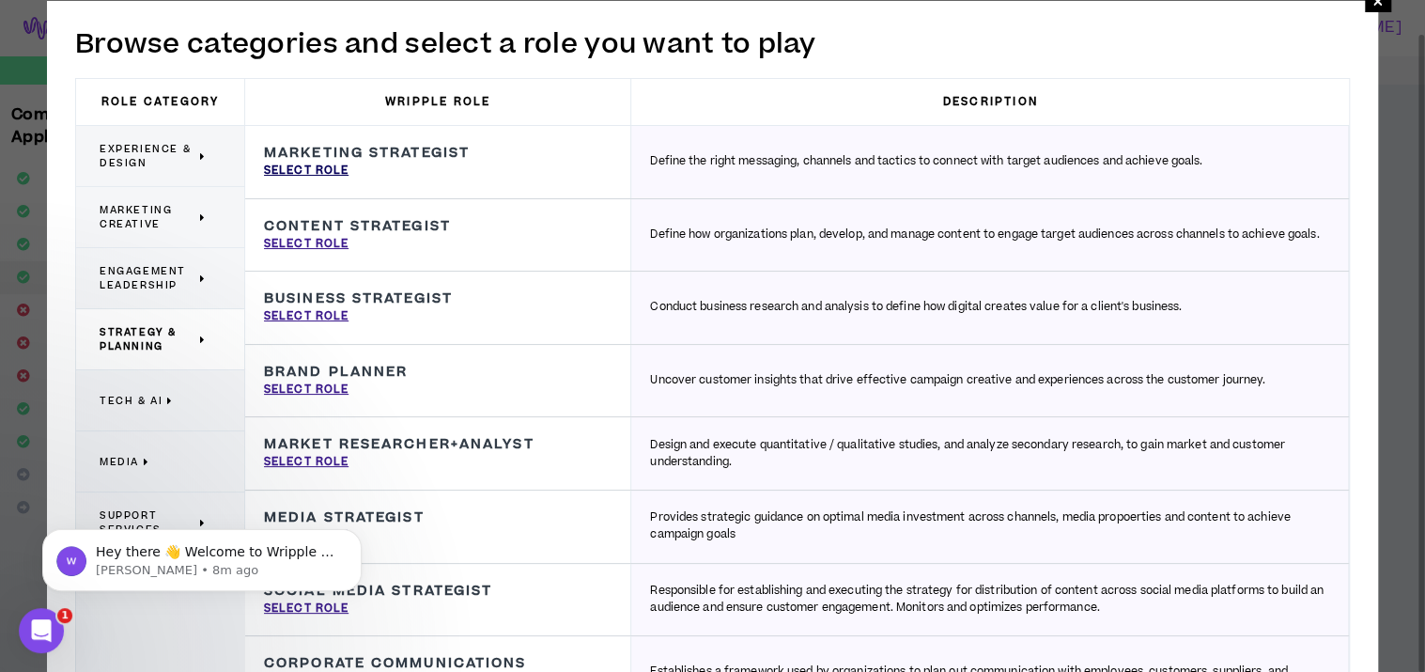
click at [301, 170] on p "Select Role" at bounding box center [306, 170] width 85 height 17
type input "Marketing Strategist"
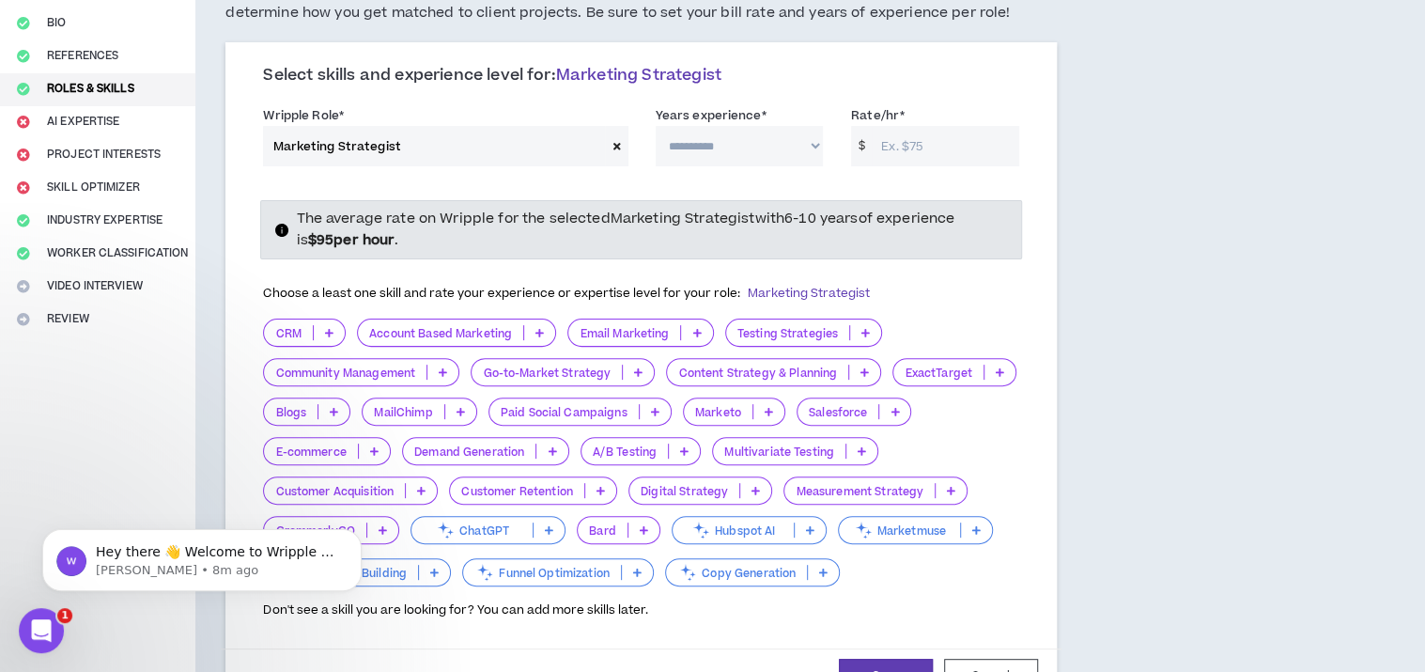
scroll to position [282, 0]
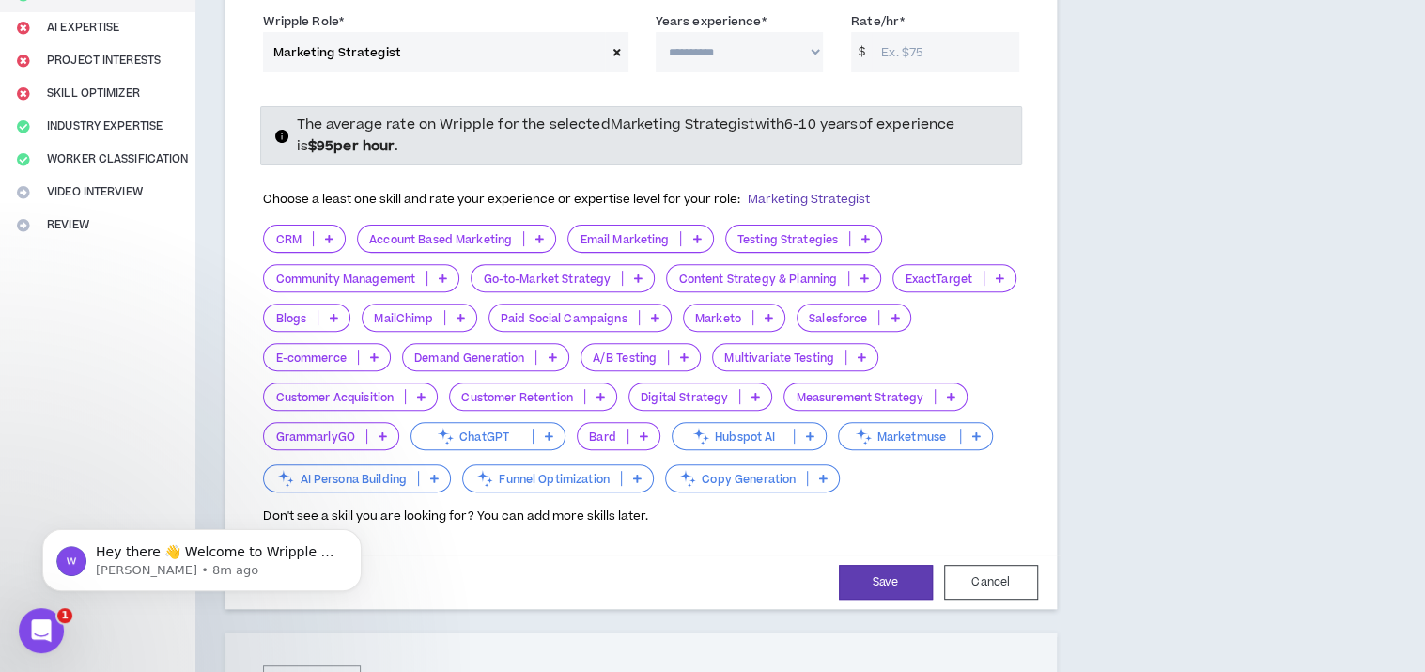
click at [540, 237] on icon at bounding box center [539, 238] width 8 height 9
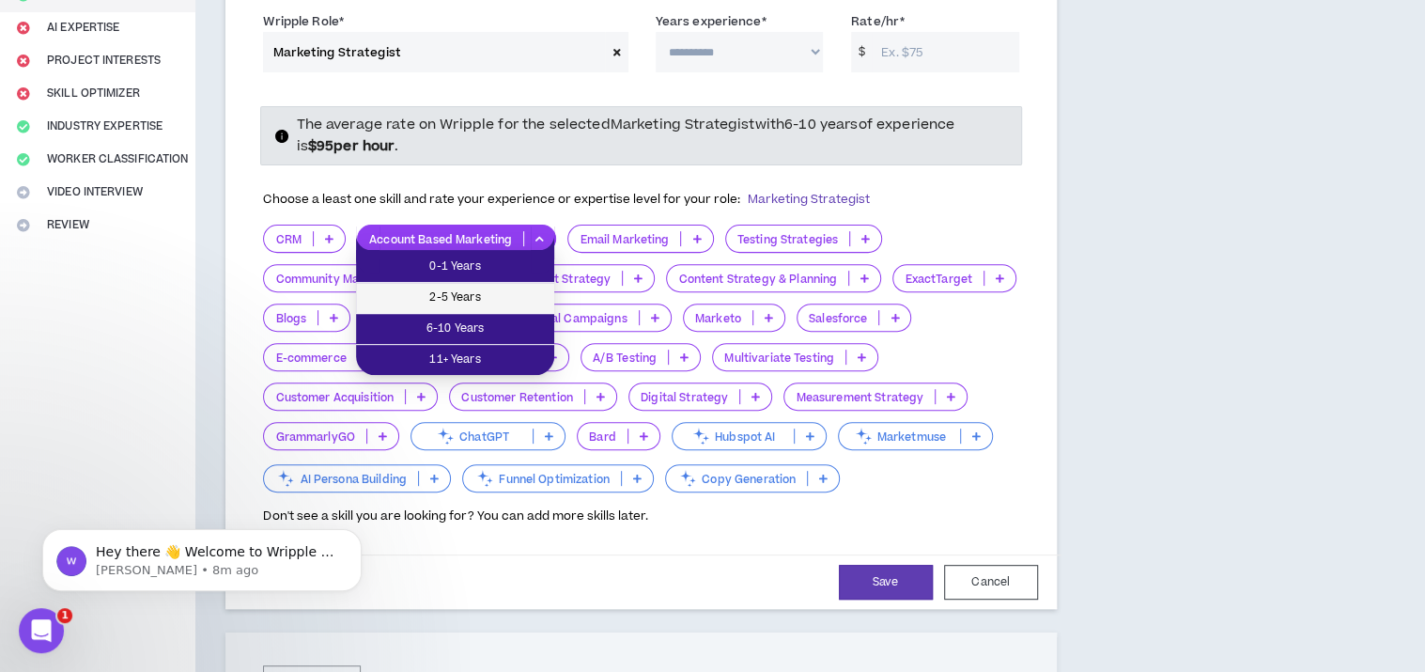
click at [498, 292] on span "2-5 Years" at bounding box center [455, 297] width 176 height 21
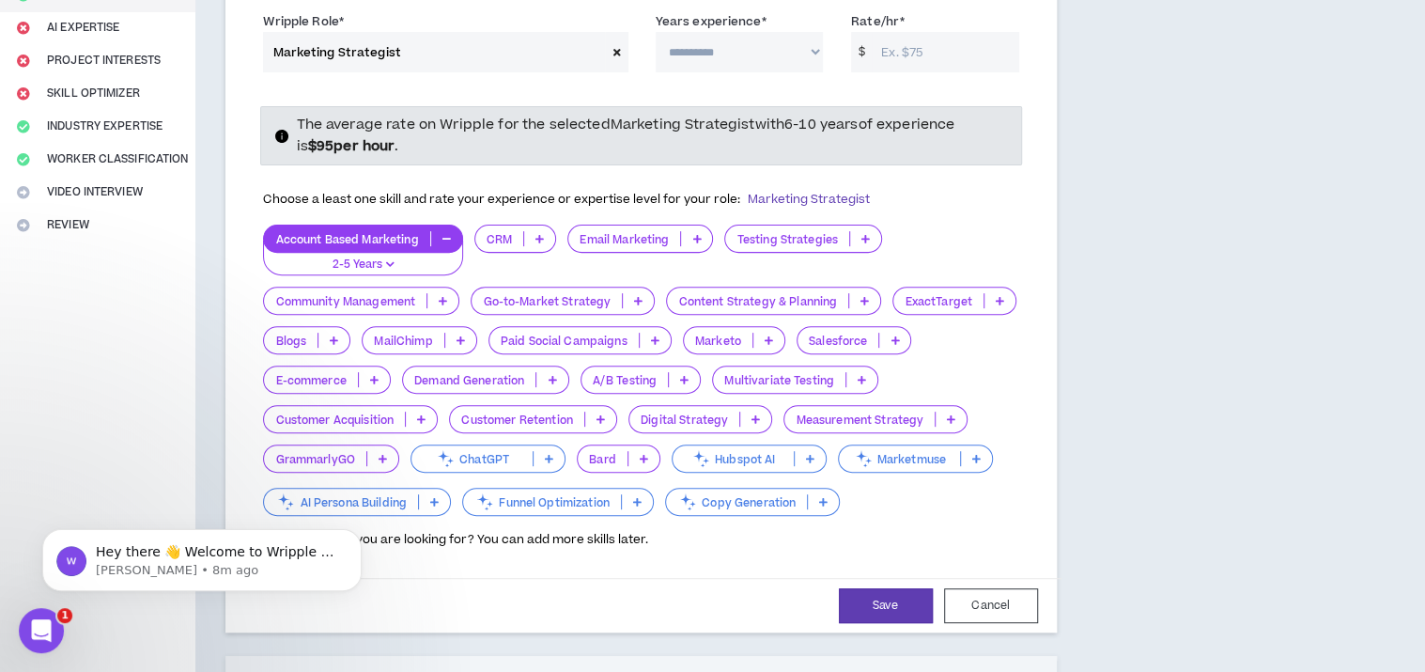
click at [641, 293] on p at bounding box center [638, 300] width 31 height 15
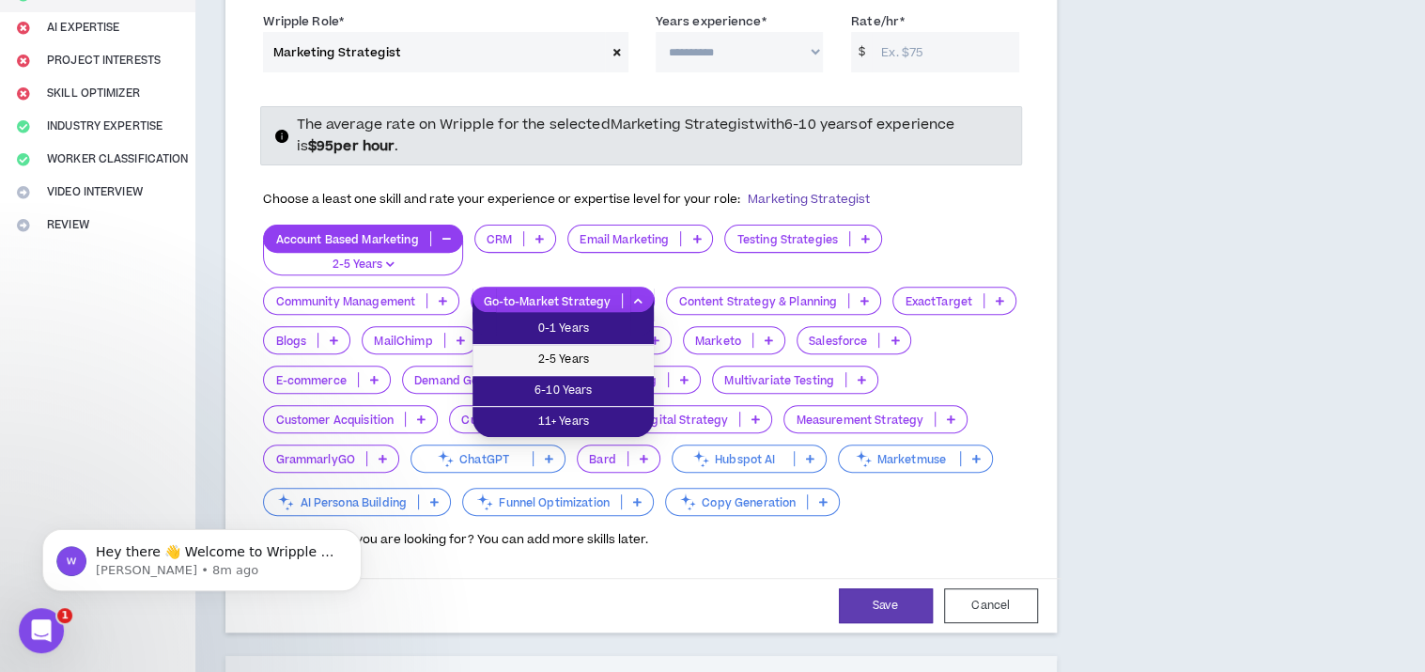
click at [617, 357] on span "2-5 Years" at bounding box center [563, 359] width 159 height 21
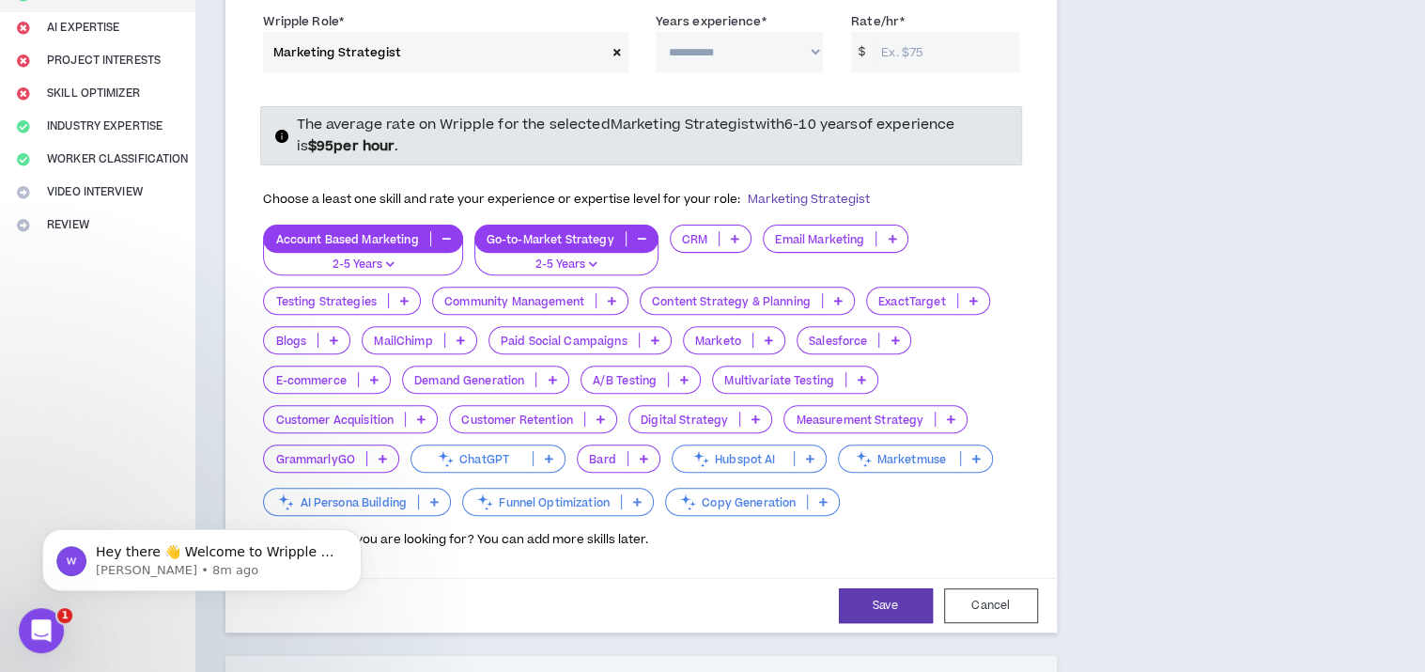
click at [549, 465] on p at bounding box center [548, 458] width 31 height 15
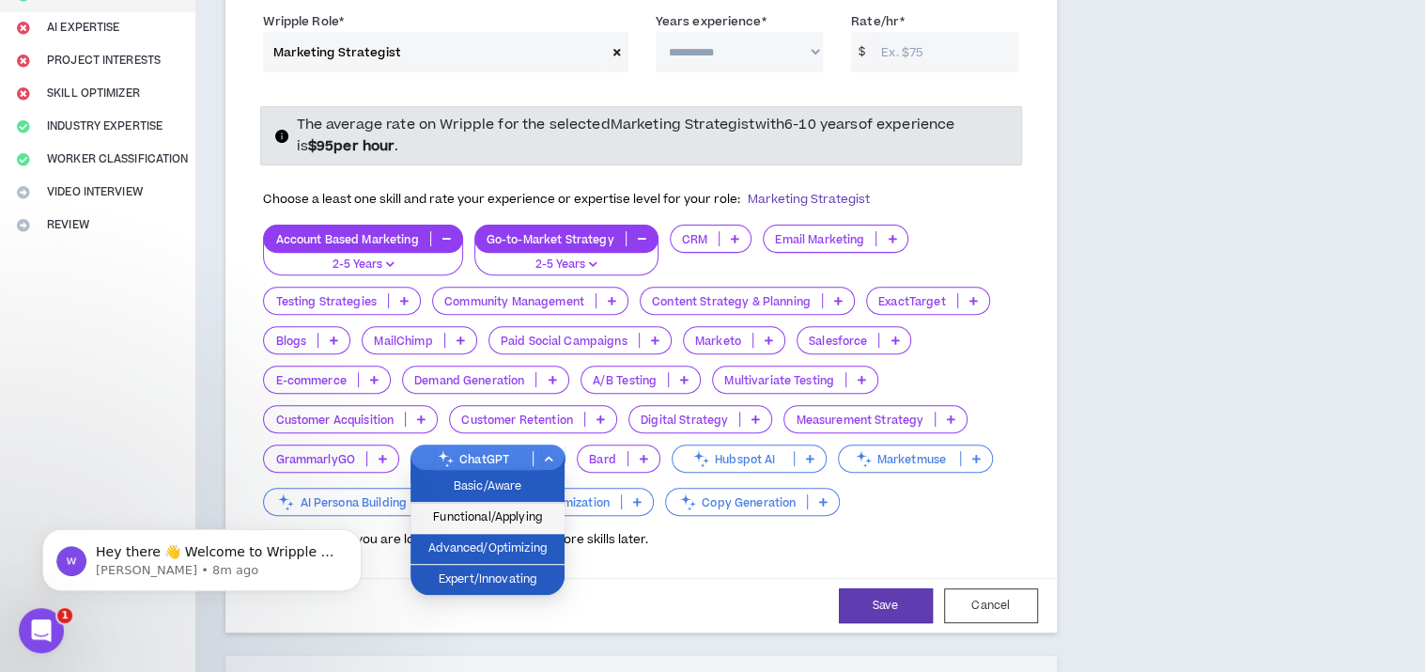
click at [547, 524] on span "Functional/Applying" at bounding box center [487, 517] width 131 height 21
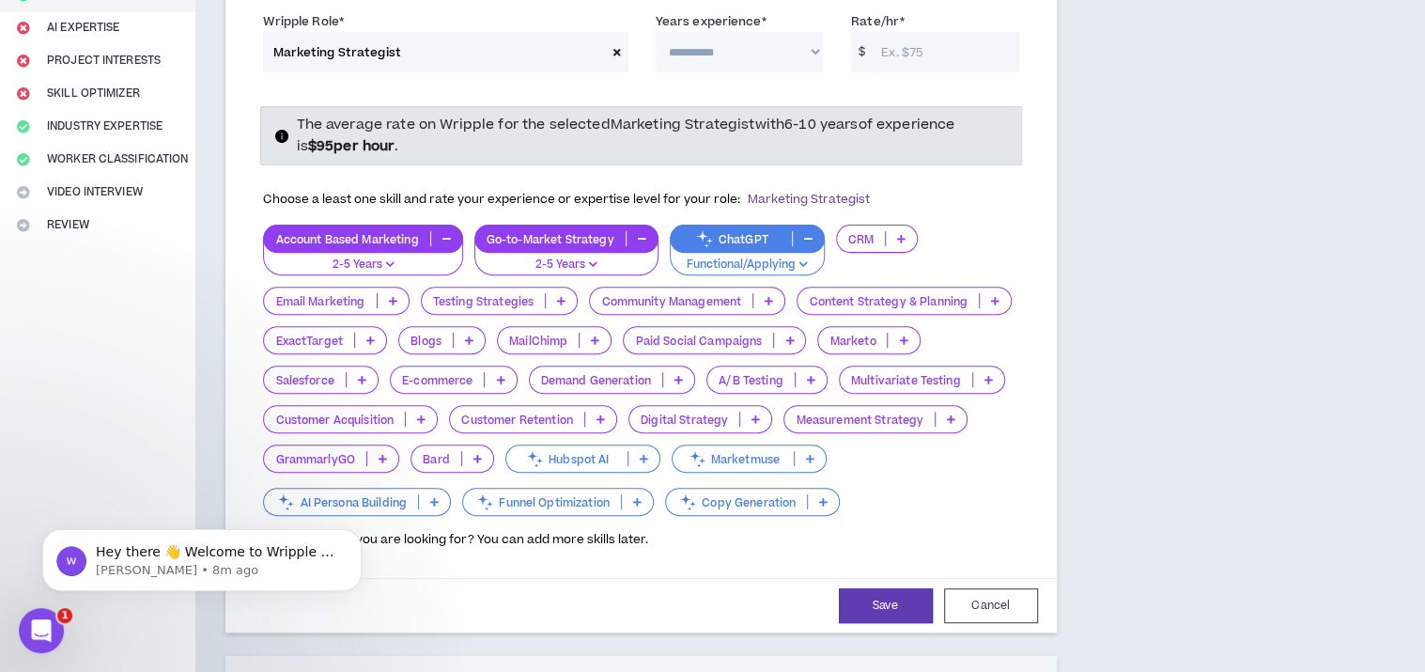
click at [904, 239] on p at bounding box center [901, 238] width 31 height 15
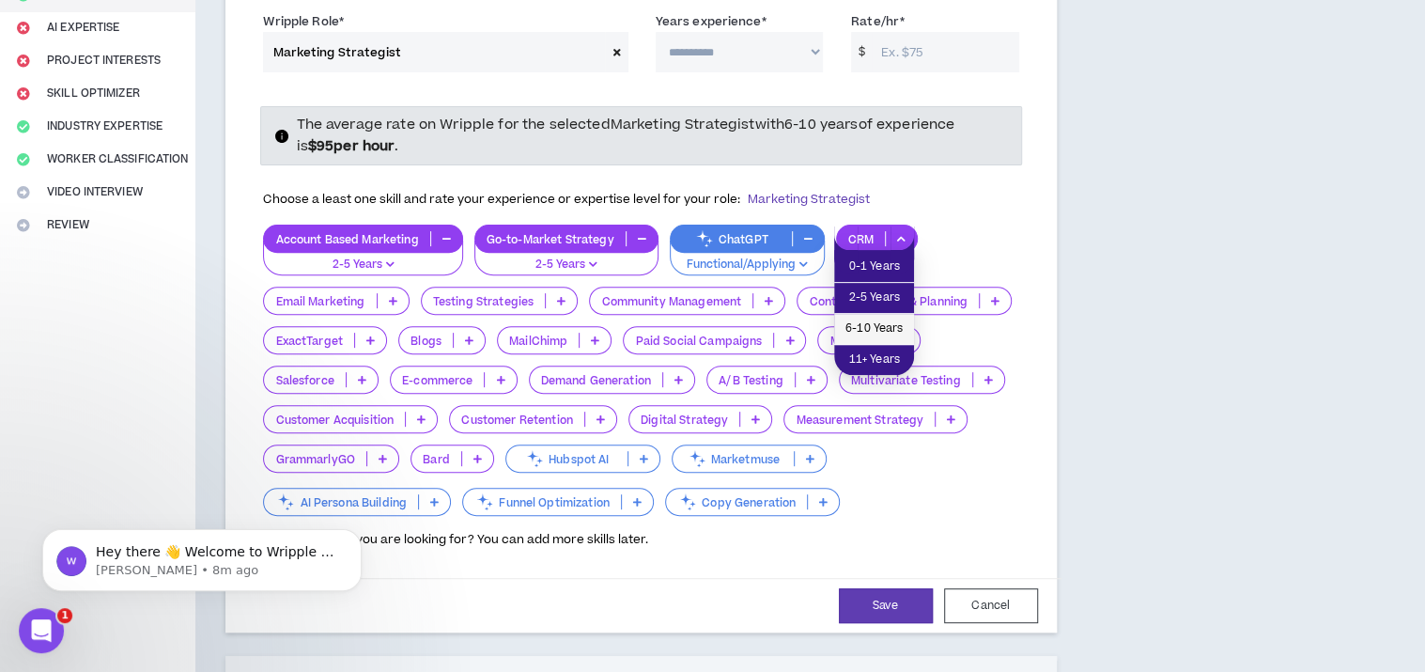
click at [898, 327] on span "6-10 Years" at bounding box center [873, 328] width 57 height 21
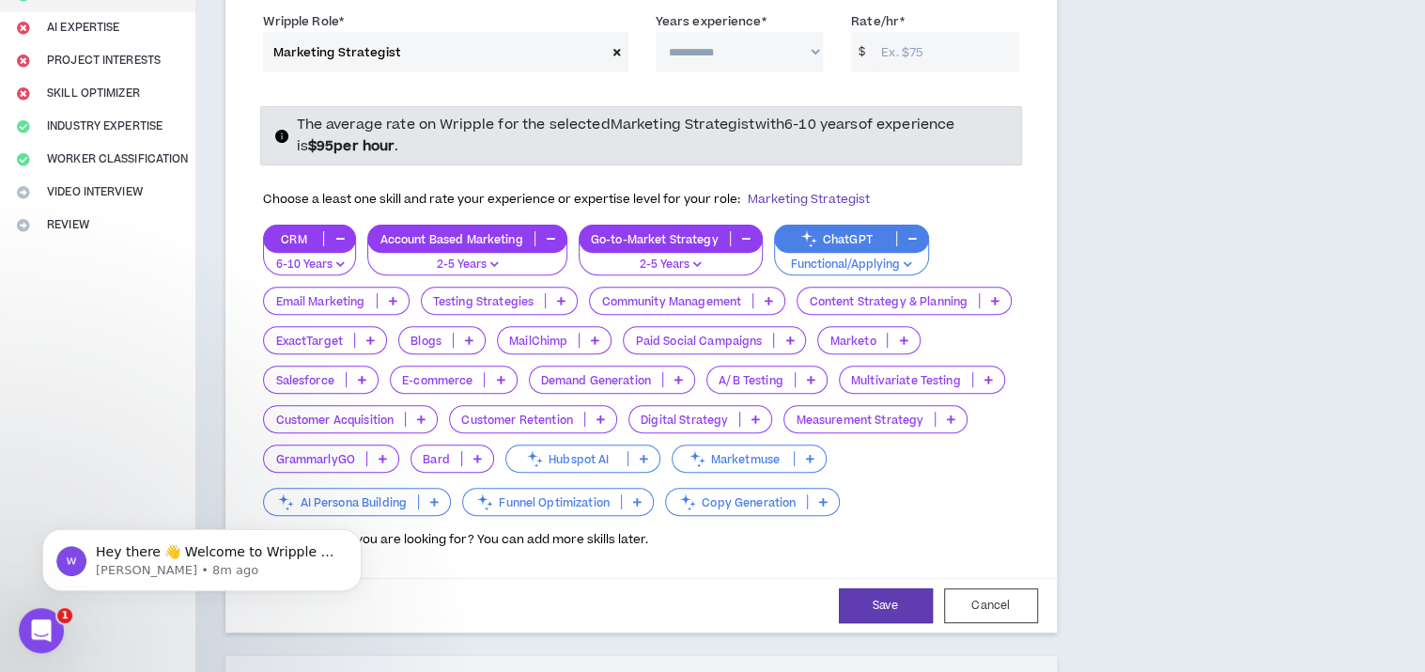
click at [397, 298] on p at bounding box center [393, 300] width 31 height 15
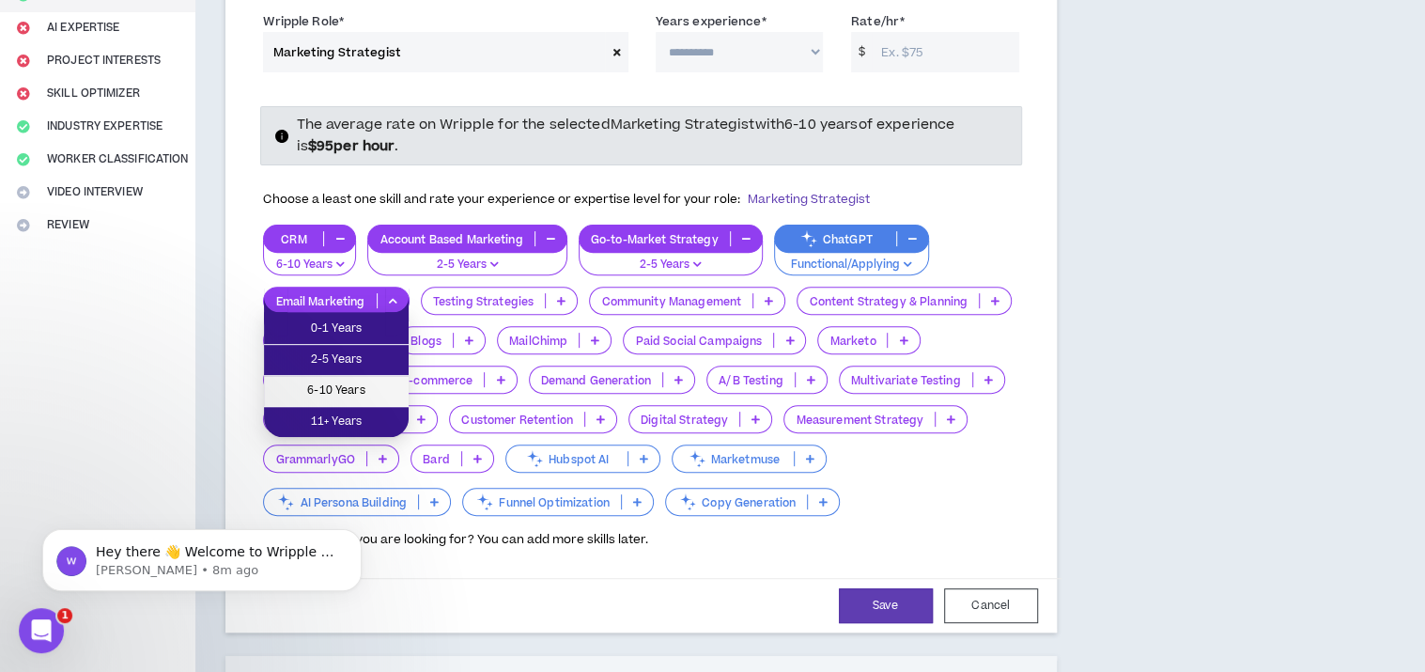
click at [398, 392] on li "6-10 Years" at bounding box center [336, 391] width 145 height 31
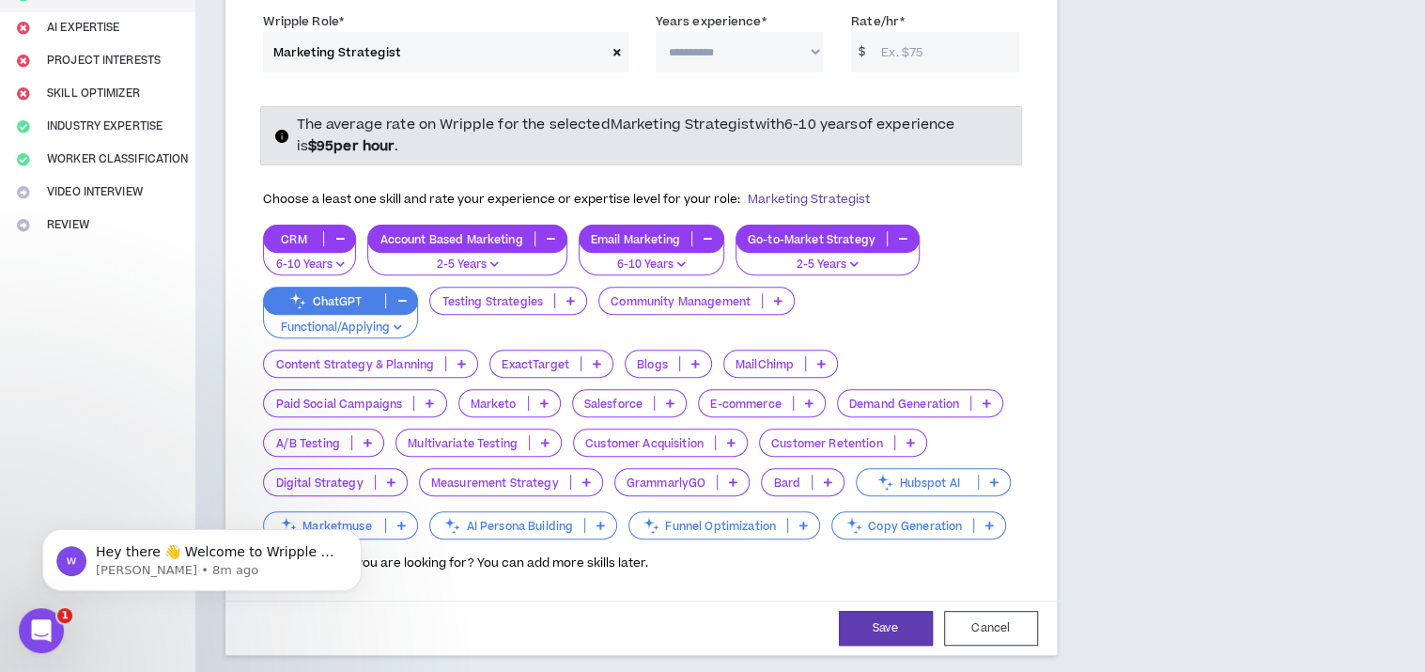
click at [537, 410] on div "Marketo" at bounding box center [509, 403] width 102 height 28
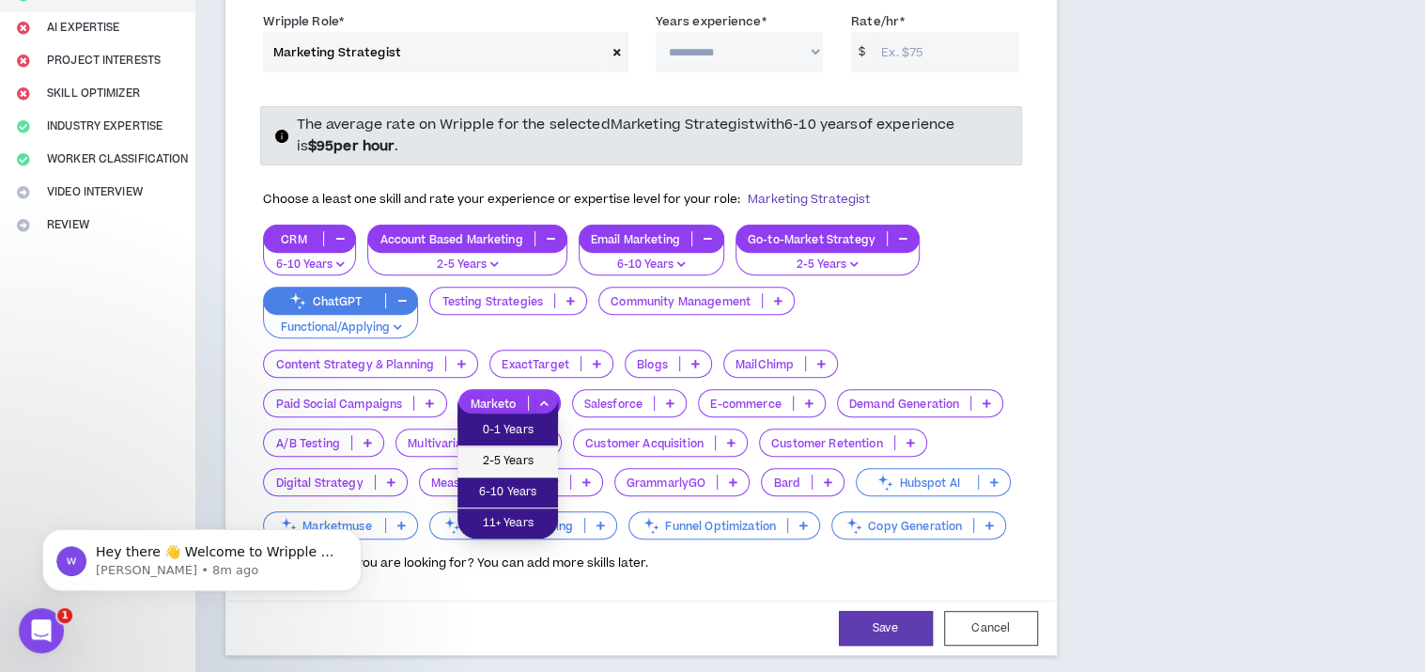
click at [532, 455] on span "2-5 Years" at bounding box center [508, 461] width 78 height 21
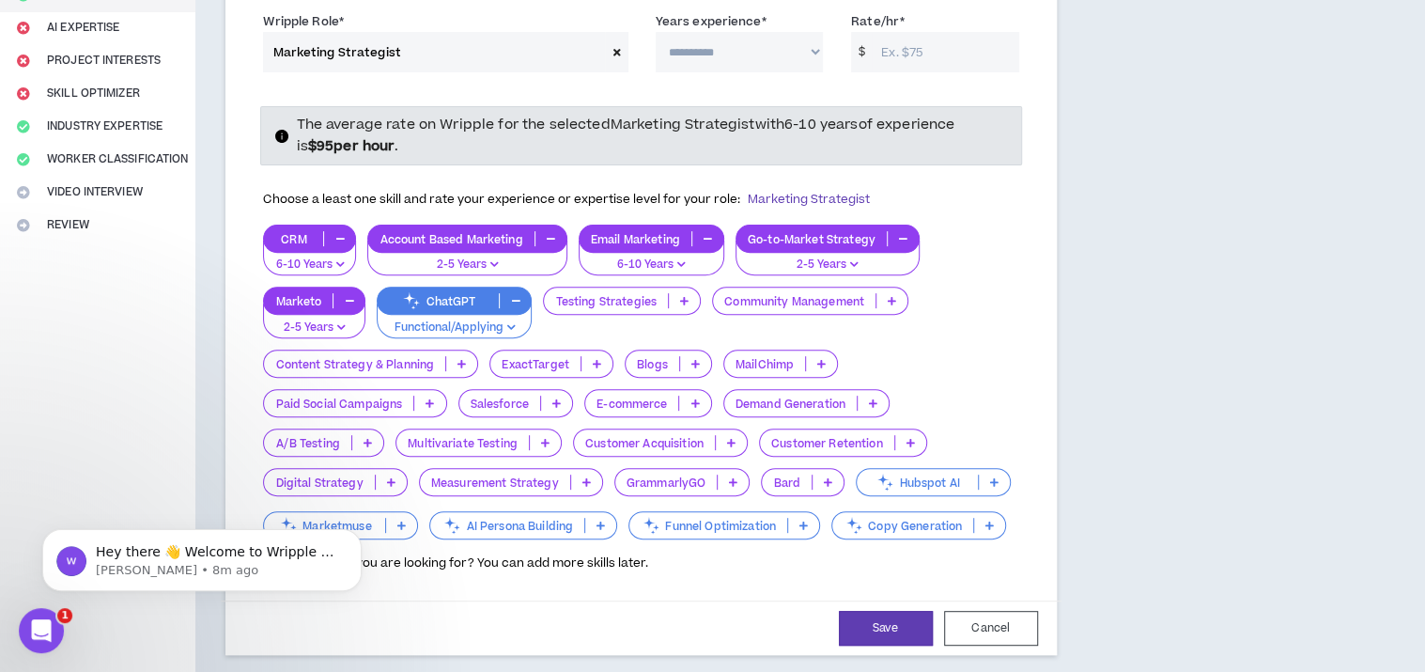
click at [869, 409] on div "Demand Generation" at bounding box center [806, 403] width 167 height 28
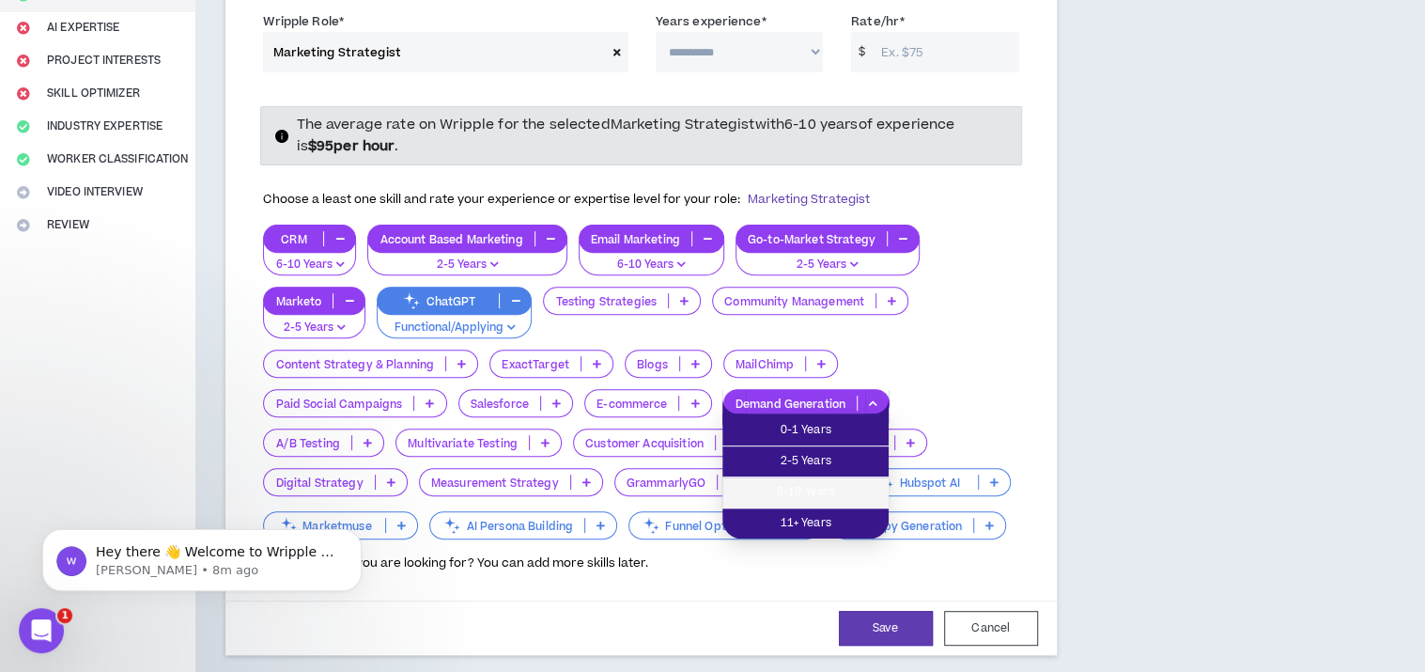
click at [803, 488] on span "6-10 Years" at bounding box center [805, 492] width 144 height 21
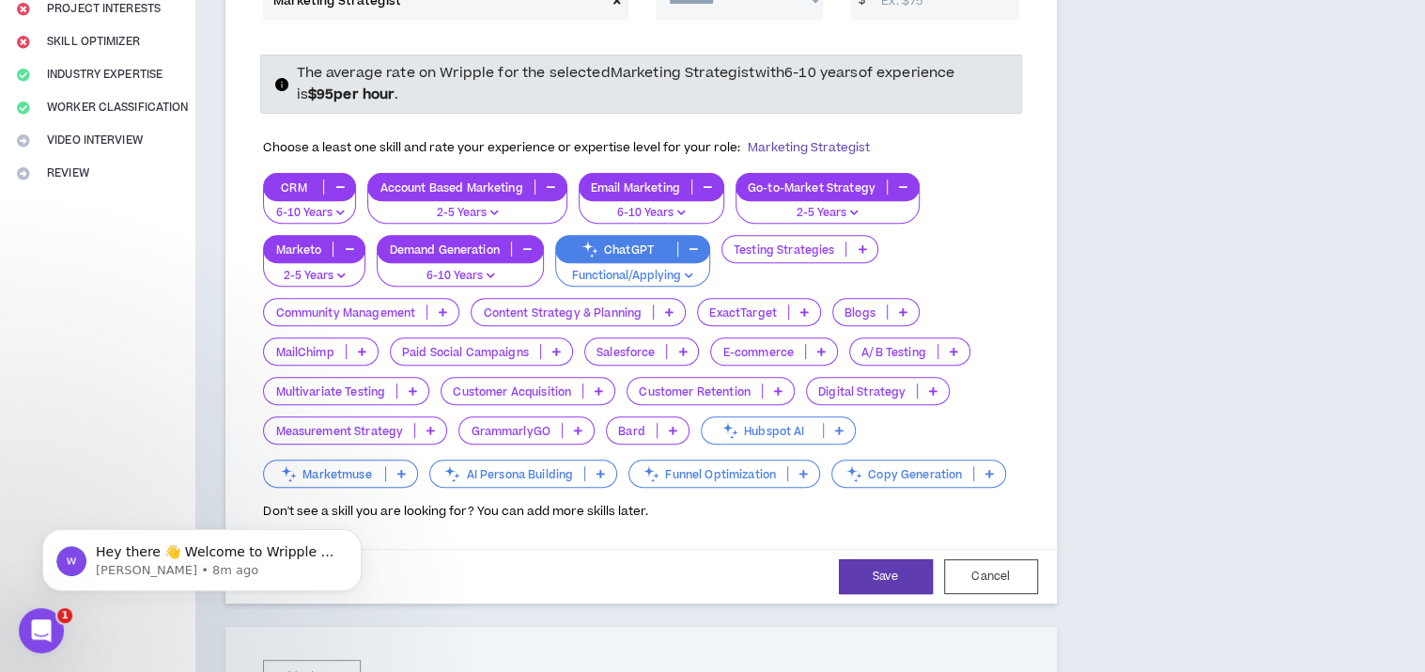
scroll to position [376, 0]
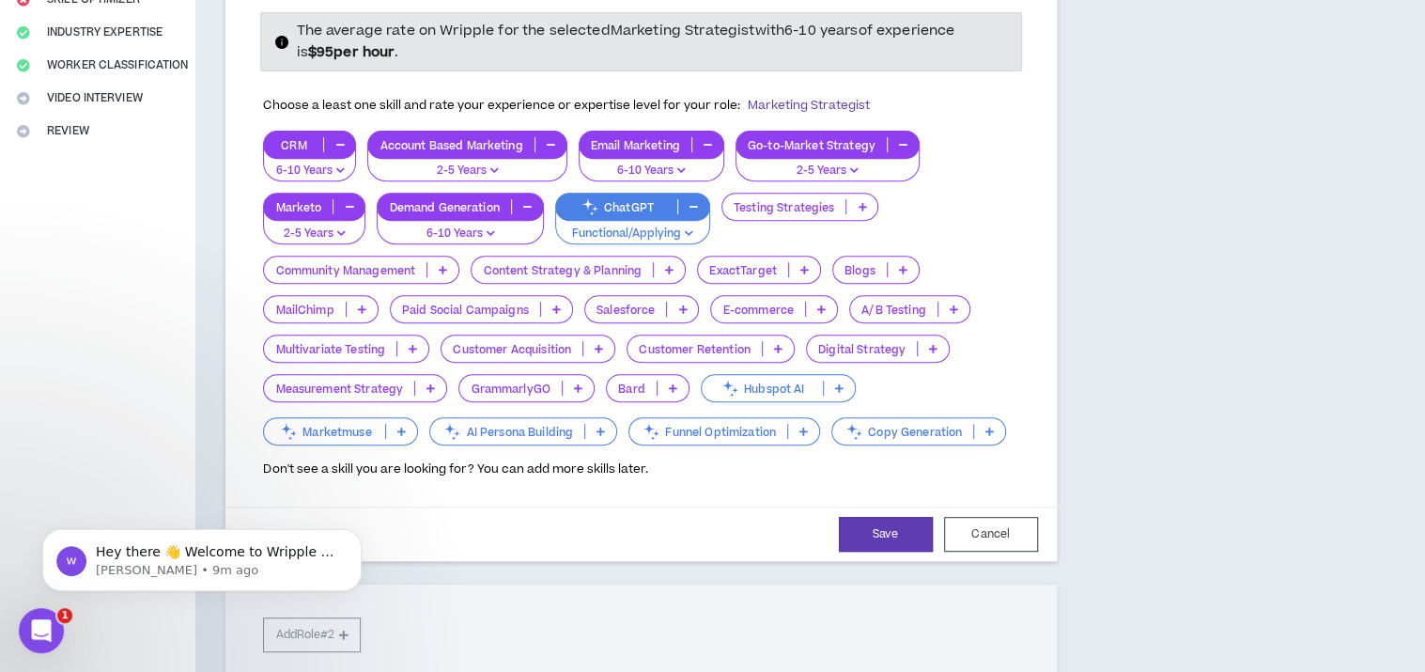
click at [929, 348] on icon at bounding box center [933, 348] width 8 height 9
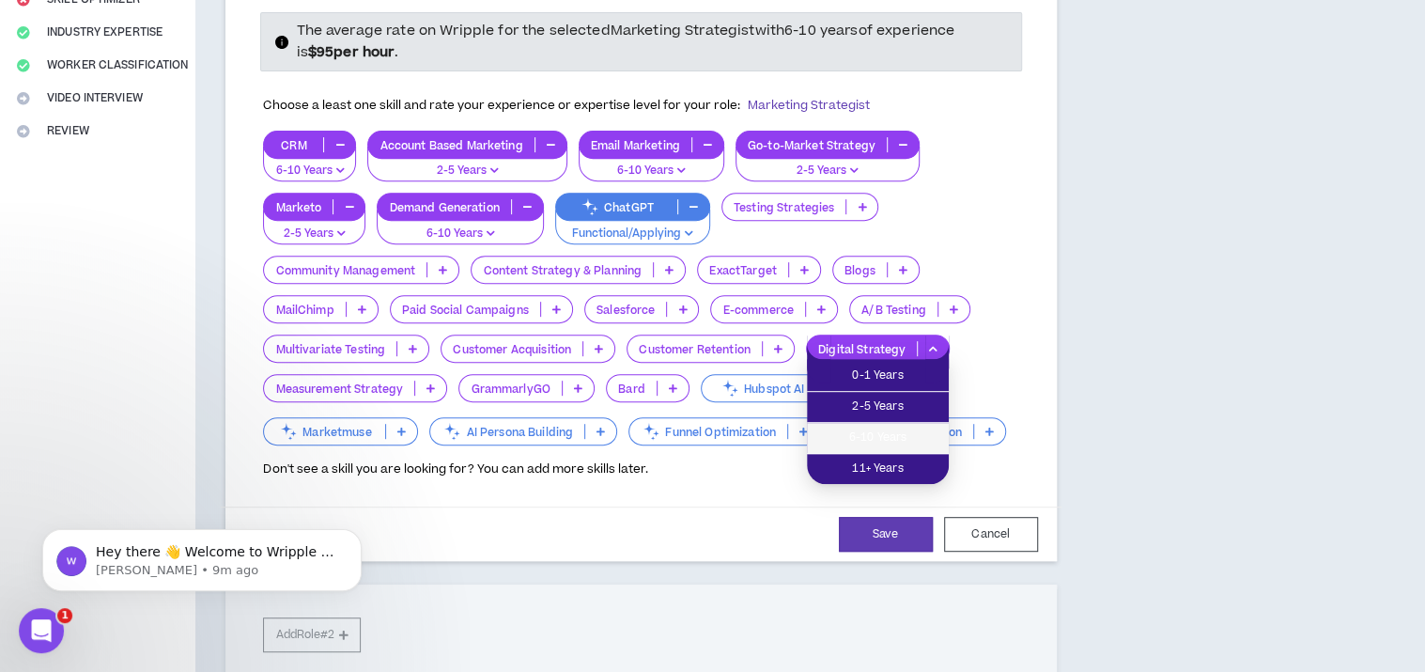
click at [913, 429] on span "6-10 Years" at bounding box center [877, 437] width 119 height 21
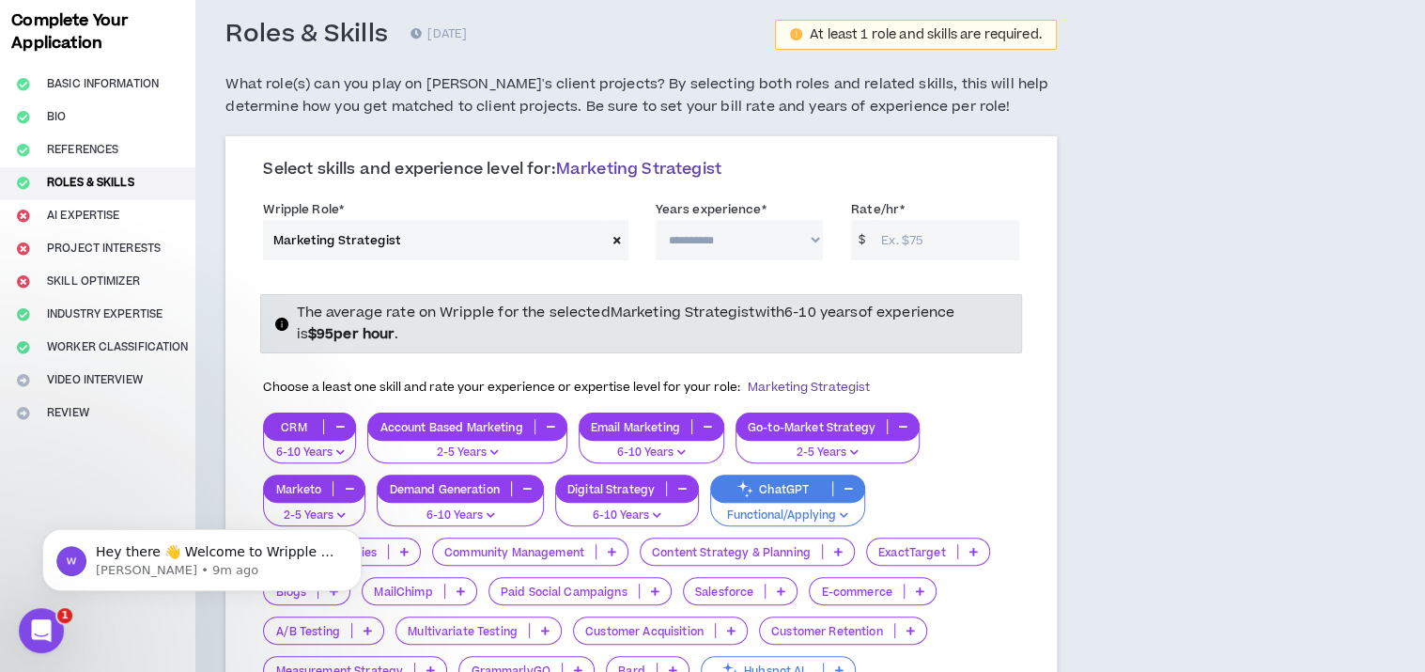
scroll to position [94, 0]
click at [625, 236] on span at bounding box center [616, 240] width 23 height 40
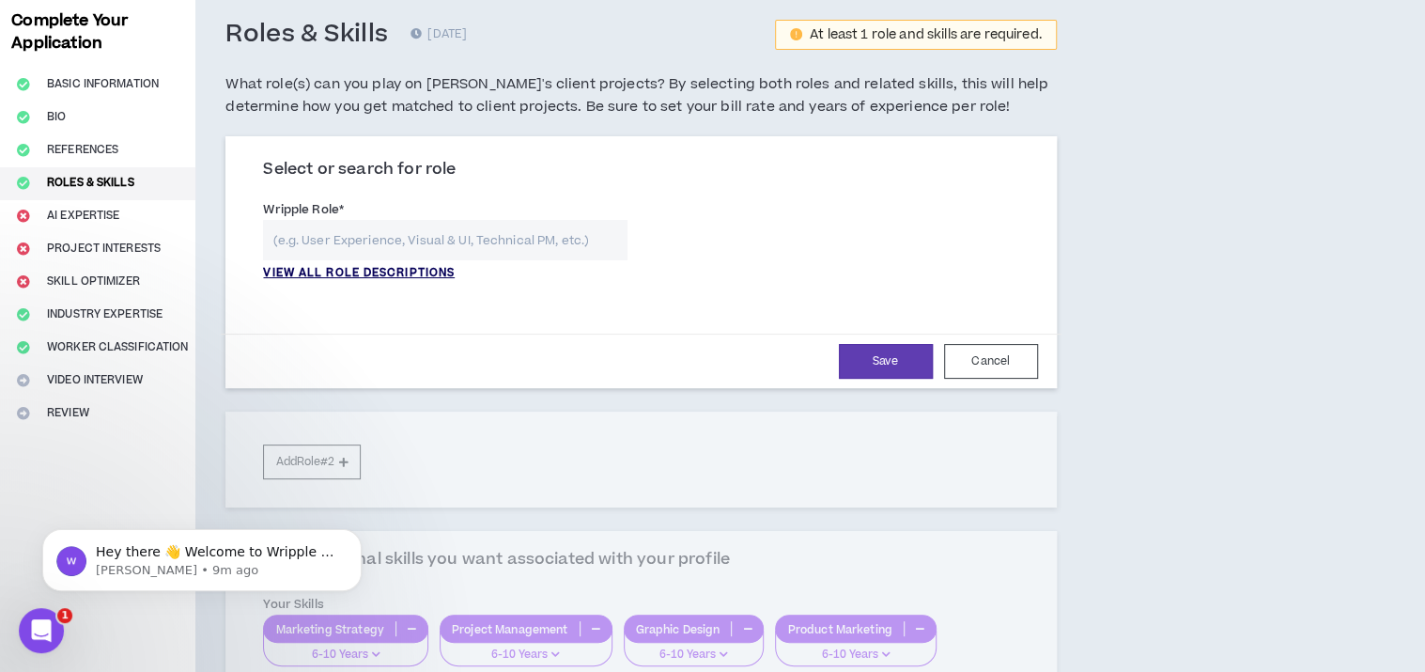
click at [338, 265] on p "VIEW ALL ROLE DESCRIPTIONS" at bounding box center [359, 273] width 192 height 17
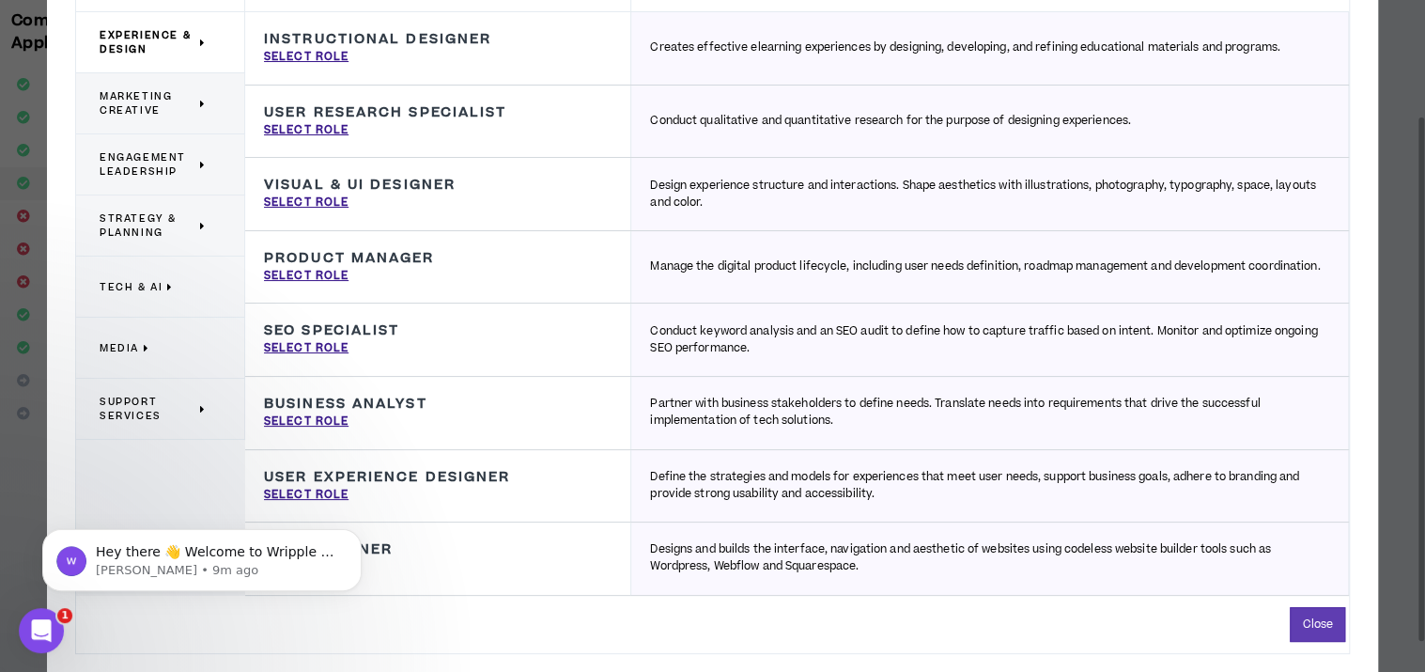
click at [128, 352] on span "Media" at bounding box center [119, 348] width 39 height 14
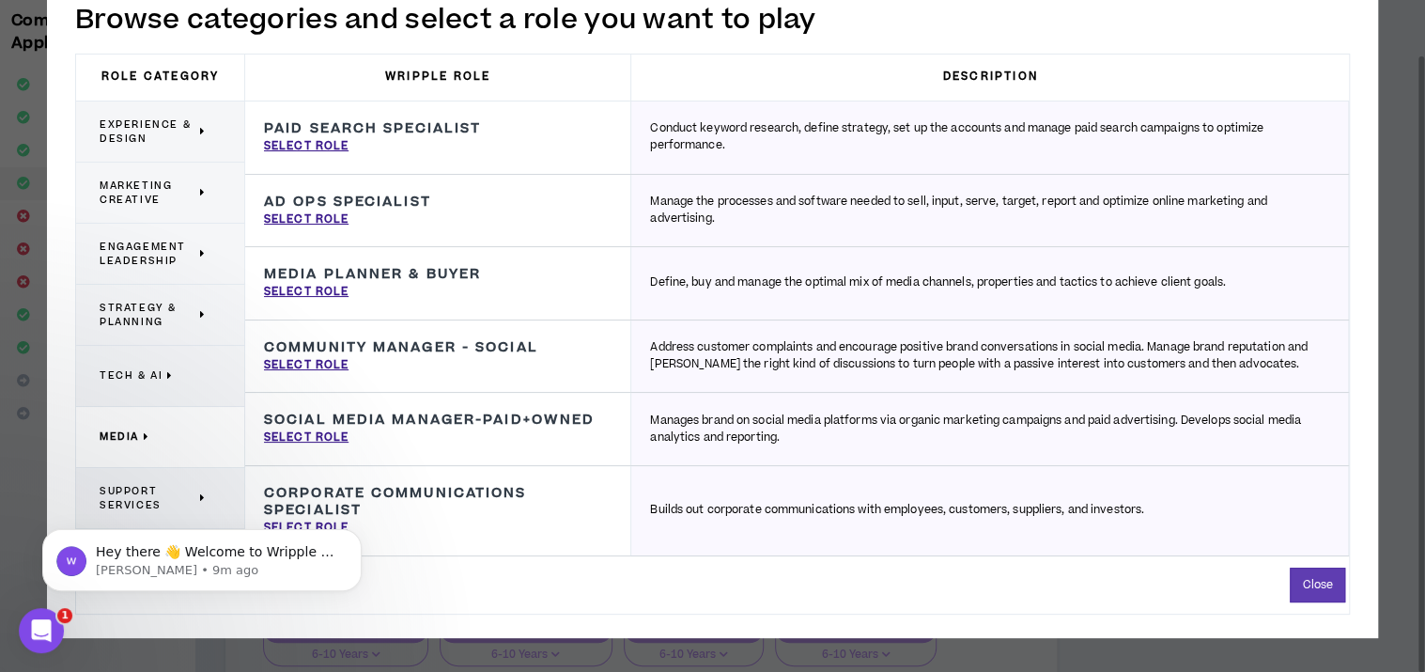
click at [146, 316] on span "Strategy & Planning" at bounding box center [148, 315] width 96 height 28
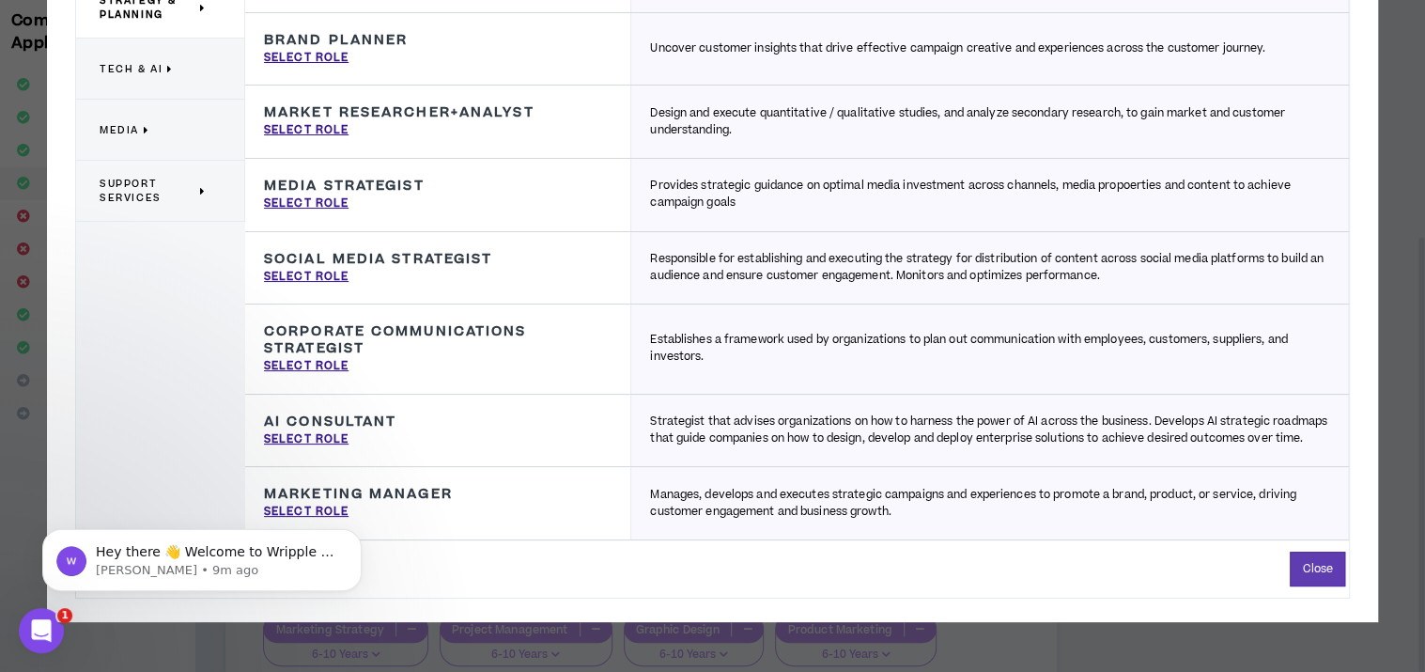
click at [327, 519] on body "Hey there 👋 Welcome to Wripple 🙌 Take a look around! If you have any questions,…" at bounding box center [202, 555] width 361 height 116
click at [329, 524] on body "Hey there 👋 Welcome to Wripple 🙌 Take a look around! If you have any questions,…" at bounding box center [202, 555] width 361 height 116
click at [355, 540] on button "Dismiss notification" at bounding box center [356, 534] width 24 height 24
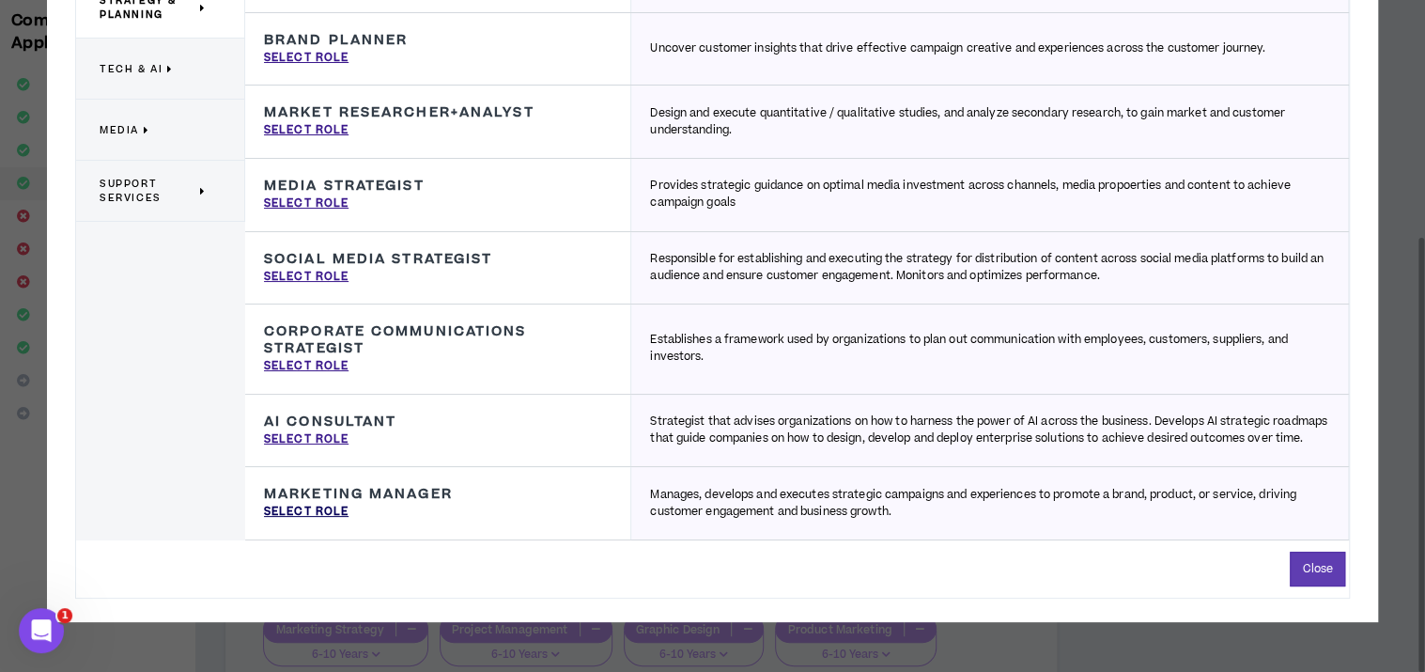
click at [323, 520] on p "Select Role" at bounding box center [306, 511] width 85 height 17
type input "Marketing Manager"
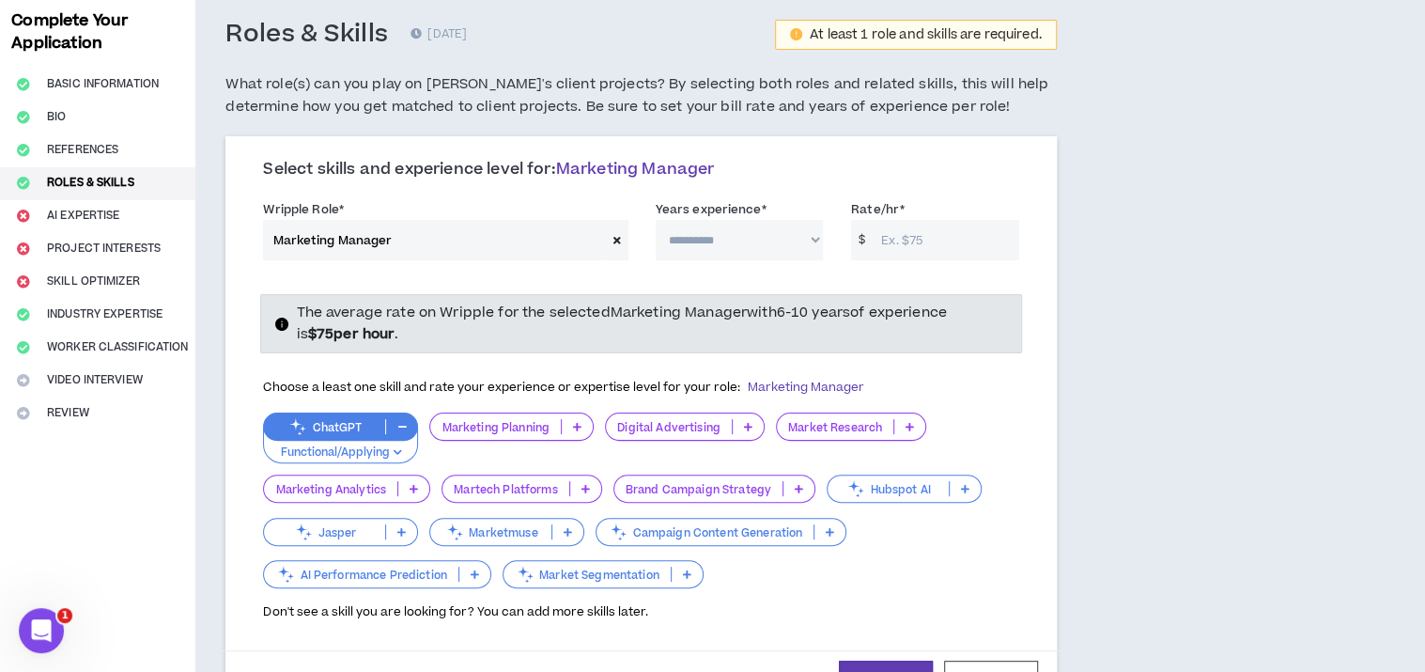
click at [963, 241] on input "Rate/hr *" at bounding box center [945, 240] width 147 height 40
type input "80"
click at [745, 228] on select "**********" at bounding box center [740, 240] width 168 height 40
select select "**"
click at [656, 220] on select "**********" at bounding box center [740, 240] width 168 height 40
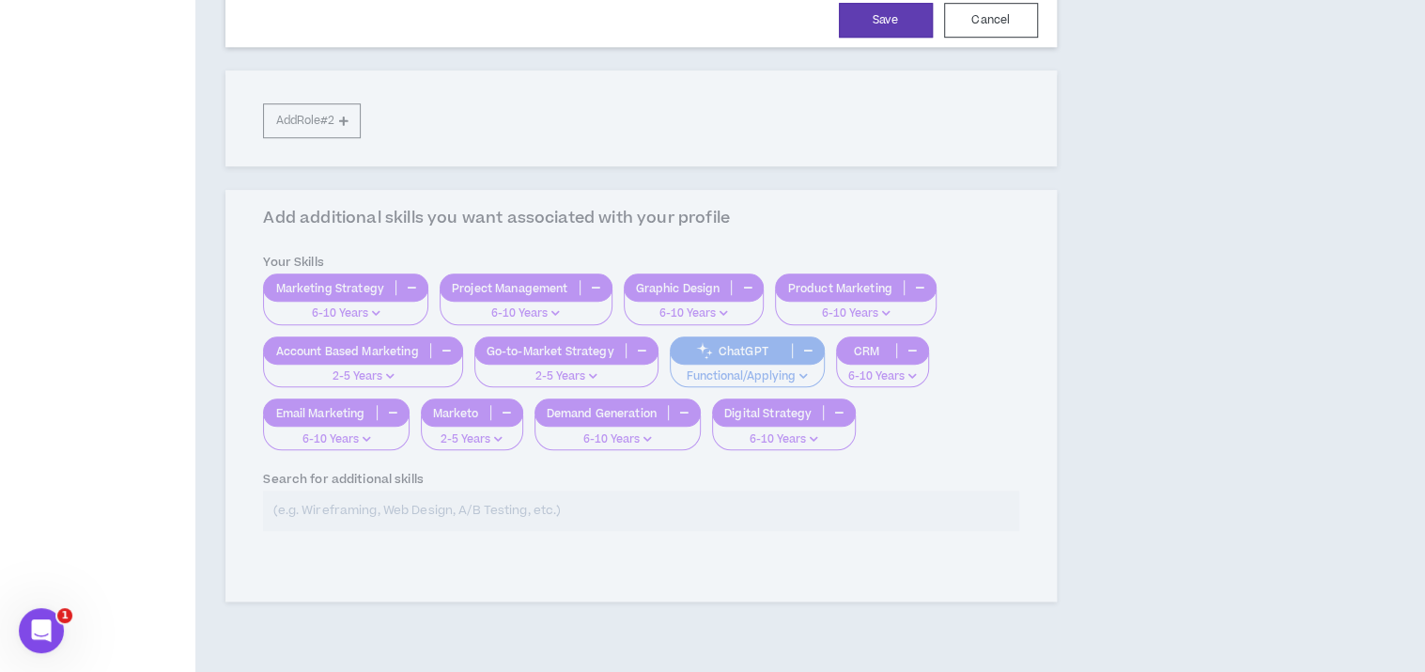
scroll to position [376, 0]
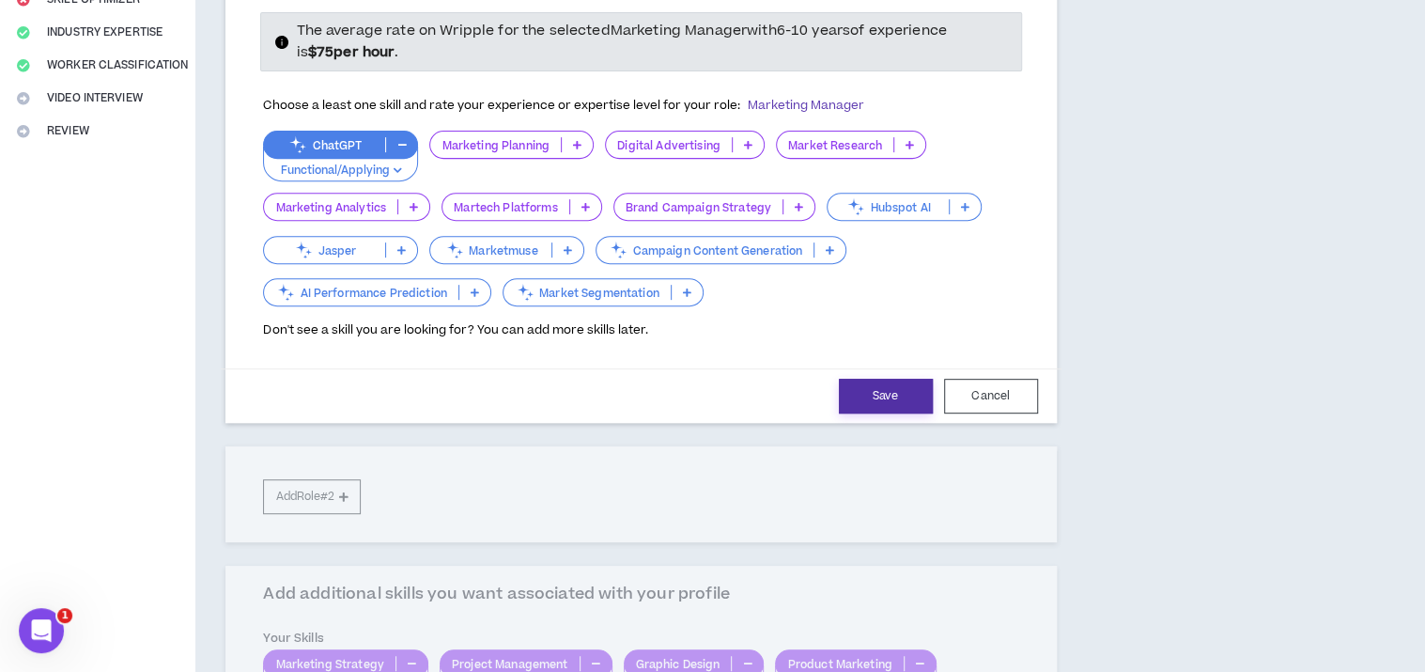
click at [889, 378] on button "Save" at bounding box center [886, 395] width 94 height 35
select select "**"
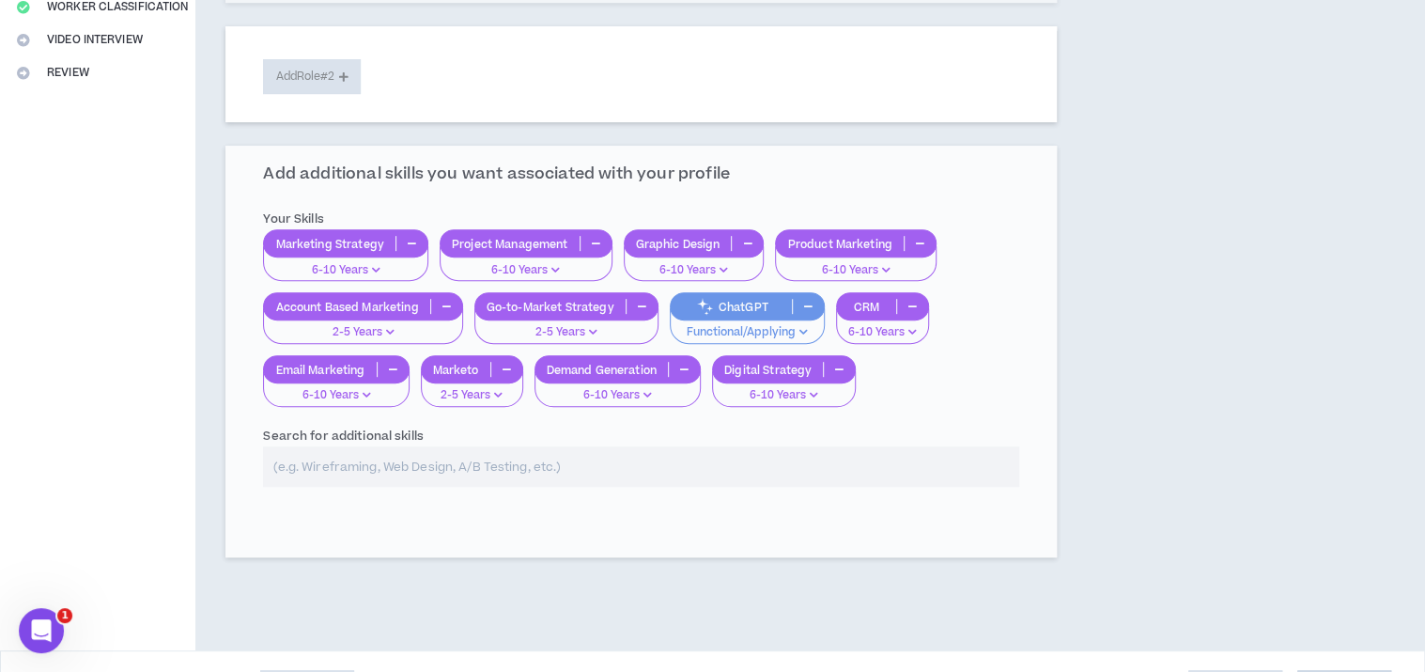
scroll to position [481, 0]
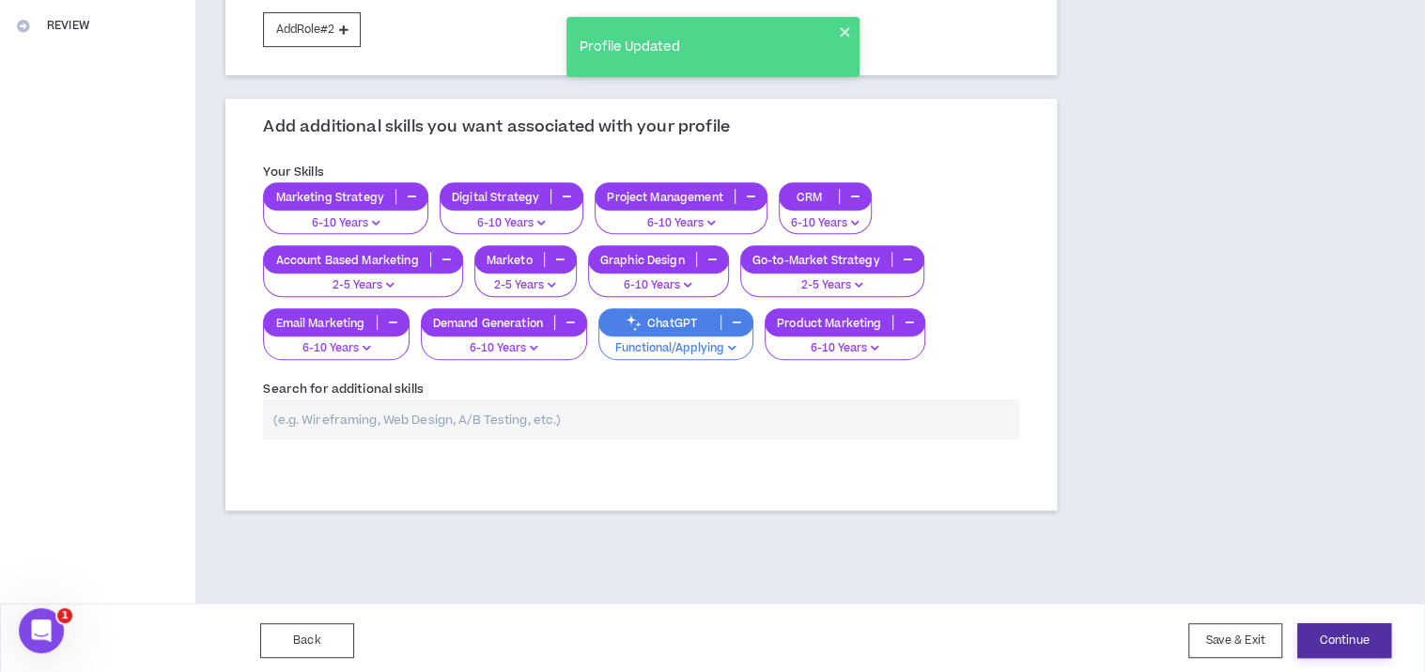
click at [1370, 626] on button "Continue" at bounding box center [1344, 640] width 94 height 35
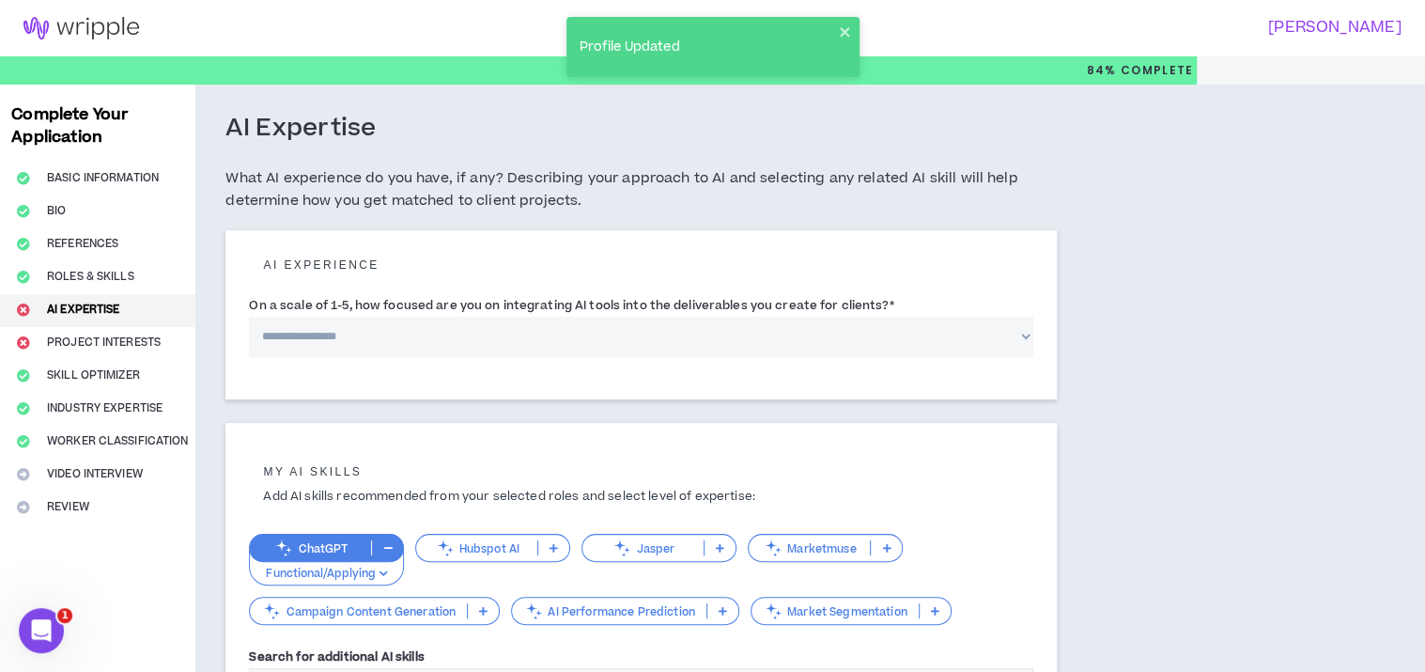
click at [357, 340] on select "**********" at bounding box center [640, 336] width 783 height 40
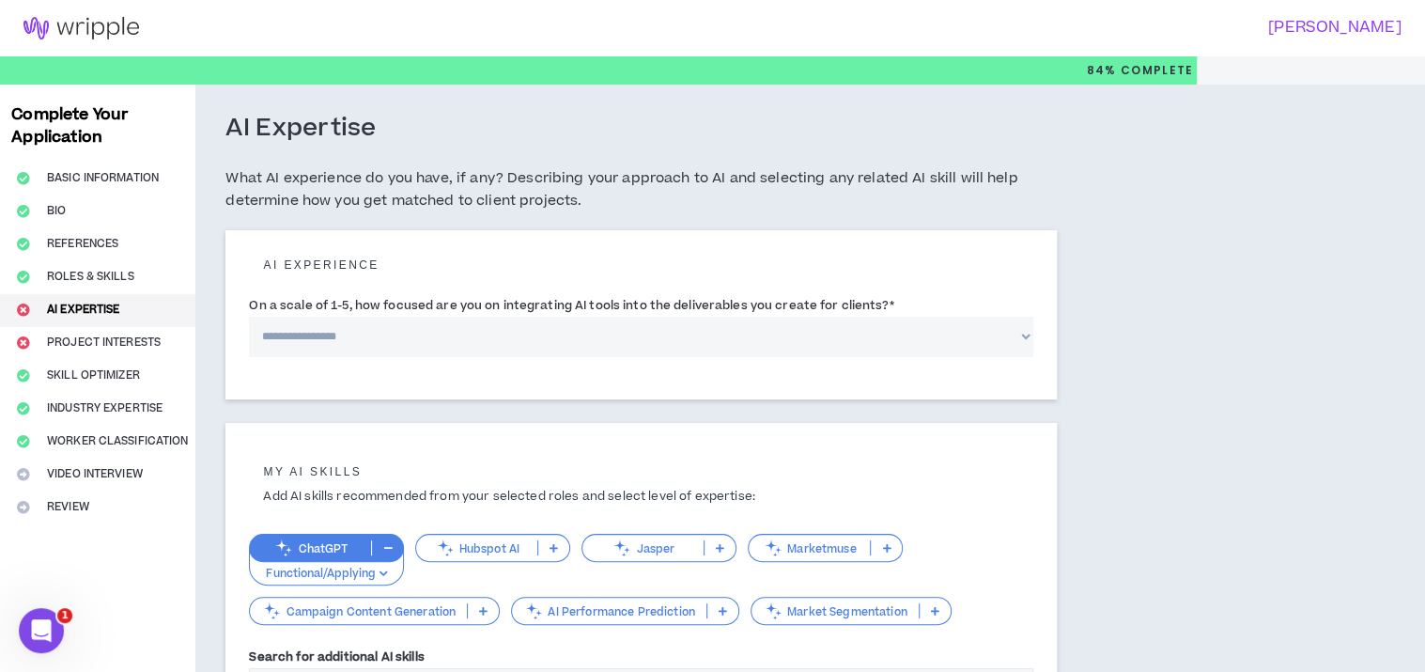
select select "*"
click at [249, 316] on select "**********" at bounding box center [640, 336] width 783 height 40
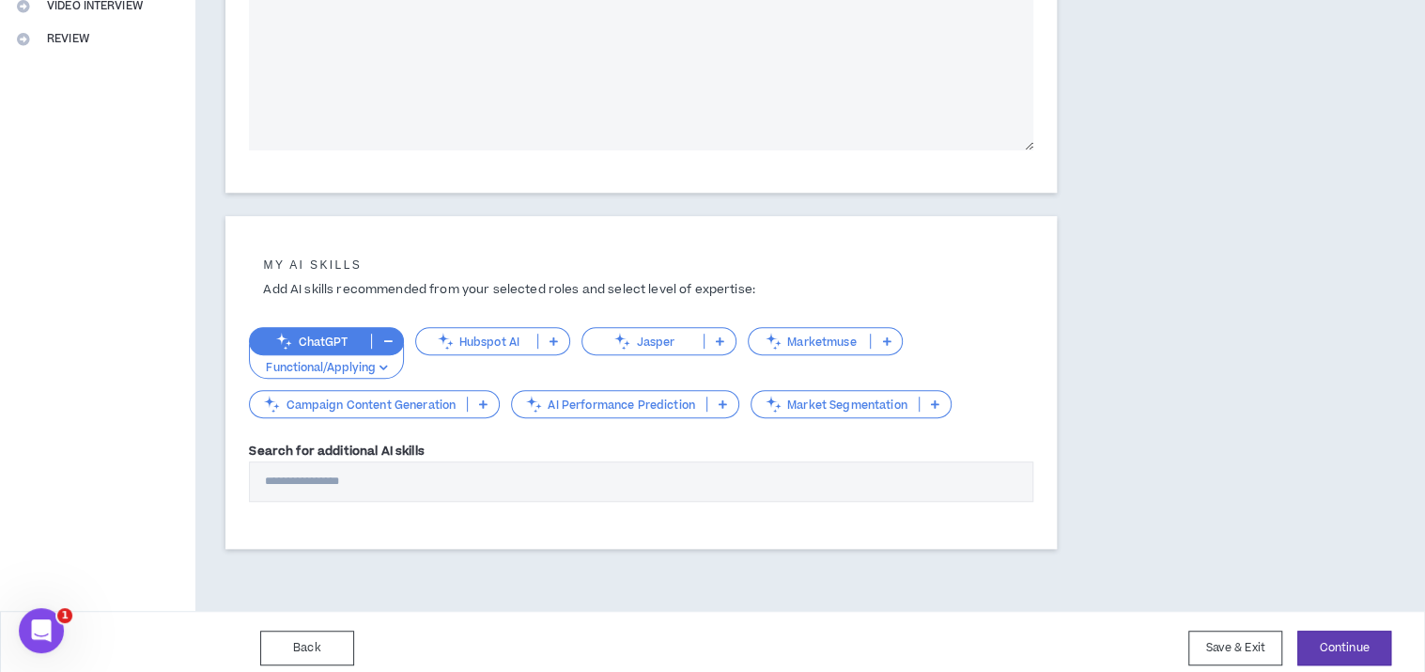
scroll to position [470, 0]
drag, startPoint x: 404, startPoint y: 356, endPoint x: 449, endPoint y: 302, distance: 70.0
click at [449, 302] on div "My AI skills Add AI skills recommended from your selected roles and select leve…" at bounding box center [640, 337] width 783 height 162
